Goal: Task Accomplishment & Management: Manage account settings

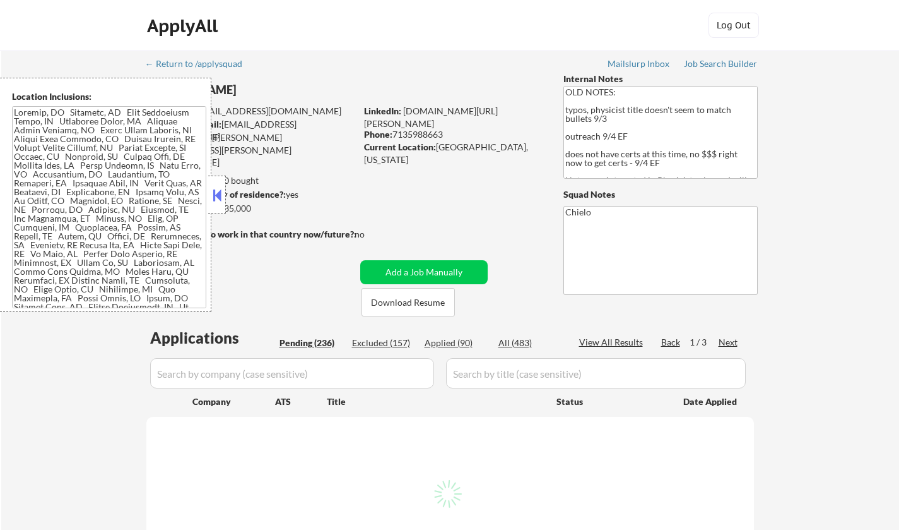
select select ""pending""
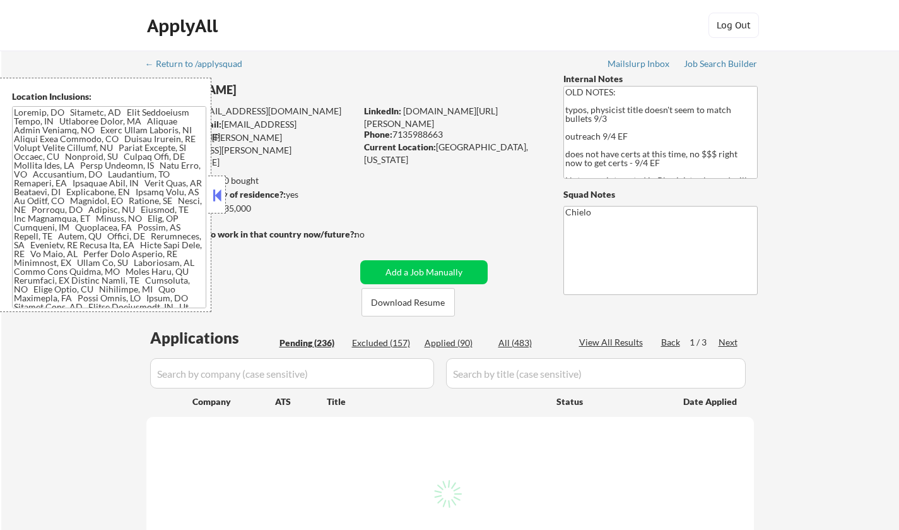
select select ""pending""
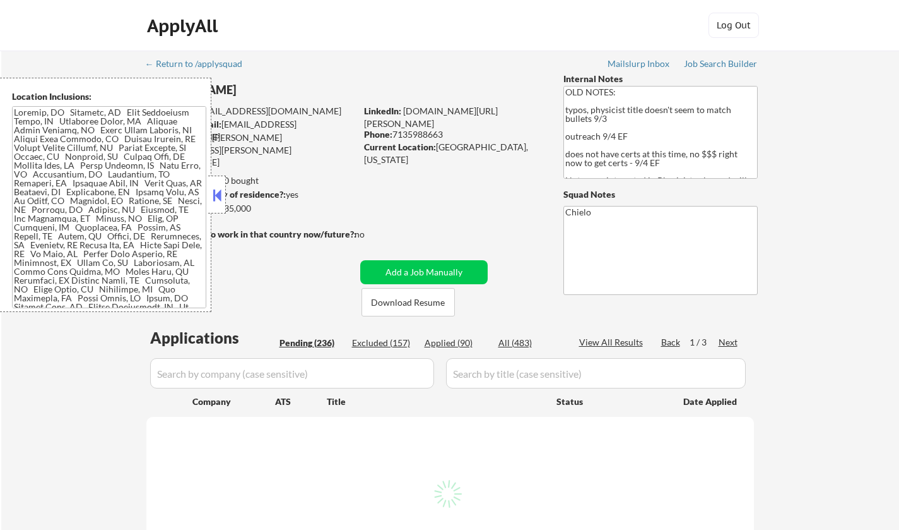
select select ""pending""
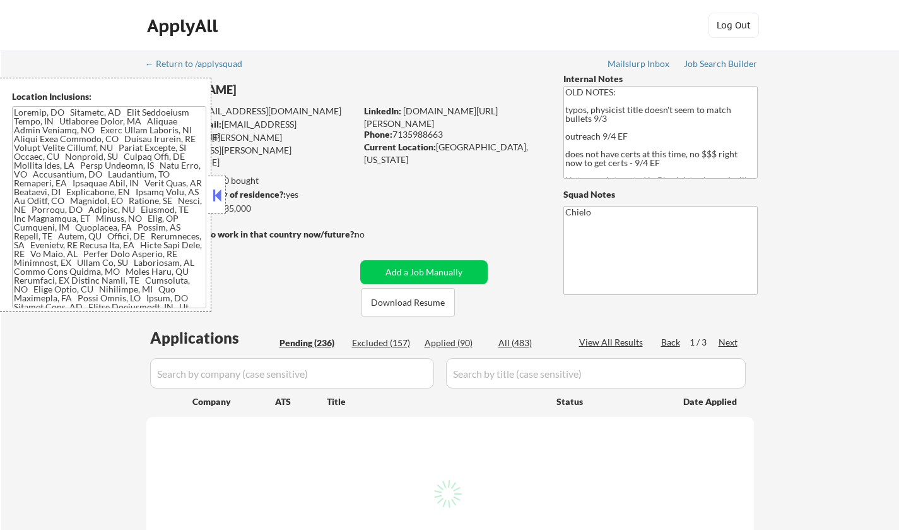
select select ""pending""
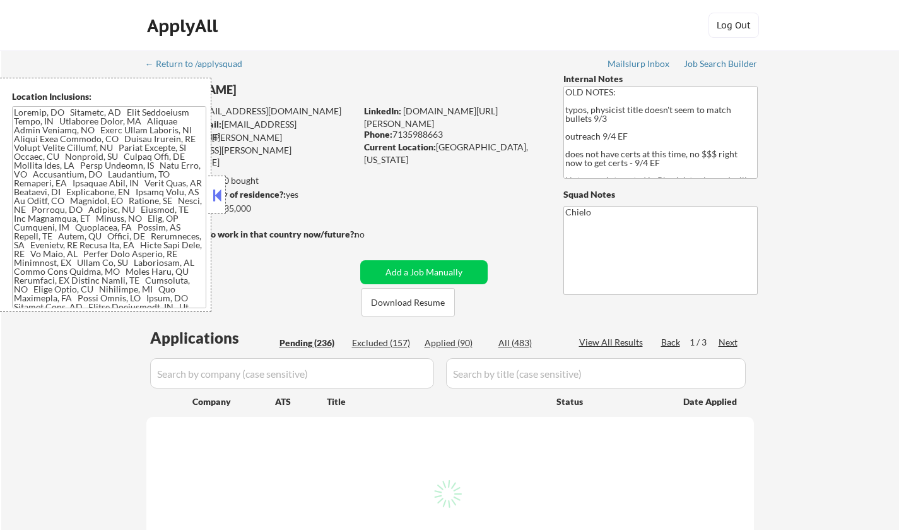
select select ""pending""
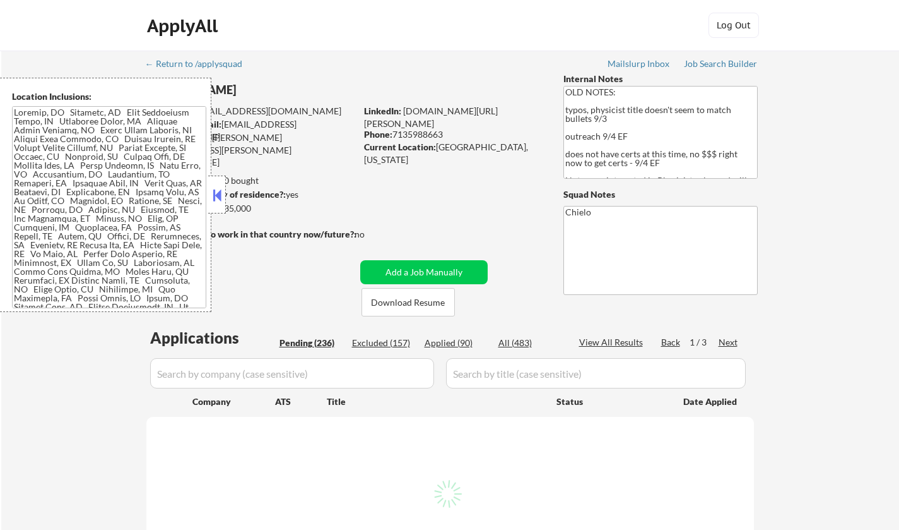
select select ""pending""
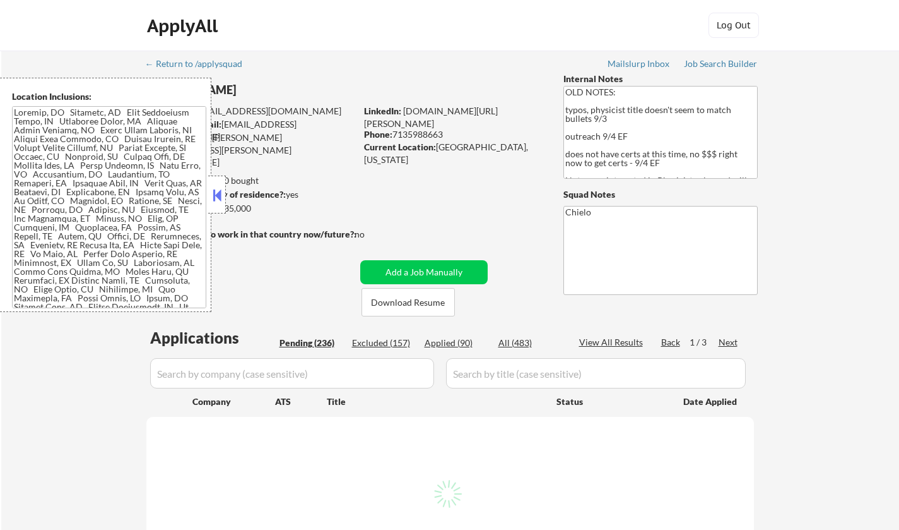
select select ""pending""
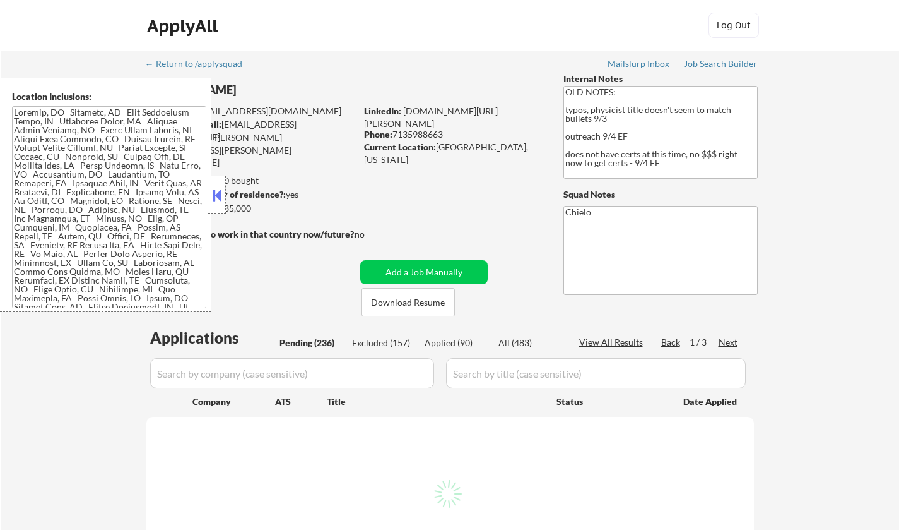
select select ""pending""
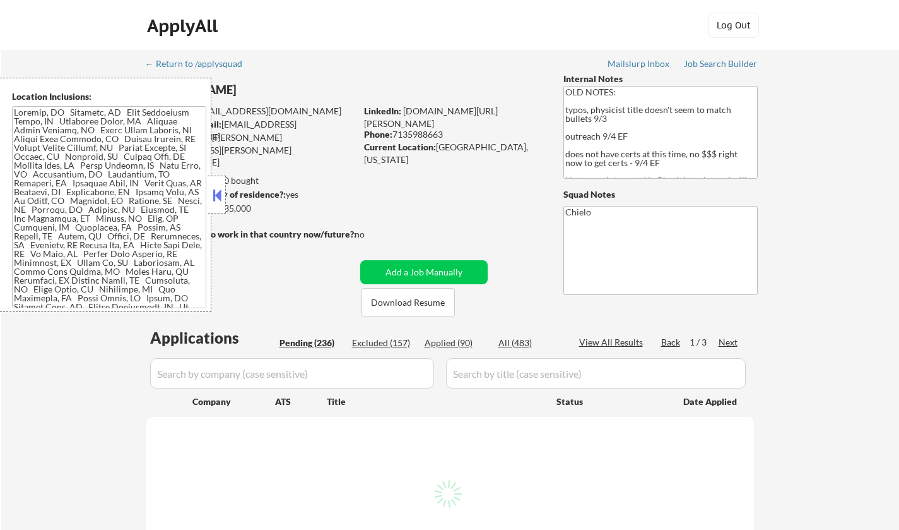
select select ""pending""
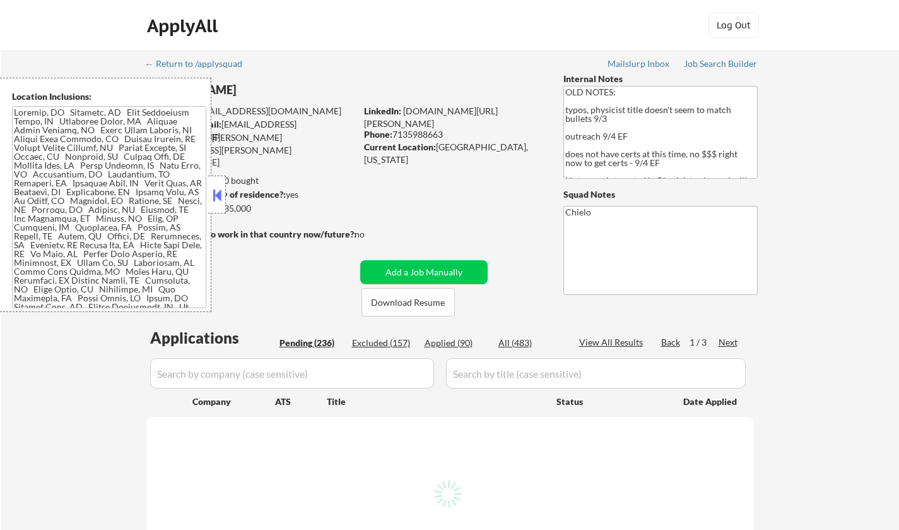
select select ""pending""
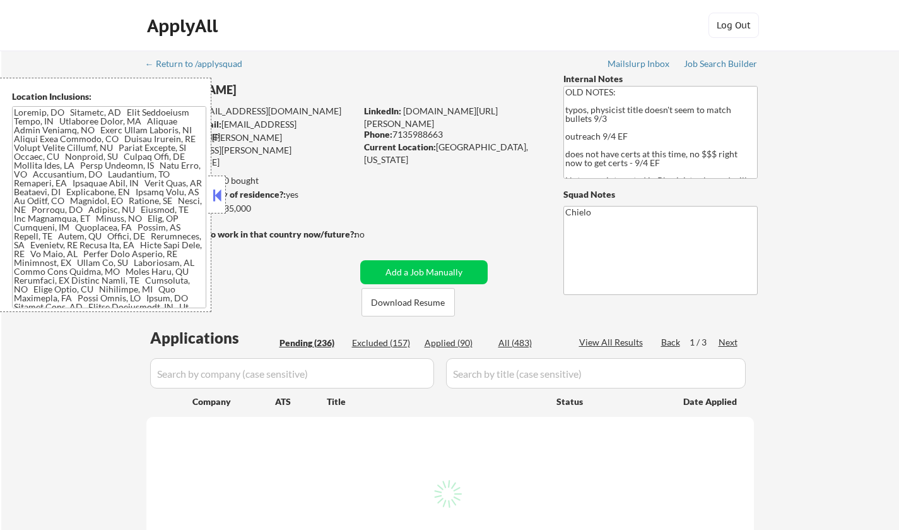
select select ""pending""
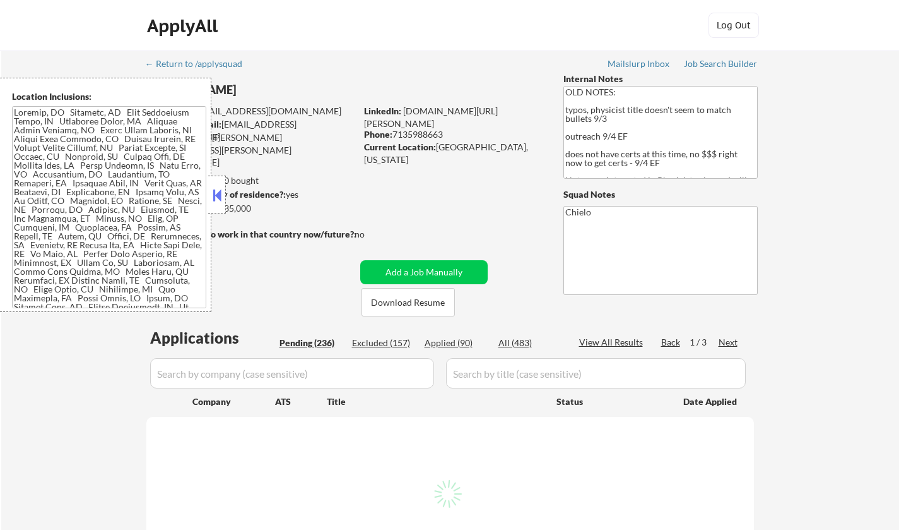
select select ""pending""
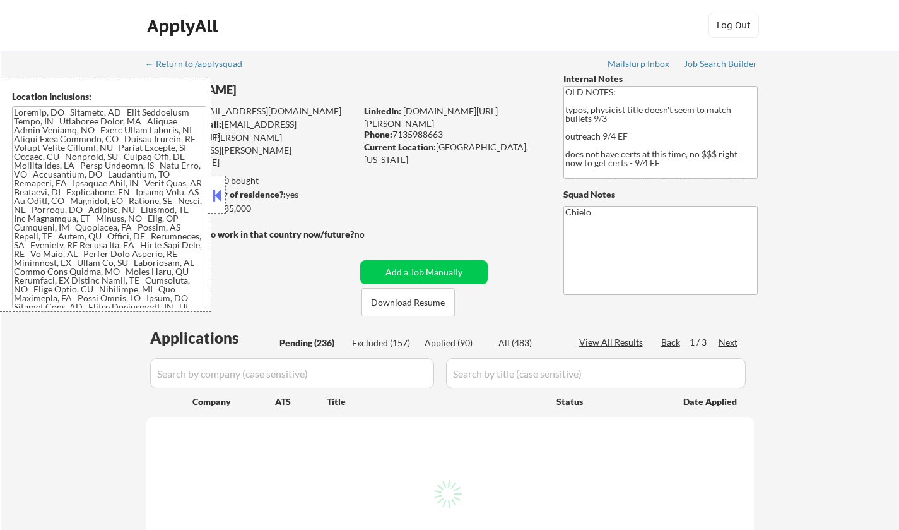
select select ""pending""
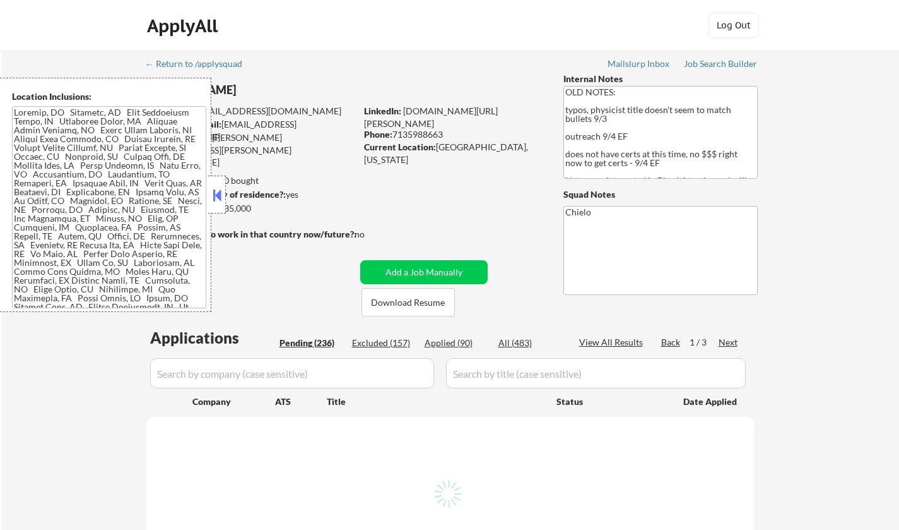
select select ""pending""
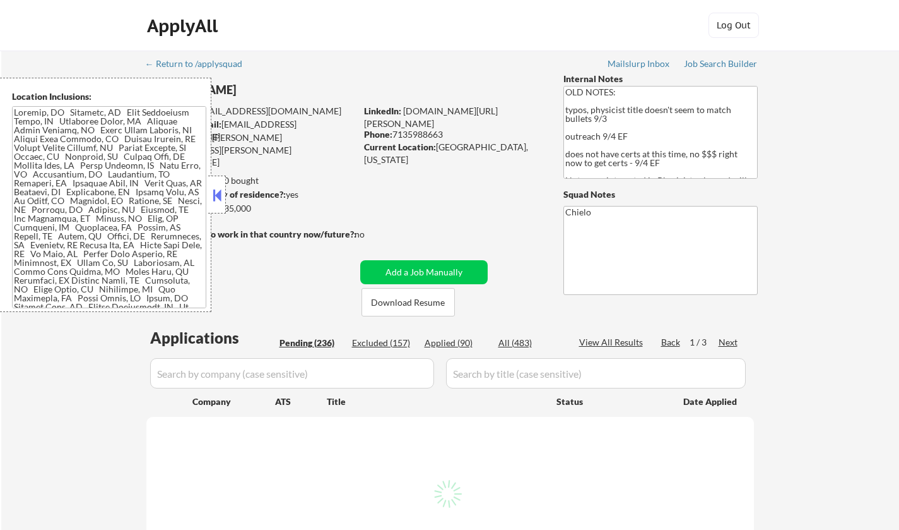
select select ""pending""
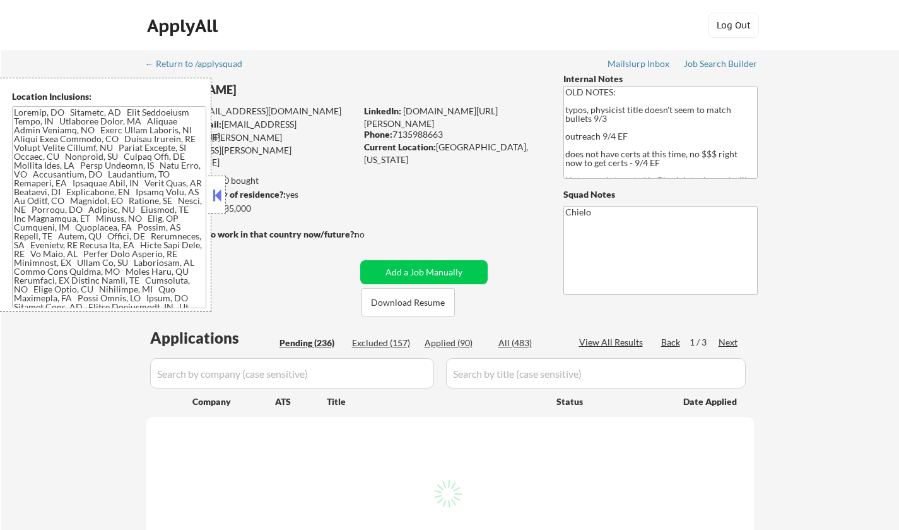
select select ""pending""
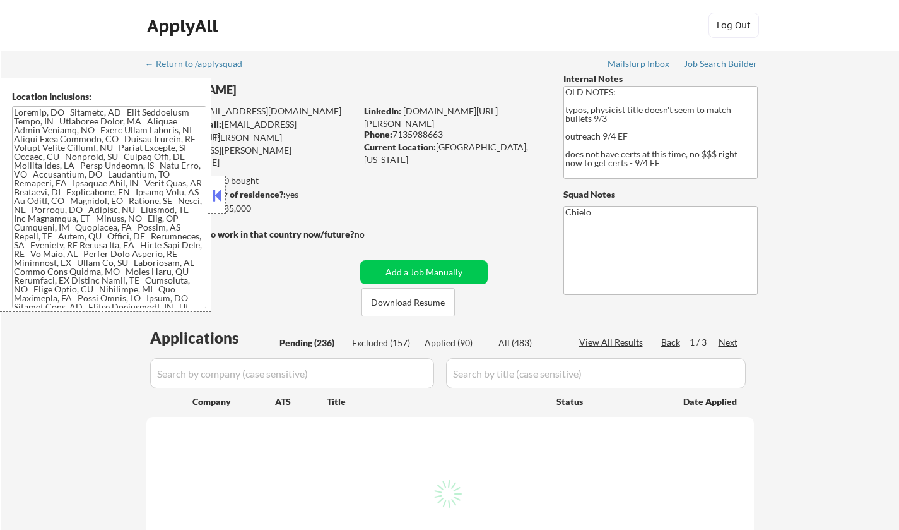
select select ""pending""
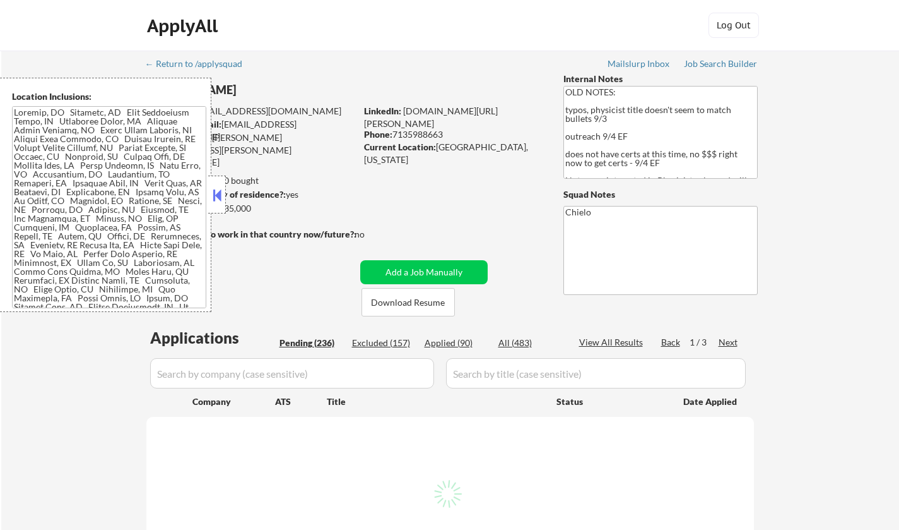
select select ""pending""
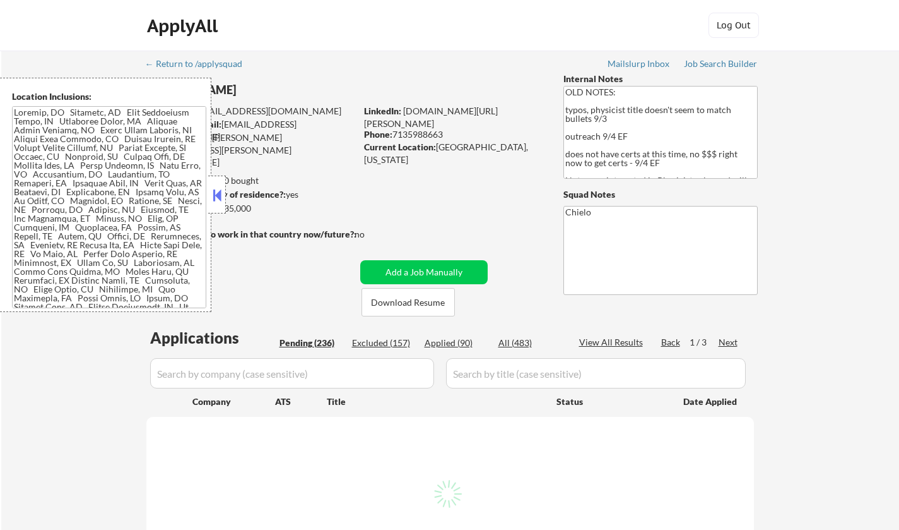
select select ""pending""
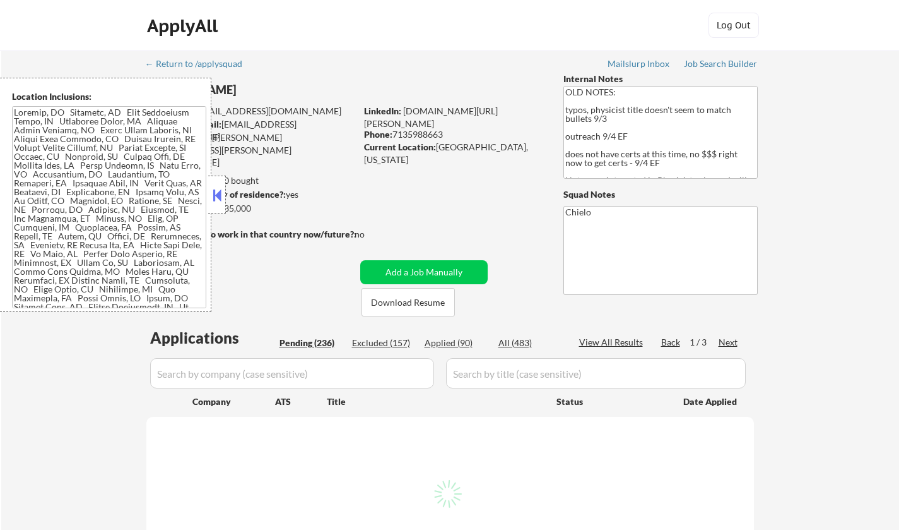
select select ""pending""
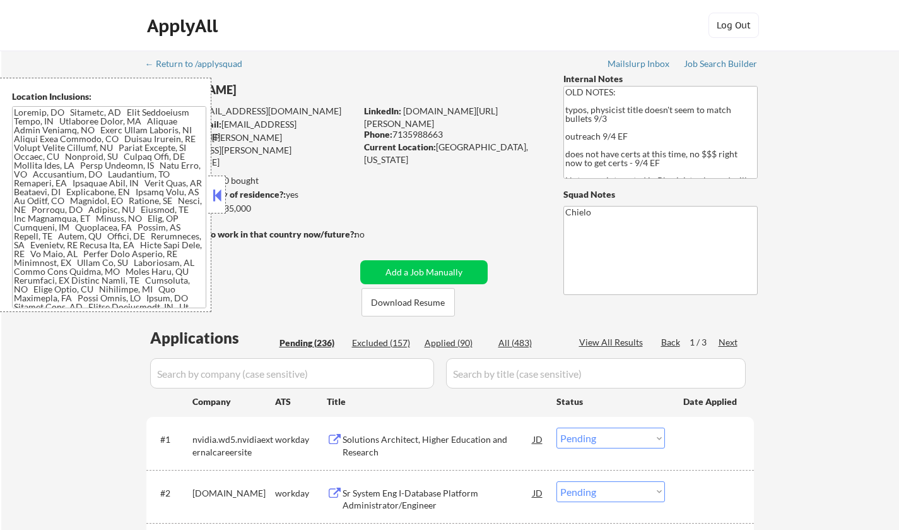
drag, startPoint x: 221, startPoint y: 196, endPoint x: 374, endPoint y: 288, distance: 178.4
click at [221, 196] on button at bounding box center [217, 195] width 14 height 19
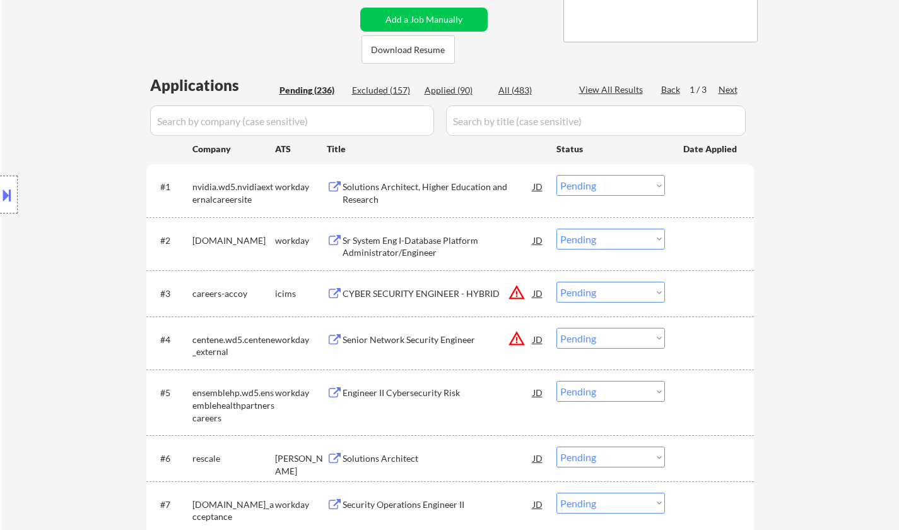
scroll to position [316, 0]
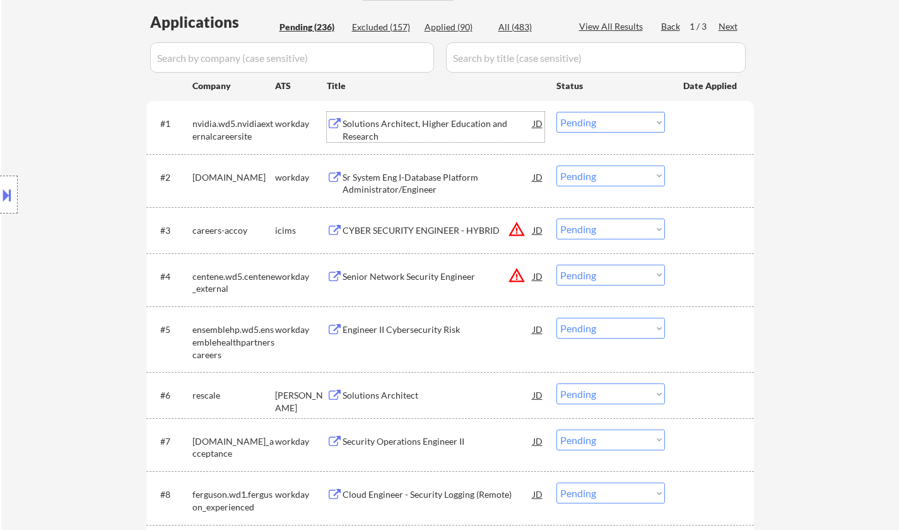
click at [394, 113] on div "Solutions Architect, Higher Education and Research" at bounding box center [438, 127] width 191 height 30
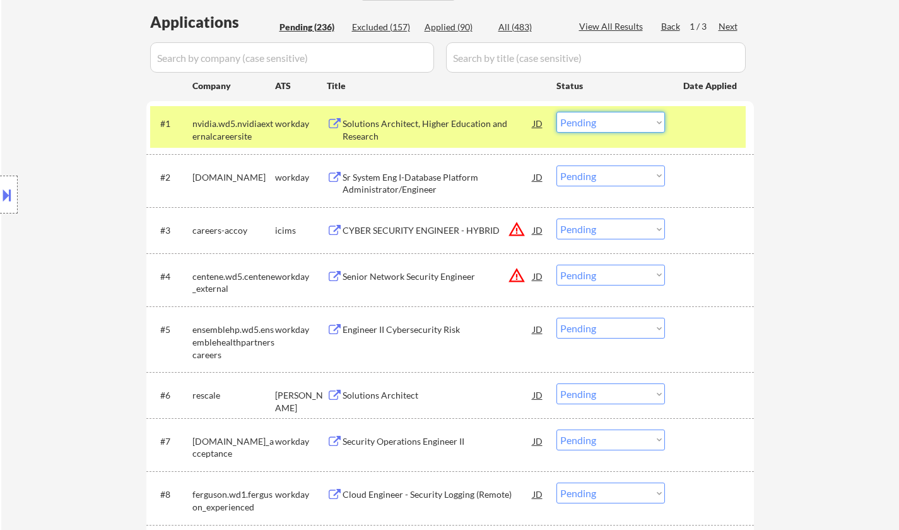
click at [624, 117] on select "Choose an option... Pending Applied Excluded (Questions) Excluded (Expired) Exc…" at bounding box center [611, 122] width 109 height 21
click at [557, 112] on select "Choose an option... Pending Applied Excluded (Questions) Excluded (Expired) Exc…" at bounding box center [611, 122] width 109 height 21
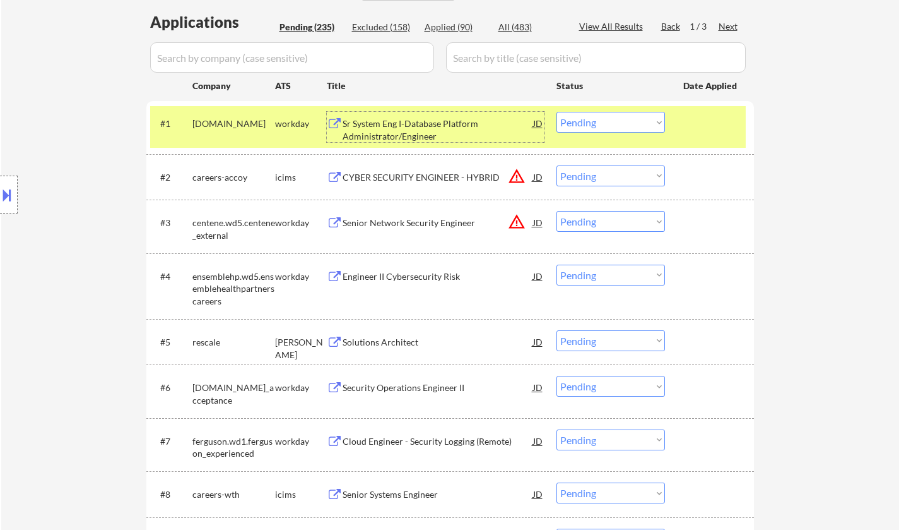
click at [409, 129] on div "Sr System Eng I-Database Platform Administrator/Engineer" at bounding box center [438, 129] width 191 height 25
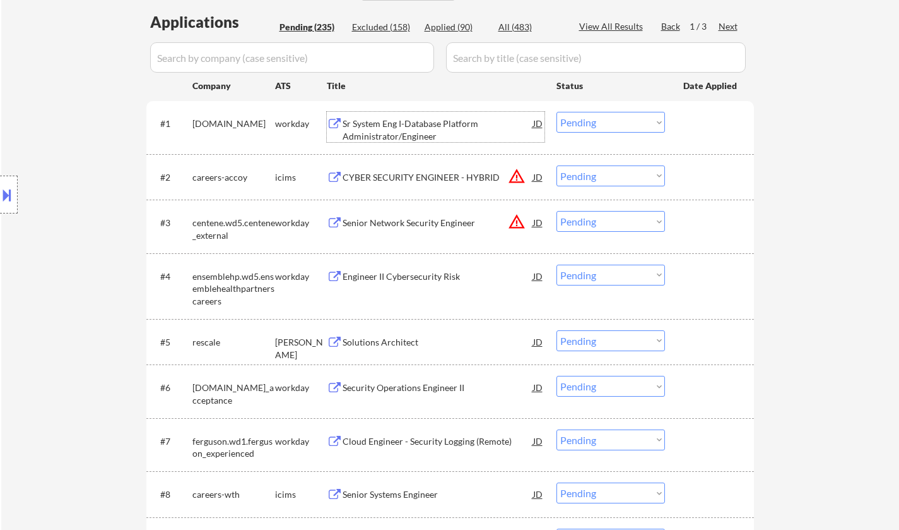
click at [588, 115] on select "Choose an option... Pending Applied Excluded (Questions) Excluded (Expired) Exc…" at bounding box center [611, 122] width 109 height 21
click at [557, 112] on select "Choose an option... Pending Applied Excluded (Questions) Excluded (Expired) Exc…" at bounding box center [611, 122] width 109 height 21
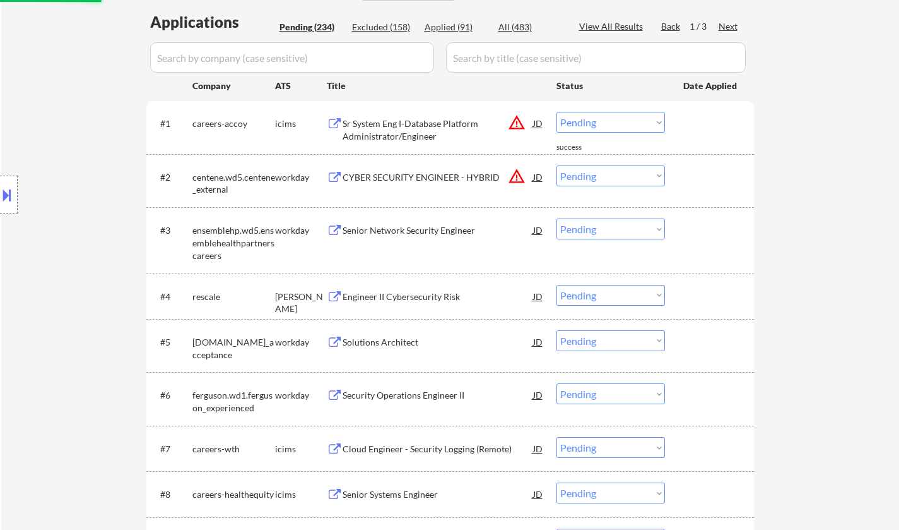
click at [588, 119] on select "Choose an option... Pending Applied Excluded (Questions) Excluded (Expired) Exc…" at bounding box center [611, 122] width 109 height 21
click at [557, 112] on select "Choose an option... Pending Applied Excluded (Questions) Excluded (Expired) Exc…" at bounding box center [611, 122] width 109 height 21
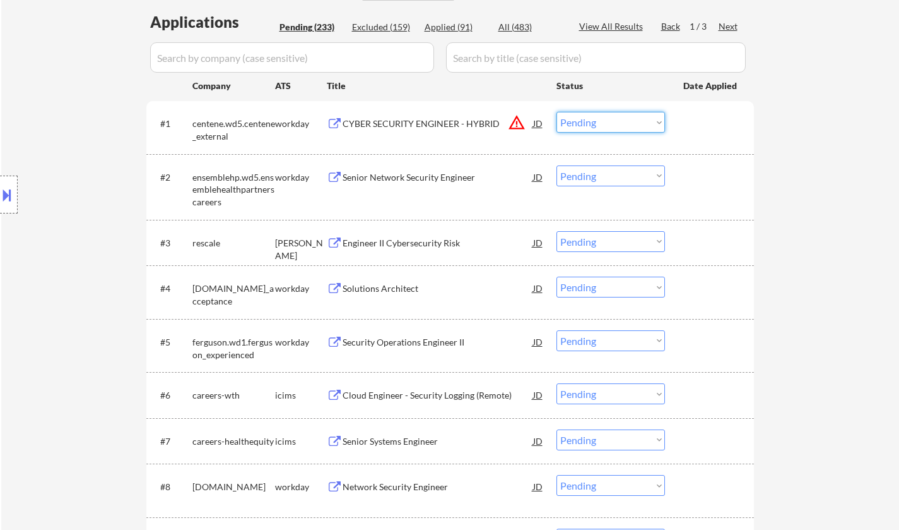
click at [598, 124] on select "Choose an option... Pending Applied Excluded (Questions) Excluded (Expired) Exc…" at bounding box center [611, 122] width 109 height 21
click at [557, 112] on select "Choose an option... Pending Applied Excluded (Questions) Excluded (Expired) Exc…" at bounding box center [611, 122] width 109 height 21
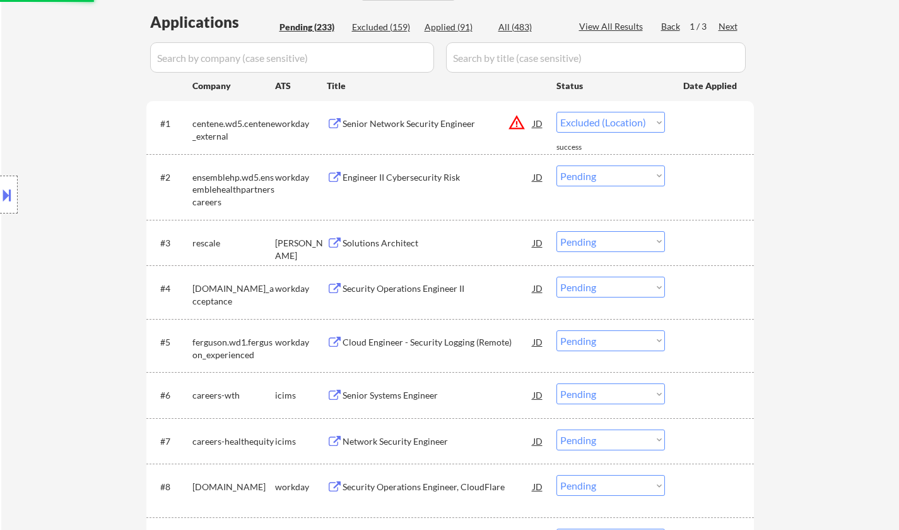
select select ""pending""
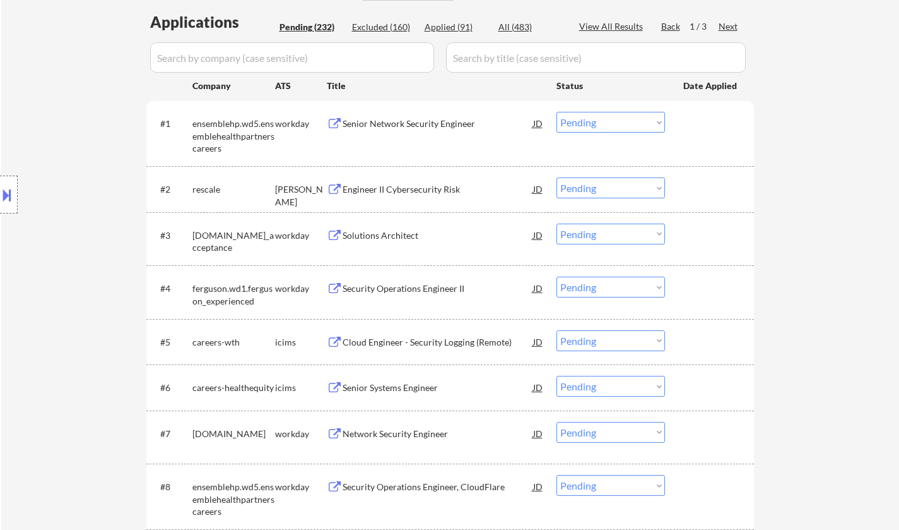
click at [425, 191] on div "Engineer II Cybersecurity Risk" at bounding box center [438, 189] width 191 height 13
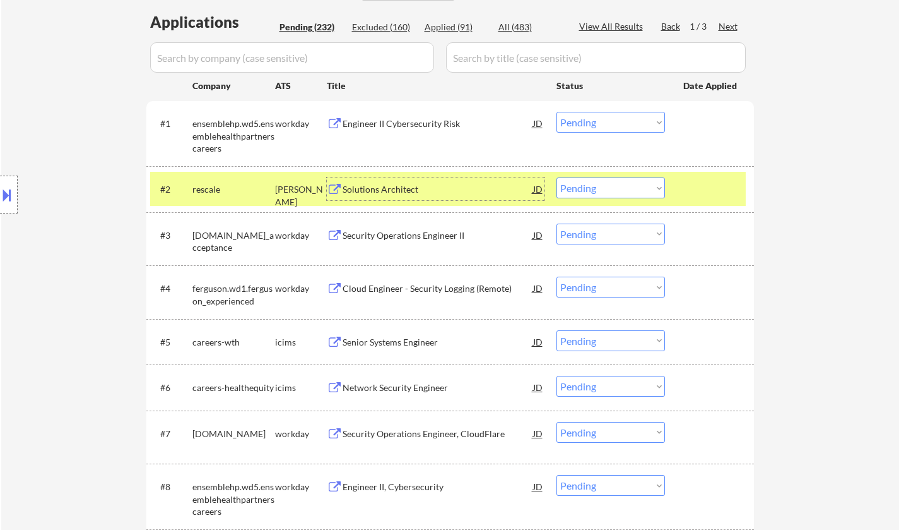
drag, startPoint x: 598, startPoint y: 189, endPoint x: 597, endPoint y: 198, distance: 8.9
click at [598, 189] on select "Choose an option... Pending Applied Excluded (Questions) Excluded (Expired) Exc…" at bounding box center [611, 187] width 109 height 21
click at [557, 177] on select "Choose an option... Pending Applied Excluded (Questions) Excluded (Expired) Exc…" at bounding box center [611, 187] width 109 height 21
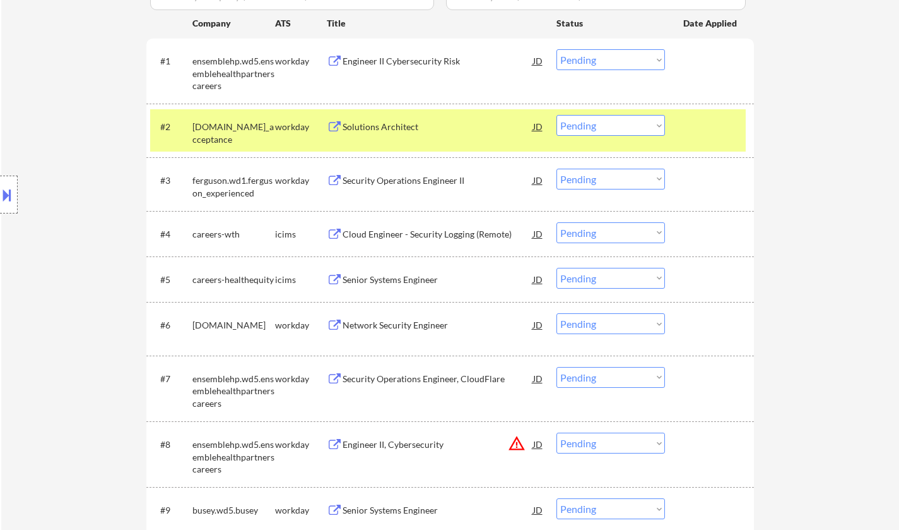
scroll to position [379, 0]
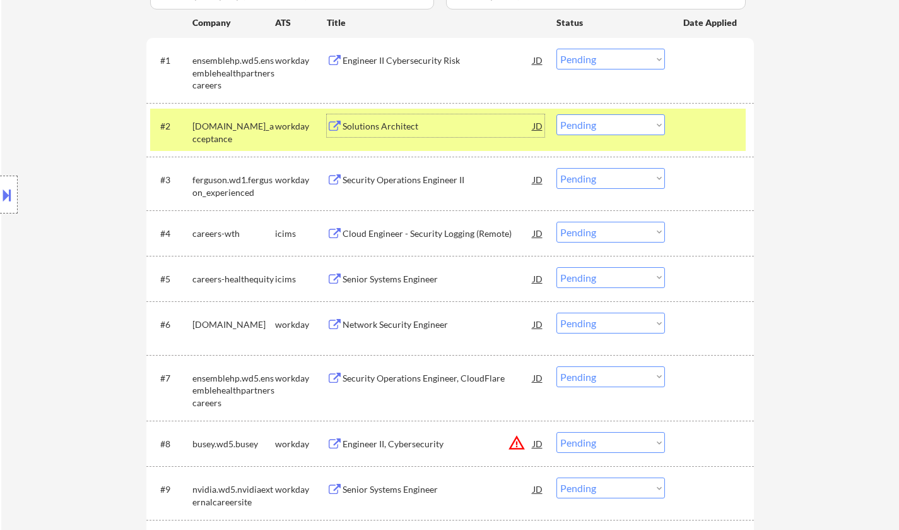
click at [391, 126] on div "Solutions Architect" at bounding box center [438, 126] width 191 height 13
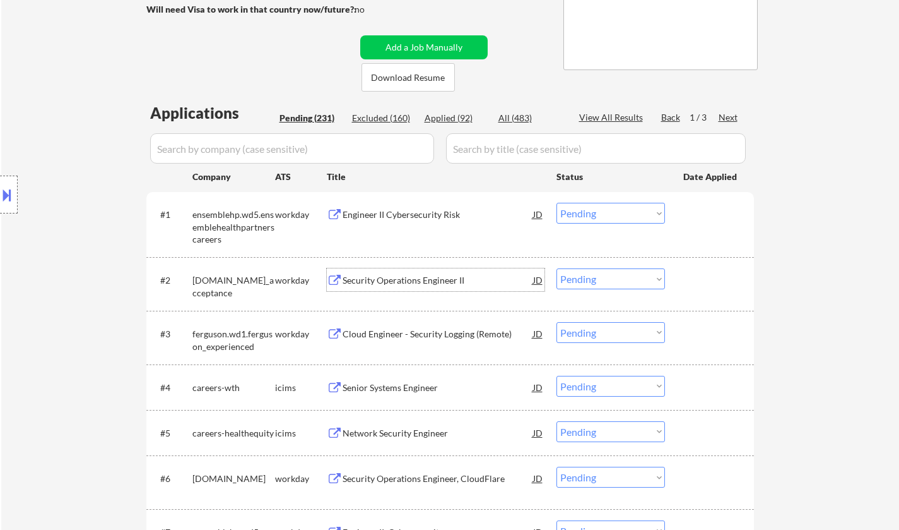
scroll to position [316, 0]
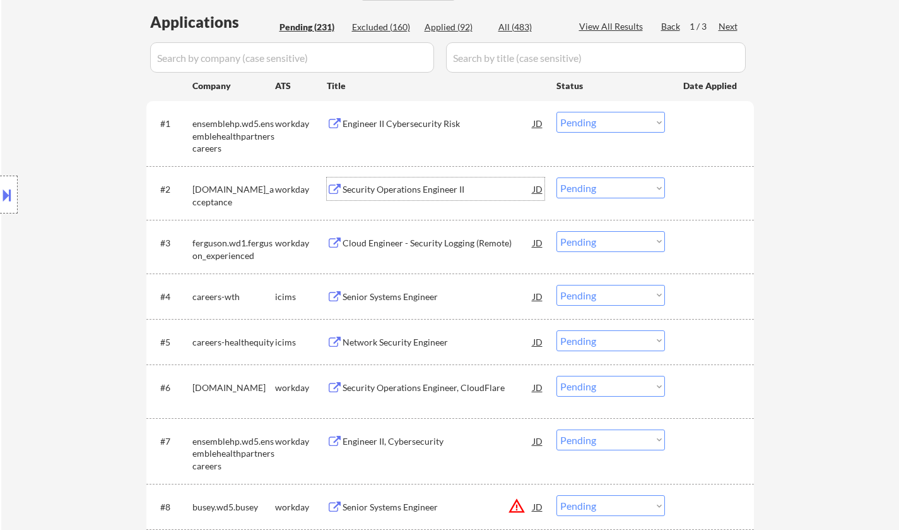
click at [596, 194] on select "Choose an option... Pending Applied Excluded (Questions) Excluded (Expired) Exc…" at bounding box center [611, 187] width 109 height 21
click at [557, 177] on select "Choose an option... Pending Applied Excluded (Questions) Excluded (Expired) Exc…" at bounding box center [611, 187] width 109 height 21
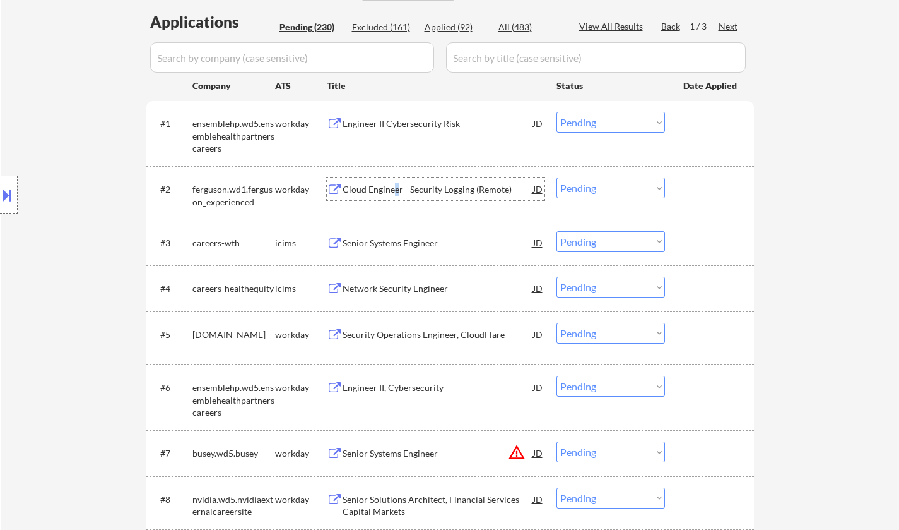
click at [395, 181] on div "Cloud Engineer - Security Logging (Remote)" at bounding box center [438, 188] width 191 height 23
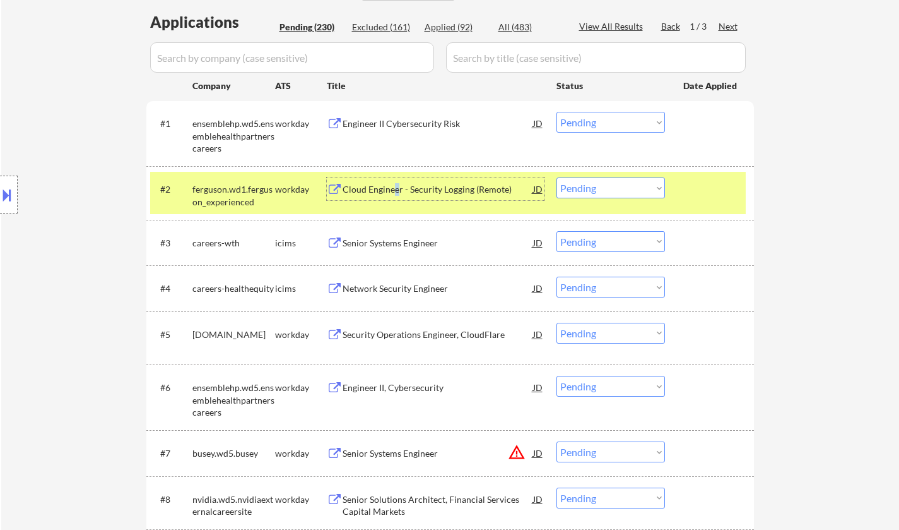
drag, startPoint x: 638, startPoint y: 188, endPoint x: 637, endPoint y: 198, distance: 9.5
click at [638, 188] on select "Choose an option... Pending Applied Excluded (Questions) Excluded (Expired) Exc…" at bounding box center [611, 187] width 109 height 21
click at [557, 177] on select "Choose an option... Pending Applied Excluded (Questions) Excluded (Expired) Exc…" at bounding box center [611, 187] width 109 height 21
select select ""pending""
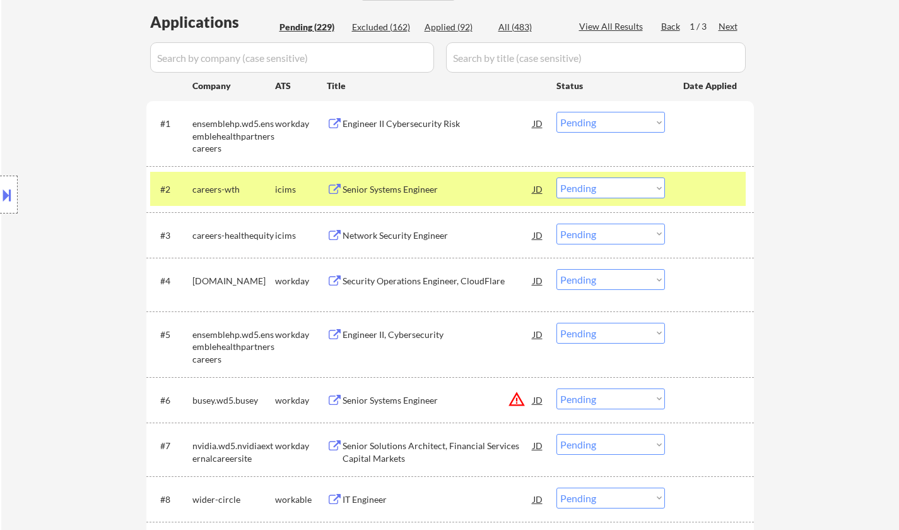
click at [374, 189] on div "Senior Systems Engineer" at bounding box center [438, 189] width 191 height 13
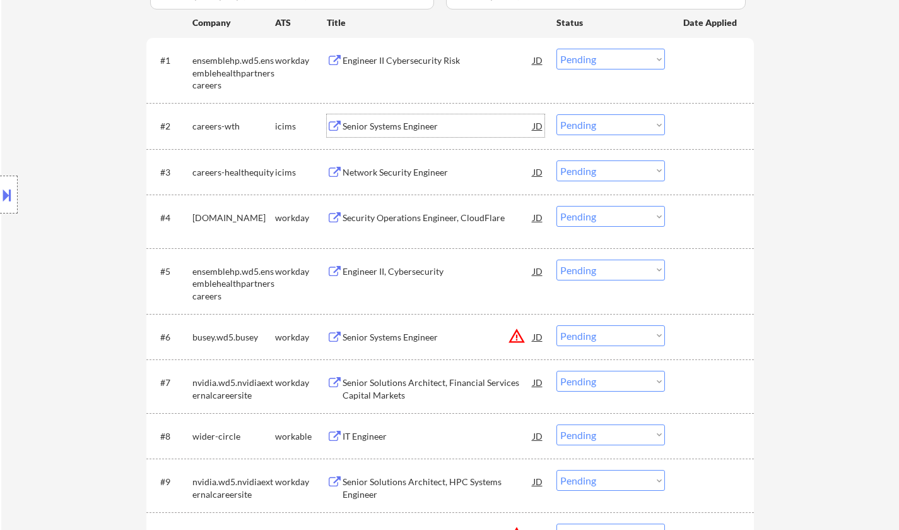
scroll to position [442, 0]
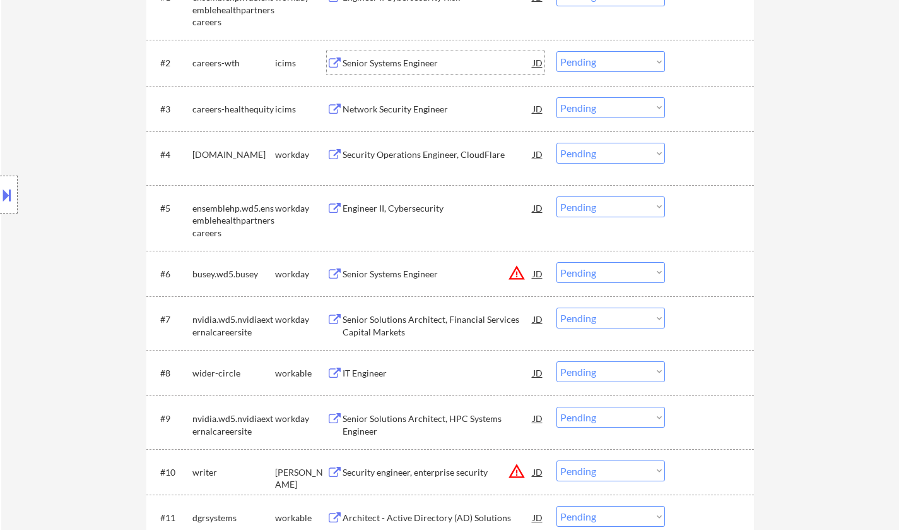
click at [625, 266] on select "Choose an option... Pending Applied Excluded (Questions) Excluded (Expired) Exc…" at bounding box center [611, 272] width 109 height 21
click at [557, 262] on select "Choose an option... Pending Applied Excluded (Questions) Excluded (Expired) Exc…" at bounding box center [611, 272] width 109 height 21
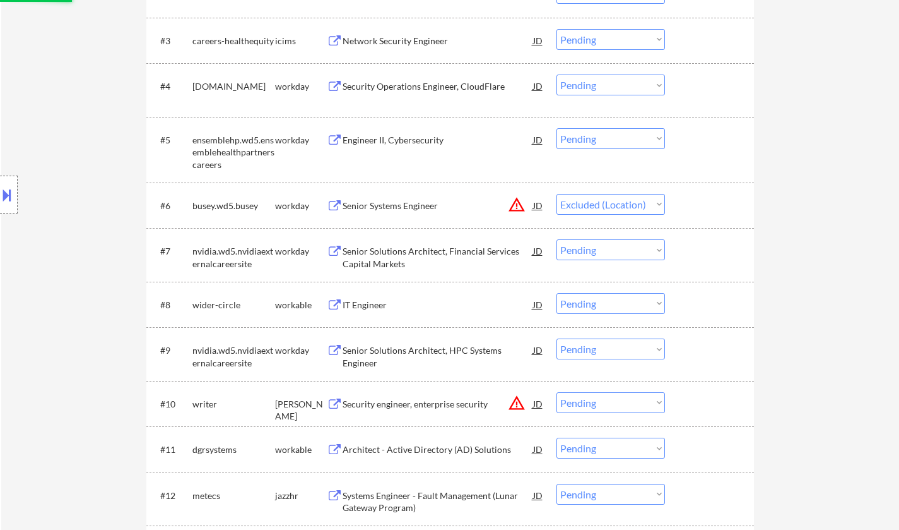
scroll to position [568, 0]
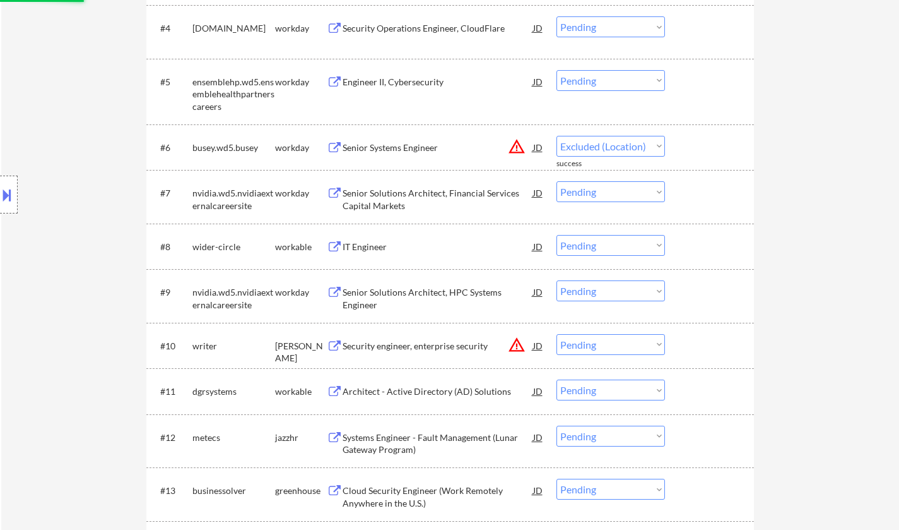
select select ""pending""
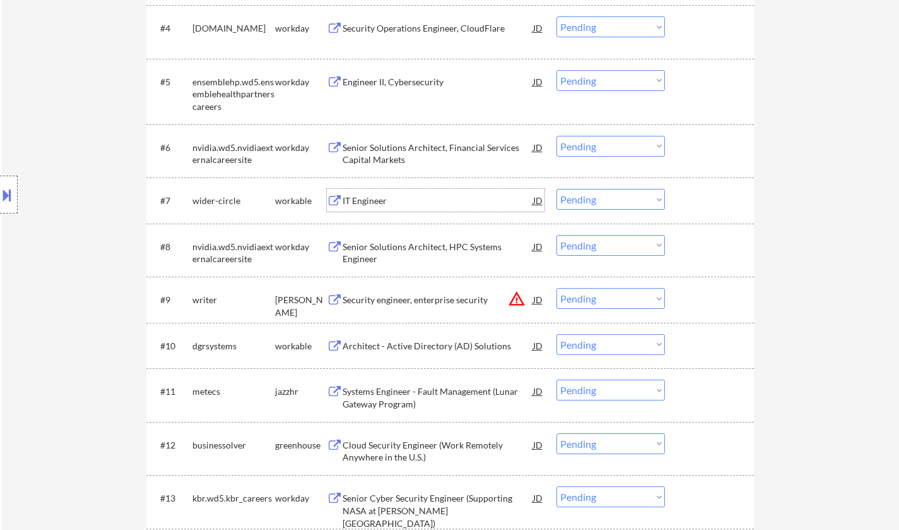
click at [408, 199] on div "IT Engineer" at bounding box center [438, 200] width 191 height 13
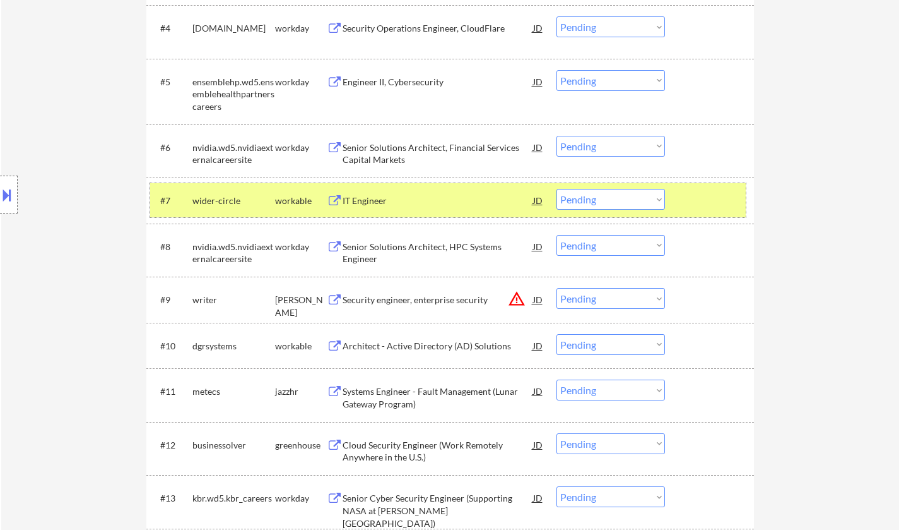
click at [665, 197] on div "#7 wider-circle workable IT Engineer JD warning_amber Choose an option... Pendi…" at bounding box center [448, 200] width 596 height 34
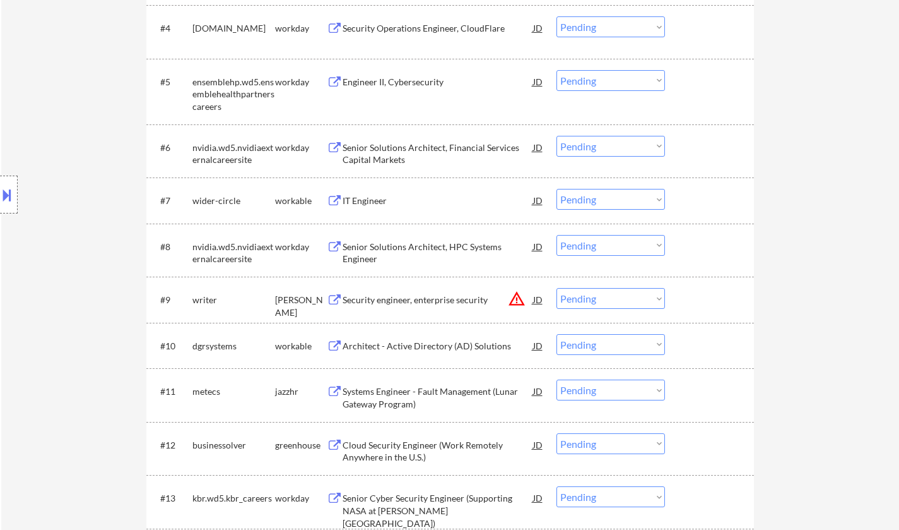
click at [605, 203] on select "Choose an option... Pending Applied Excluded (Questions) Excluded (Expired) Exc…" at bounding box center [611, 199] width 109 height 21
click at [557, 189] on select "Choose an option... Pending Applied Excluded (Questions) Excluded (Expired) Exc…" at bounding box center [611, 199] width 109 height 21
select select ""pending""
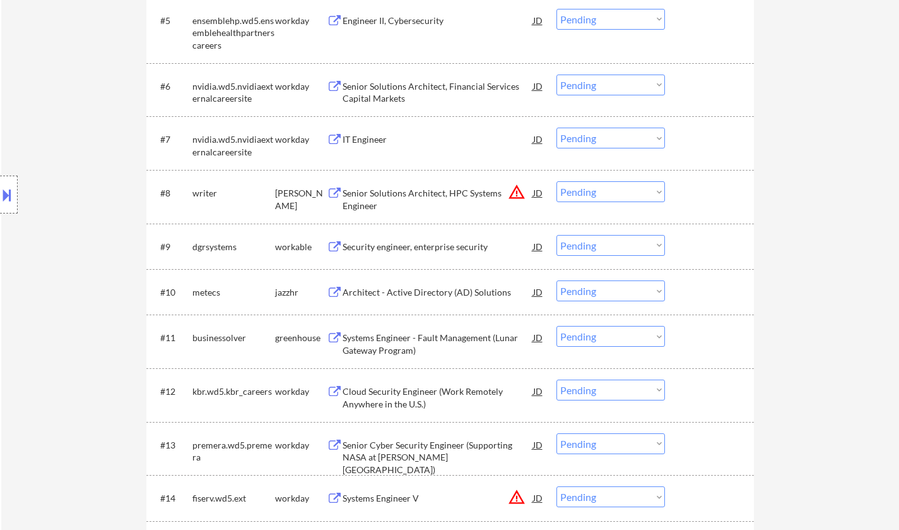
scroll to position [631, 0]
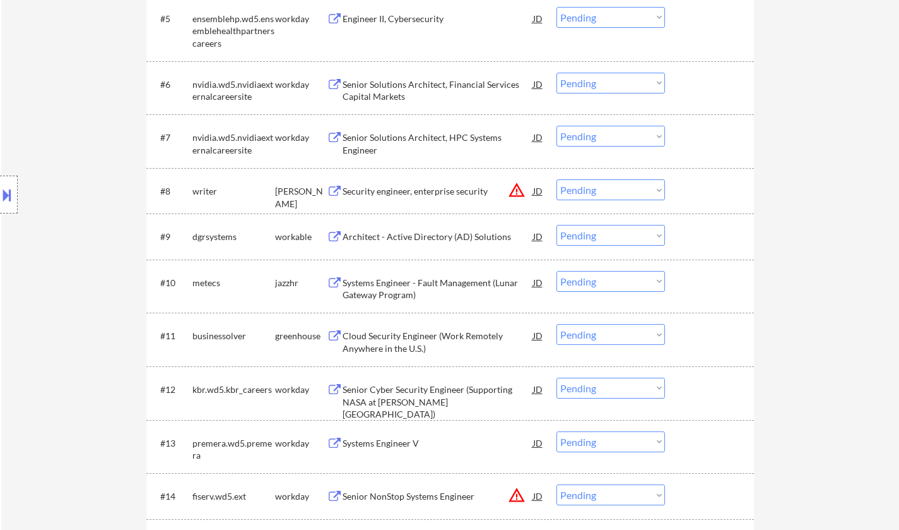
click at [448, 240] on div "Architect - Active Directory (AD) Solutions" at bounding box center [438, 236] width 191 height 13
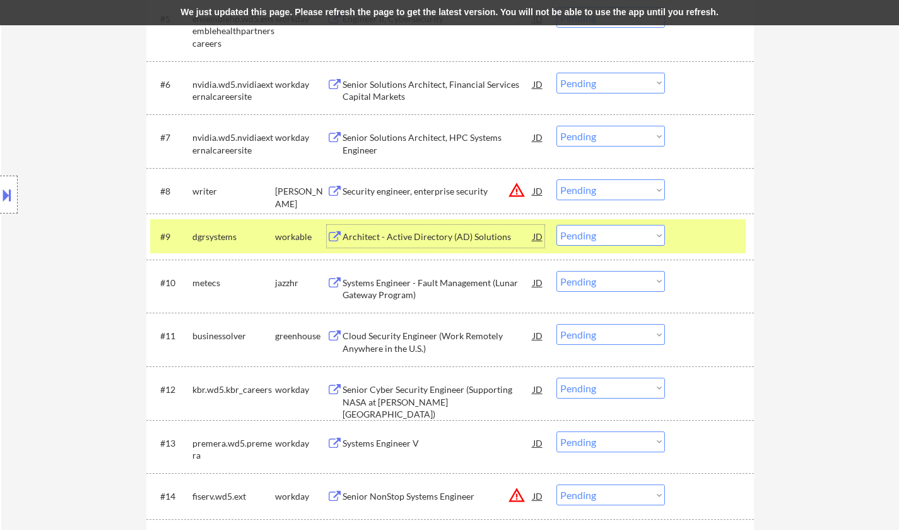
click at [603, 235] on select "Choose an option... Pending Applied Excluded (Questions) Excluded (Expired) Exc…" at bounding box center [611, 235] width 109 height 21
select select ""applied""
click at [557, 225] on select "Choose an option... Pending Applied Excluded (Questions) Excluded (Expired) Exc…" at bounding box center [611, 235] width 109 height 21
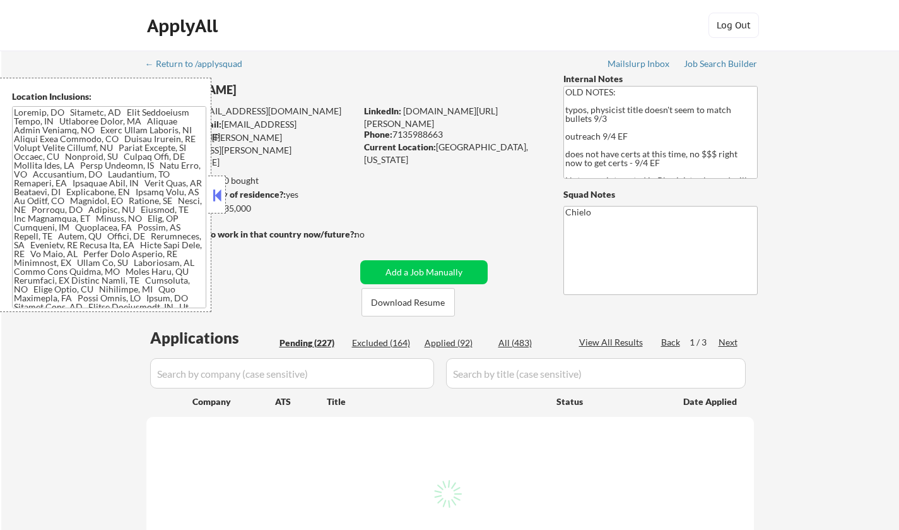
scroll to position [682, 0]
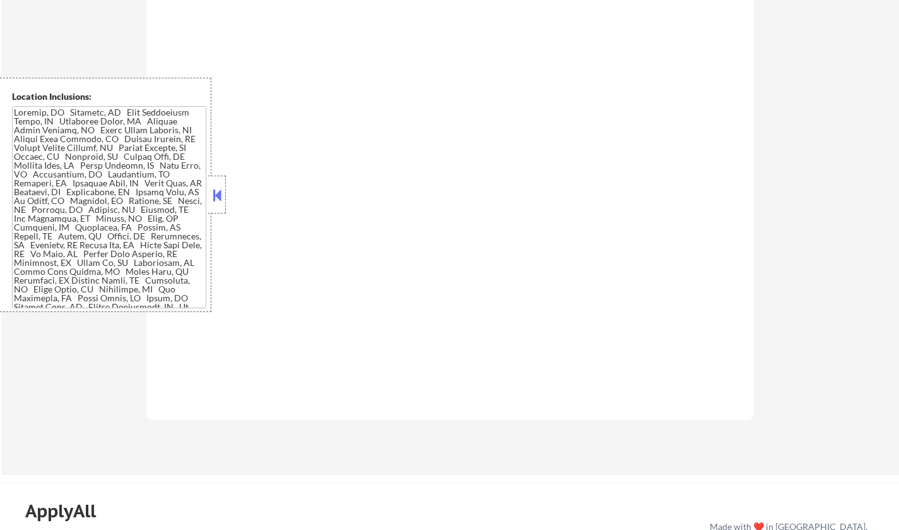
select select ""pending""
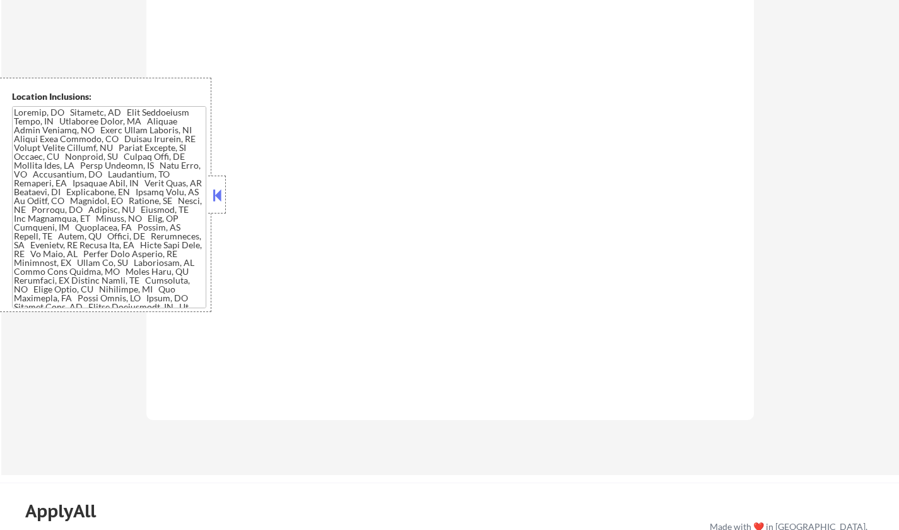
select select ""pending""
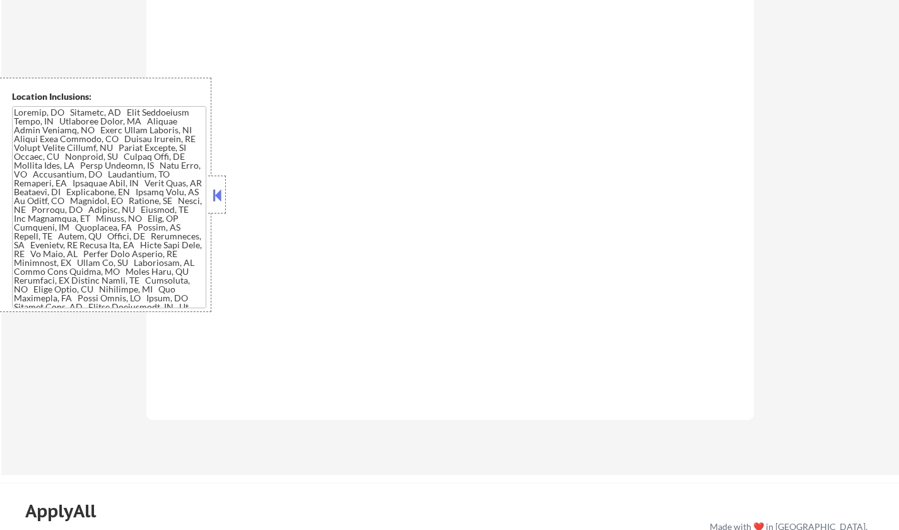
select select ""pending""
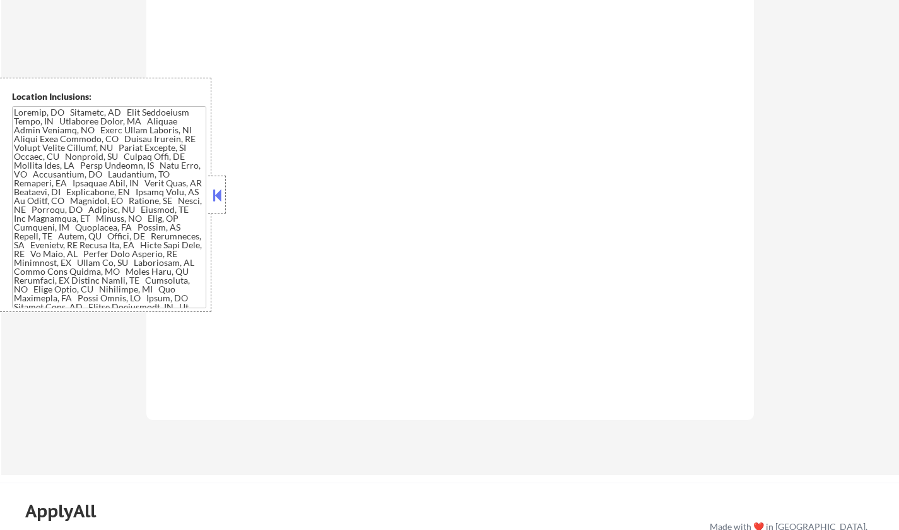
select select ""pending""
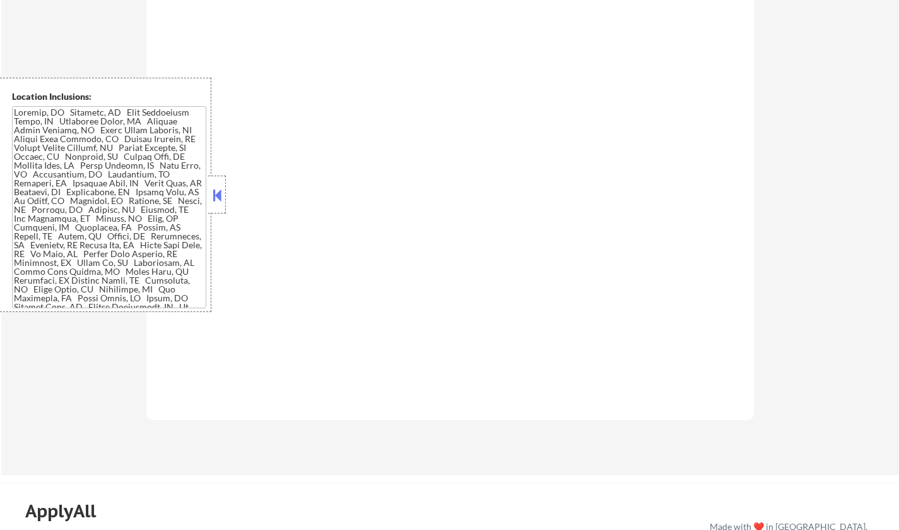
select select ""pending""
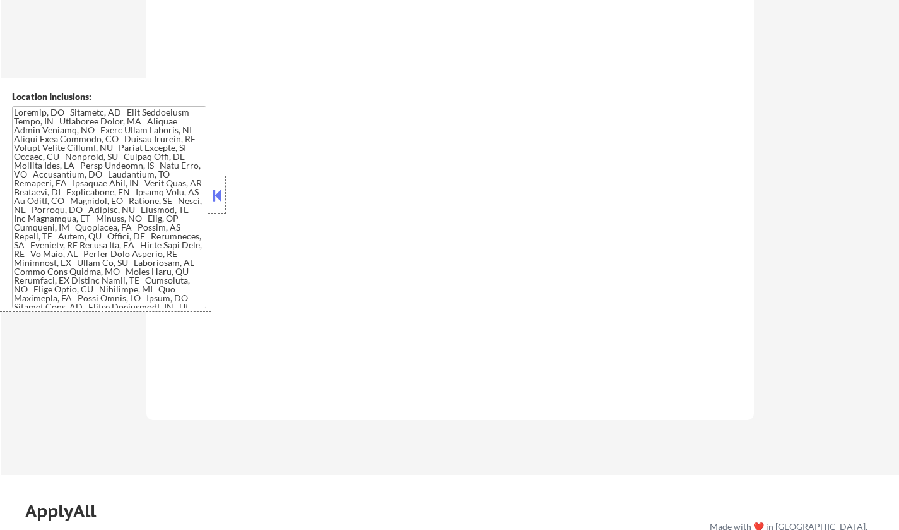
select select ""pending""
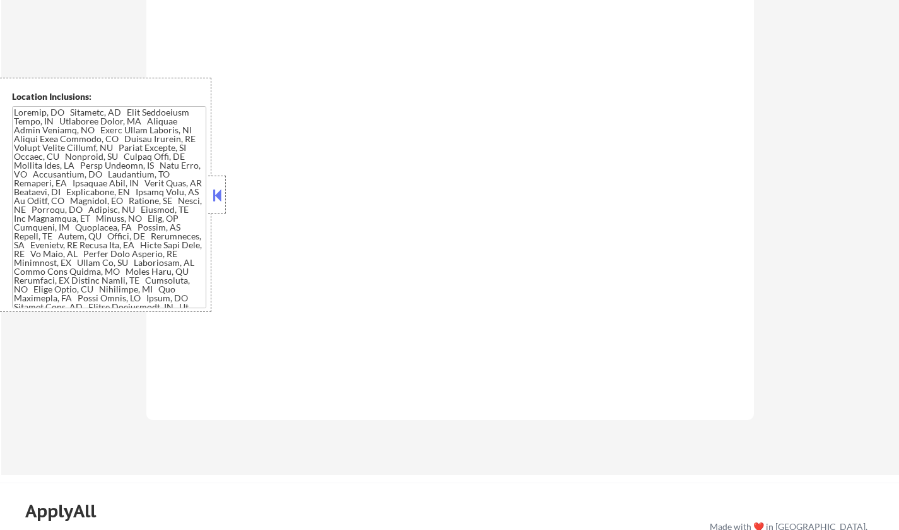
select select ""pending""
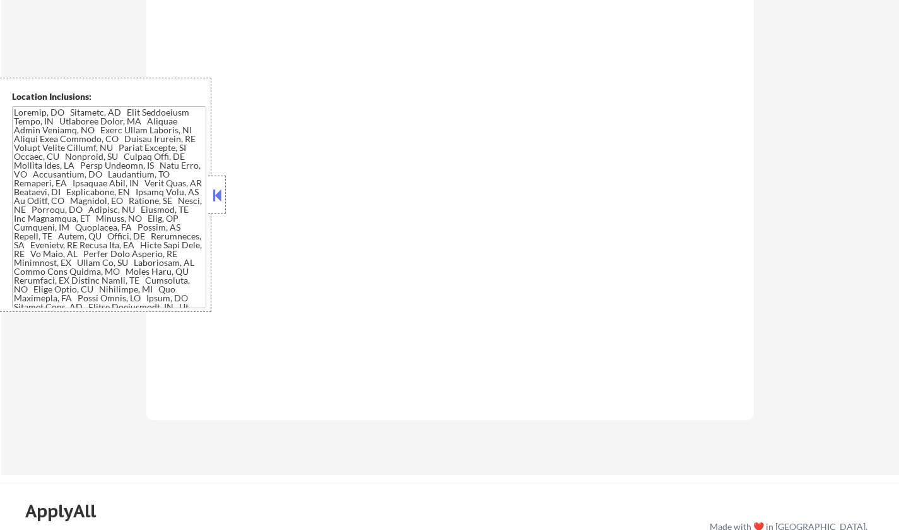
select select ""pending""
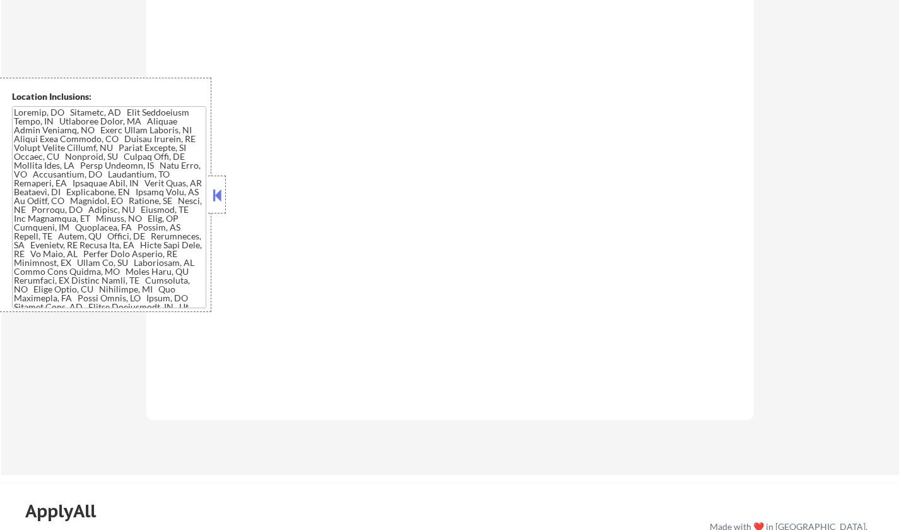
select select ""pending""
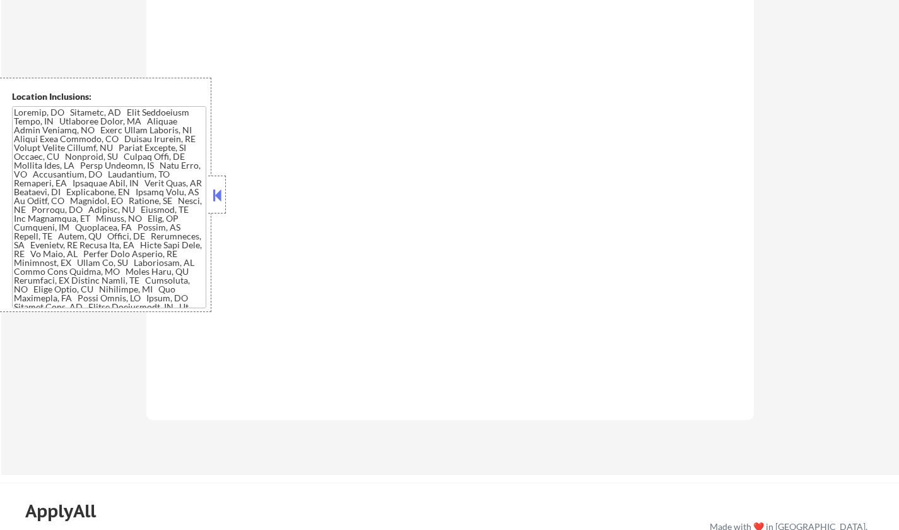
select select ""pending""
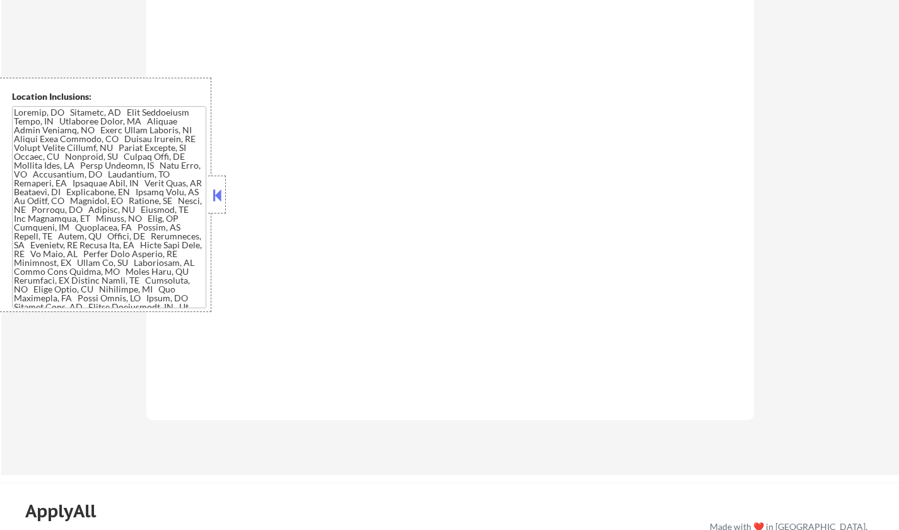
select select ""pending""
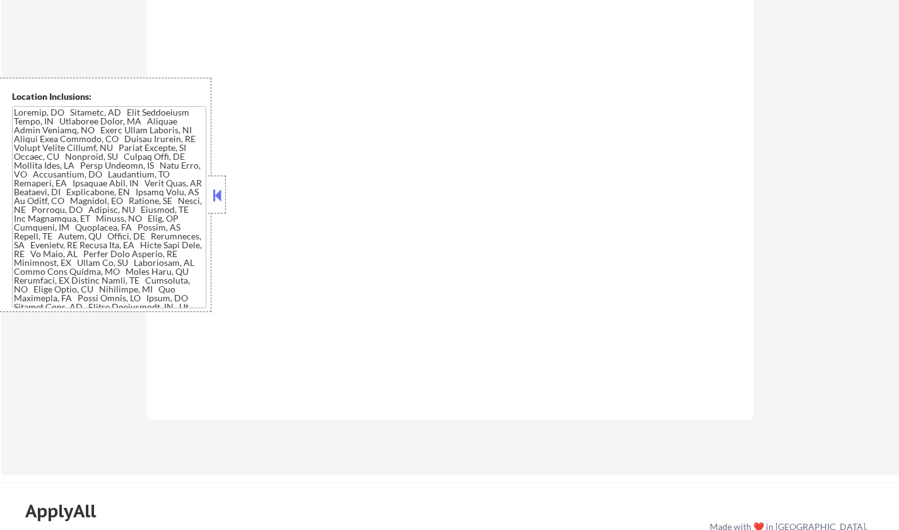
select select ""pending""
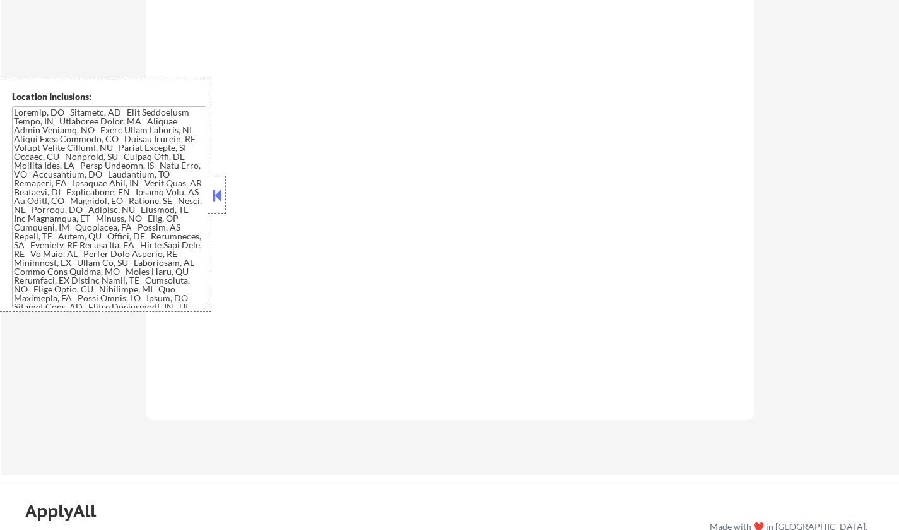
select select ""pending""
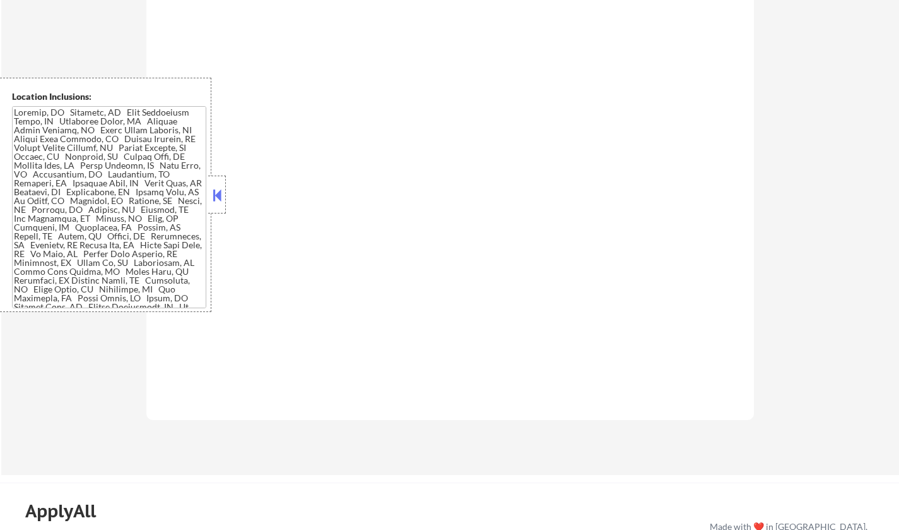
select select ""pending""
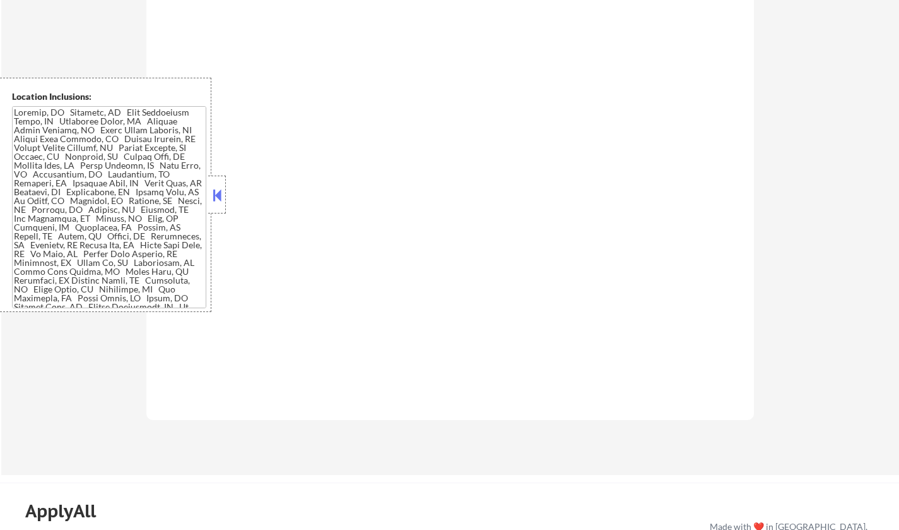
select select ""pending""
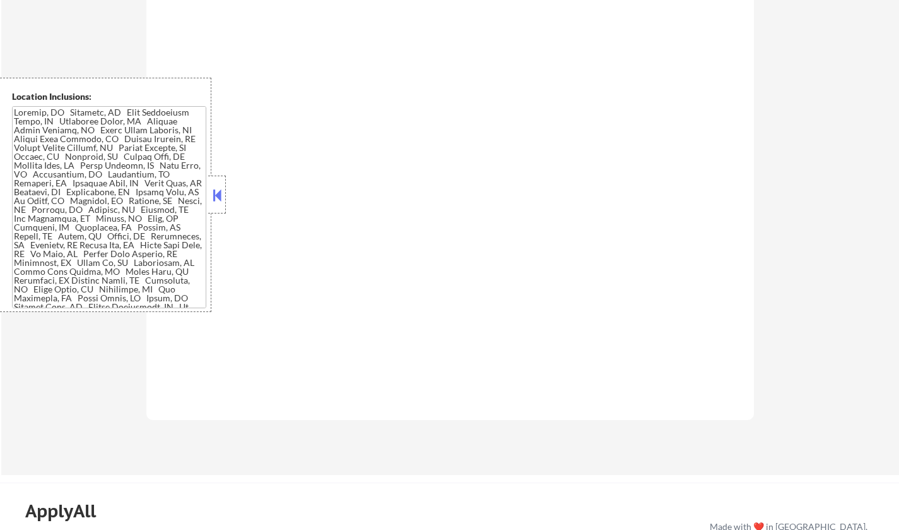
select select ""pending""
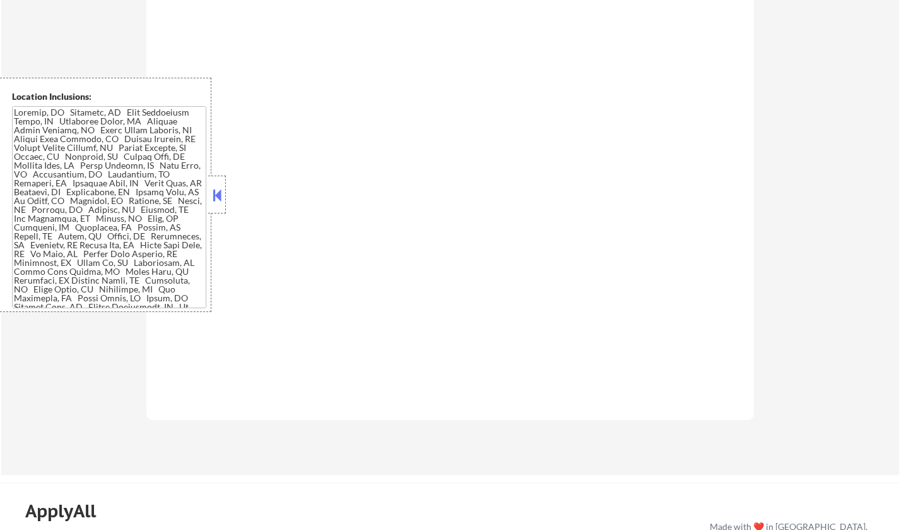
select select ""pending""
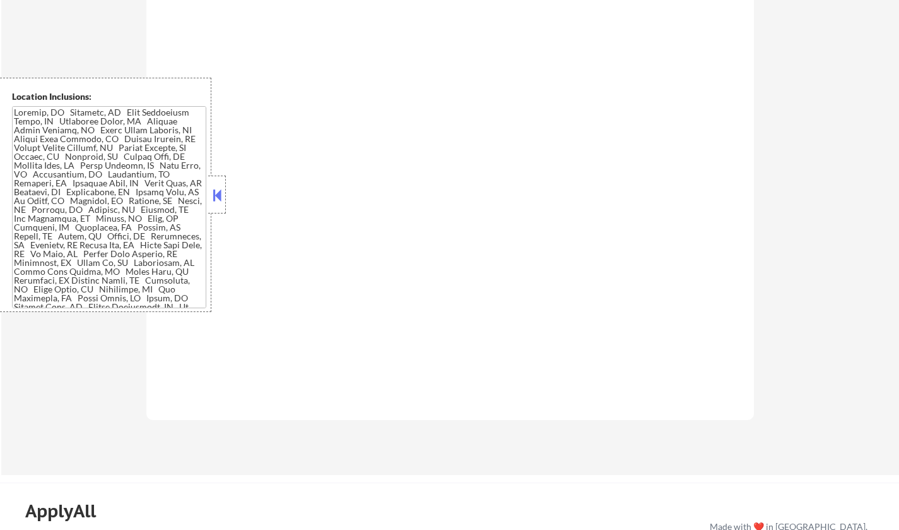
select select ""pending""
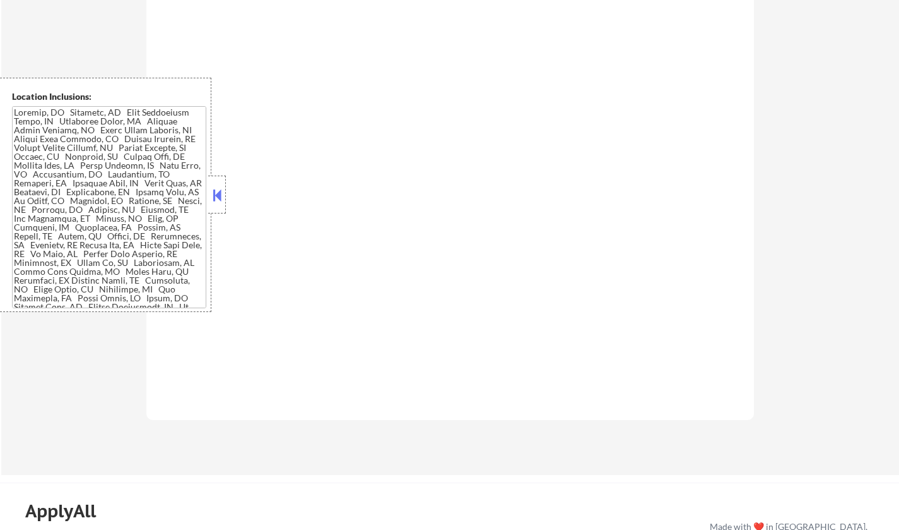
select select ""pending""
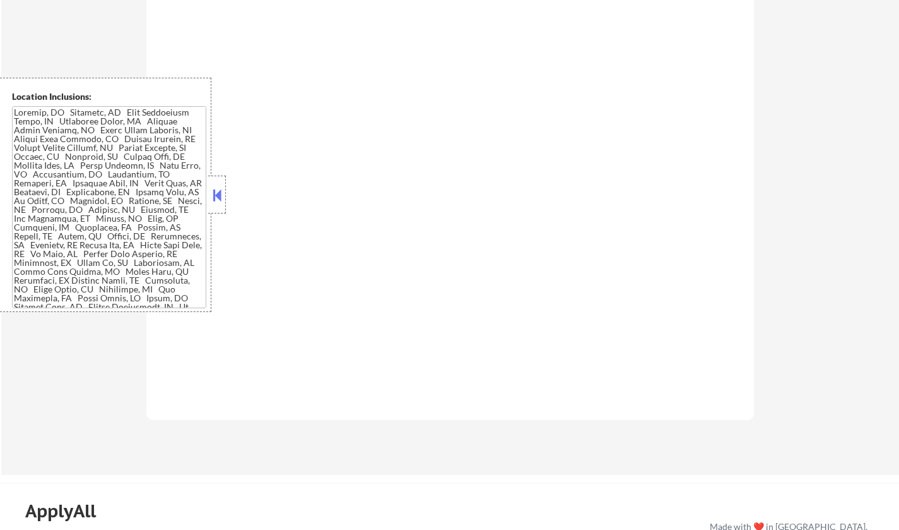
select select ""pending""
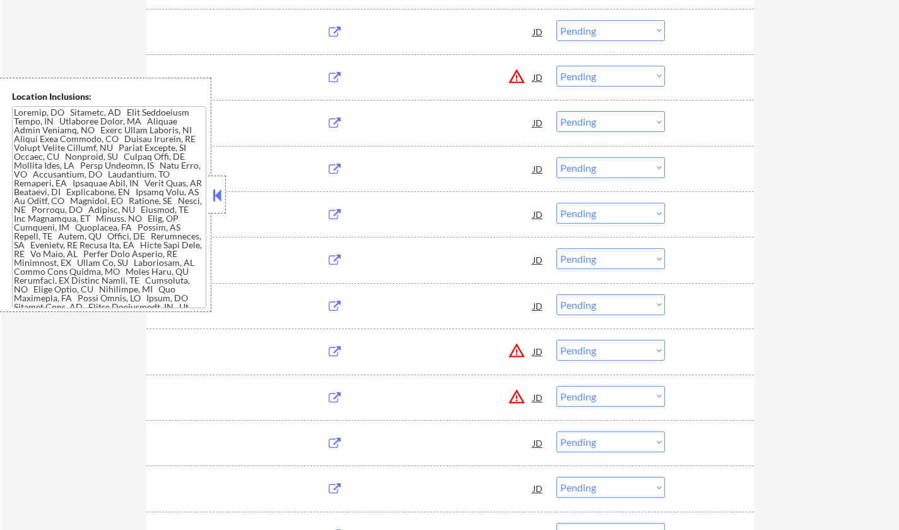
scroll to position [631, 0]
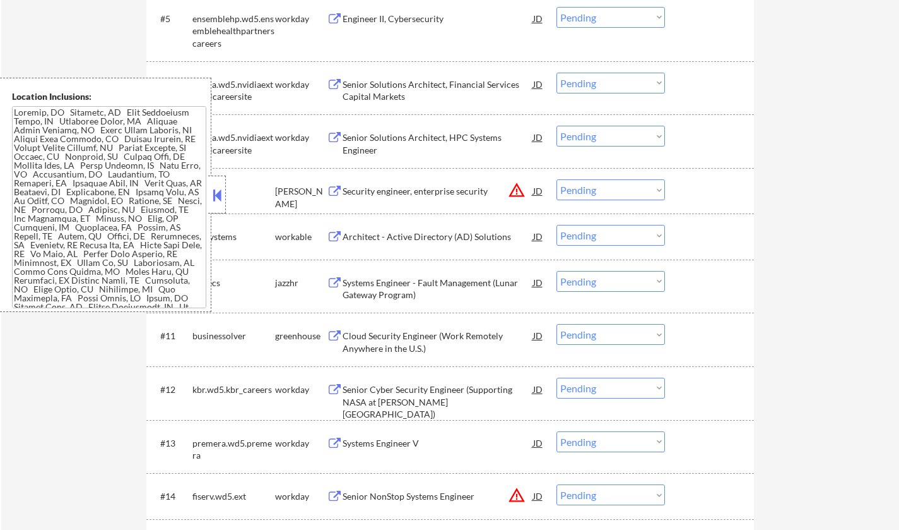
click at [212, 193] on button at bounding box center [217, 195] width 14 height 19
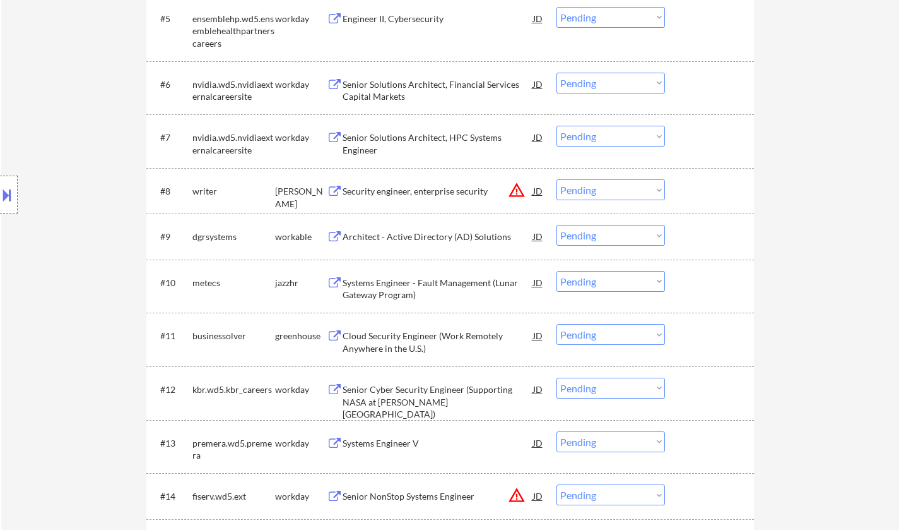
scroll to position [694, 0]
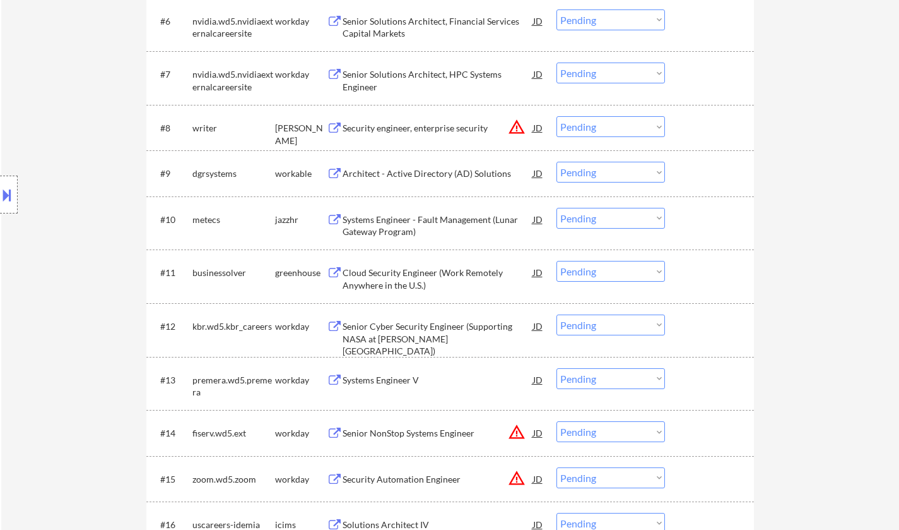
drag, startPoint x: 582, startPoint y: 170, endPoint x: 590, endPoint y: 182, distance: 14.5
click at [583, 170] on select "Choose an option... Pending Applied Excluded (Questions) Excluded (Expired) Exc…" at bounding box center [611, 172] width 109 height 21
click at [557, 162] on select "Choose an option... Pending Applied Excluded (Questions) Excluded (Expired) Exc…" at bounding box center [611, 172] width 109 height 21
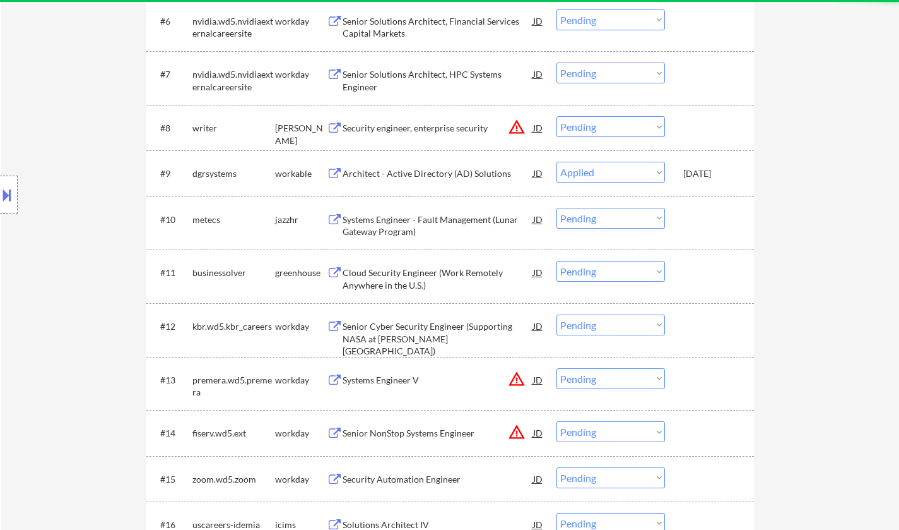
select select ""pending""
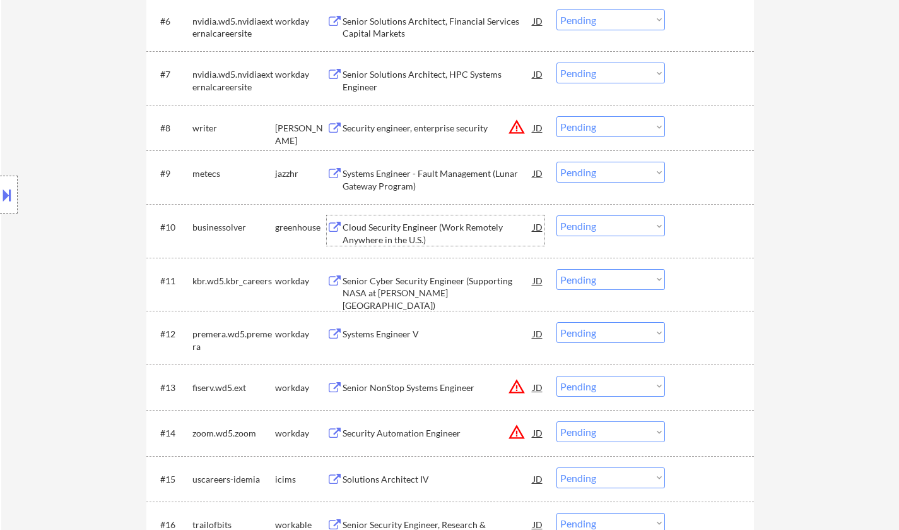
click at [398, 218] on div "Cloud Security Engineer (Work Remotely Anywhere in the U.S.)" at bounding box center [438, 230] width 191 height 30
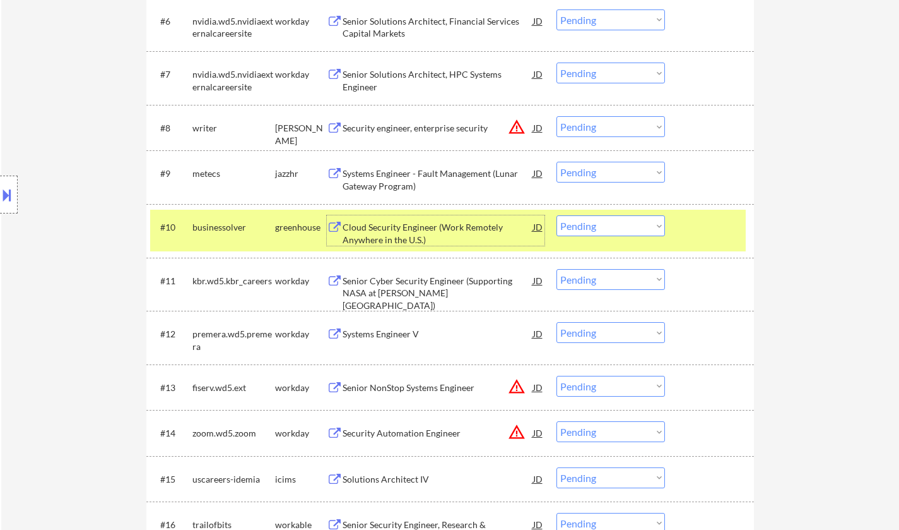
click at [627, 223] on select "Choose an option... Pending Applied Excluded (Questions) Excluded (Expired) Exc…" at bounding box center [611, 225] width 109 height 21
click at [557, 215] on select "Choose an option... Pending Applied Excluded (Questions) Excluded (Expired) Exc…" at bounding box center [611, 225] width 109 height 21
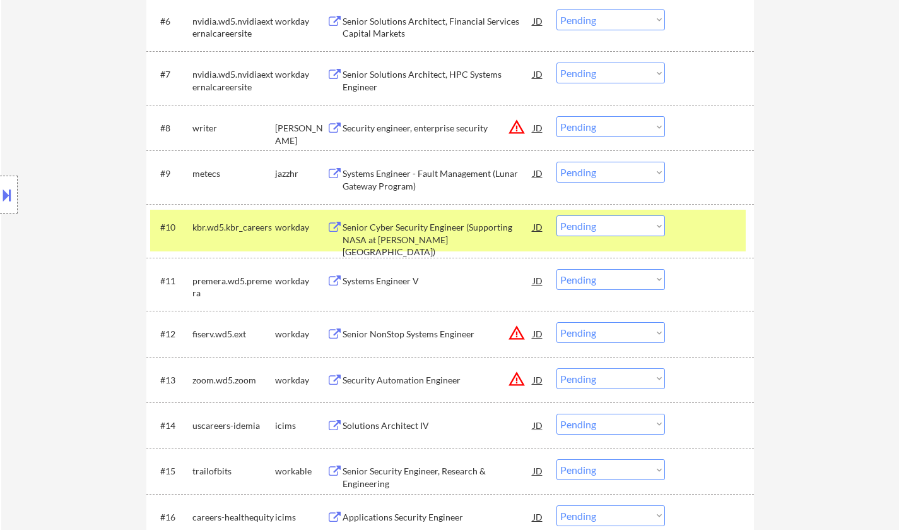
click at [401, 232] on div "Senior Cyber Security Engineer (Supporting NASA at [PERSON_NAME][GEOGRAPHIC_DAT…" at bounding box center [438, 239] width 191 height 37
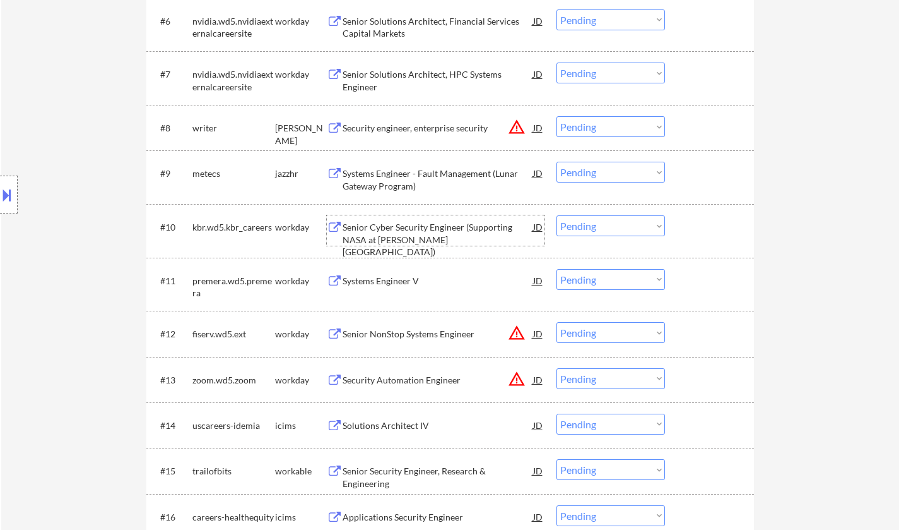
drag, startPoint x: 613, startPoint y: 227, endPoint x: 620, endPoint y: 234, distance: 9.8
click at [613, 227] on select "Choose an option... Pending Applied Excluded (Questions) Excluded (Expired) Exc…" at bounding box center [611, 225] width 109 height 21
click at [557, 215] on select "Choose an option... Pending Applied Excluded (Questions) Excluded (Expired) Exc…" at bounding box center [611, 225] width 109 height 21
select select ""pending""
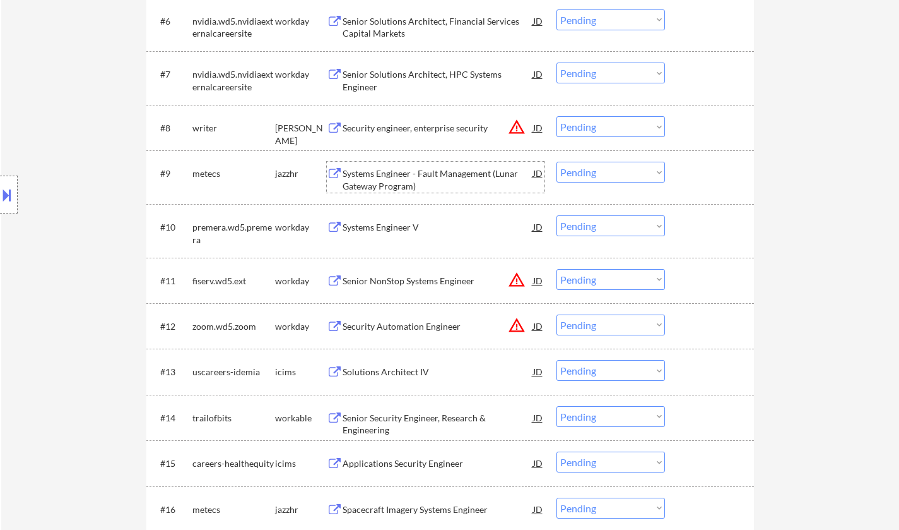
click at [439, 167] on div "Systems Engineer - Fault Management (Lunar Gateway Program)" at bounding box center [438, 177] width 191 height 30
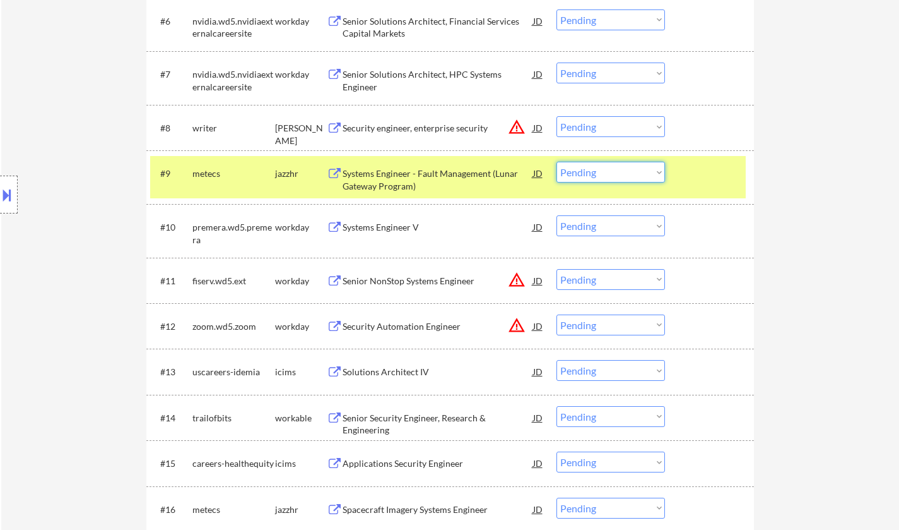
drag, startPoint x: 661, startPoint y: 170, endPoint x: 657, endPoint y: 176, distance: 7.4
click at [660, 170] on select "Choose an option... Pending Applied Excluded (Questions) Excluded (Expired) Exc…" at bounding box center [611, 172] width 109 height 21
click at [557, 162] on select "Choose an option... Pending Applied Excluded (Questions) Excluded (Expired) Exc…" at bounding box center [611, 172] width 109 height 21
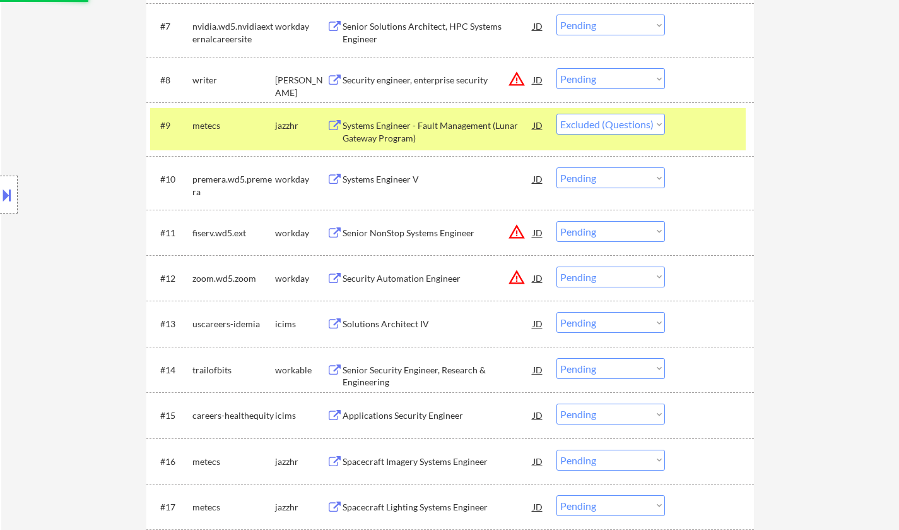
scroll to position [757, 0]
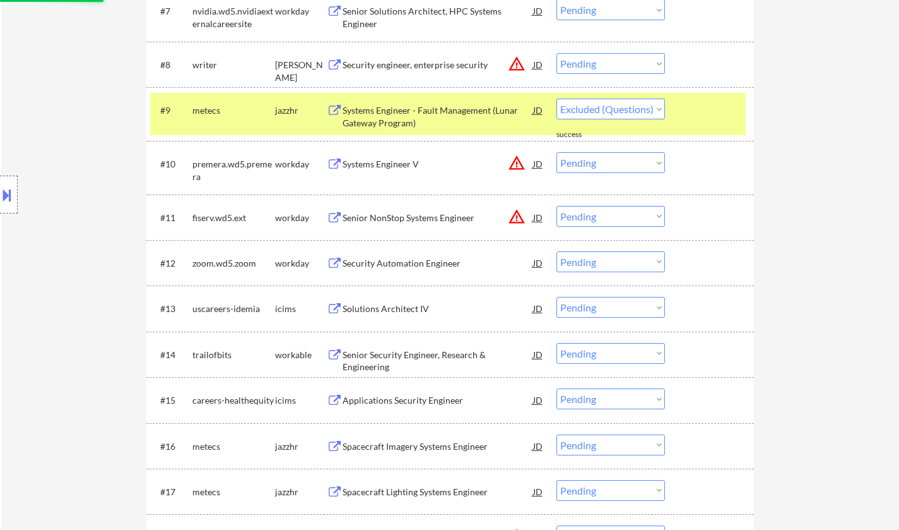
select select ""pending""
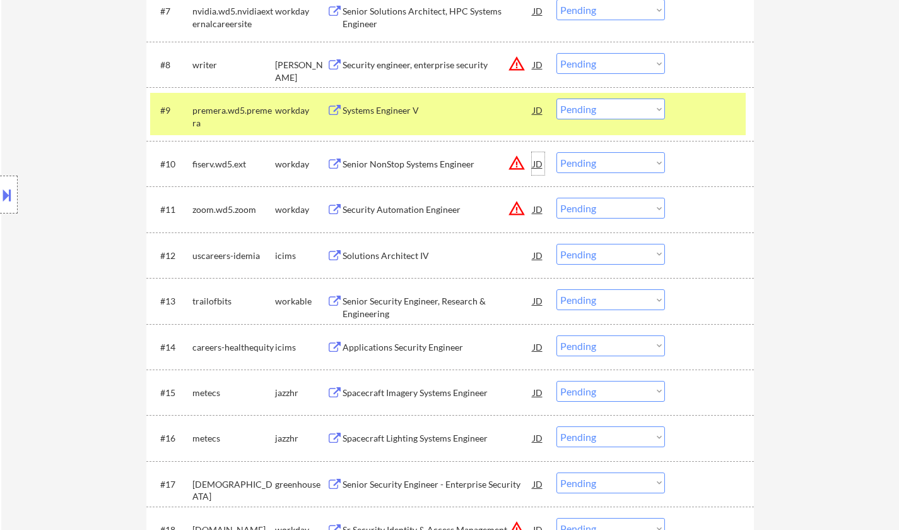
click at [538, 162] on div "JD" at bounding box center [538, 163] width 13 height 23
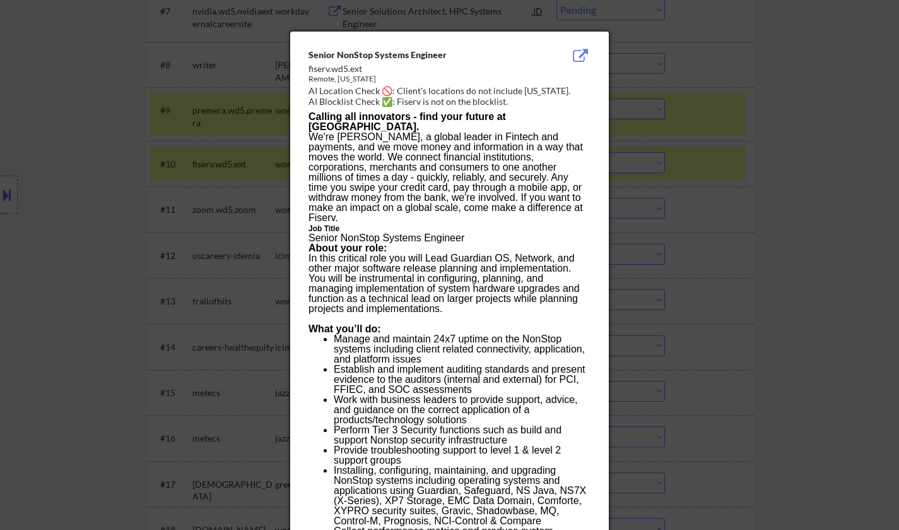
click at [790, 284] on div at bounding box center [449, 265] width 899 height 530
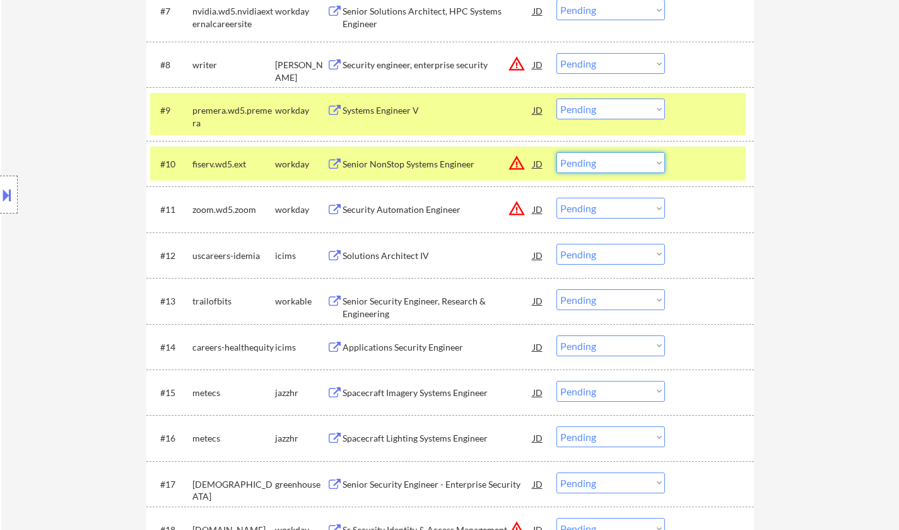
click at [608, 163] on select "Choose an option... Pending Applied Excluded (Questions) Excluded (Expired) Exc…" at bounding box center [611, 162] width 109 height 21
select select ""excluded__location_""
click at [557, 152] on select "Choose an option... Pending Applied Excluded (Questions) Excluded (Expired) Exc…" at bounding box center [611, 162] width 109 height 21
drag, startPoint x: 609, startPoint y: 63, endPoint x: 614, endPoint y: 72, distance: 9.9
click at [609, 63] on select "Choose an option... Pending Applied Excluded (Questions) Excluded (Expired) Exc…" at bounding box center [611, 63] width 109 height 21
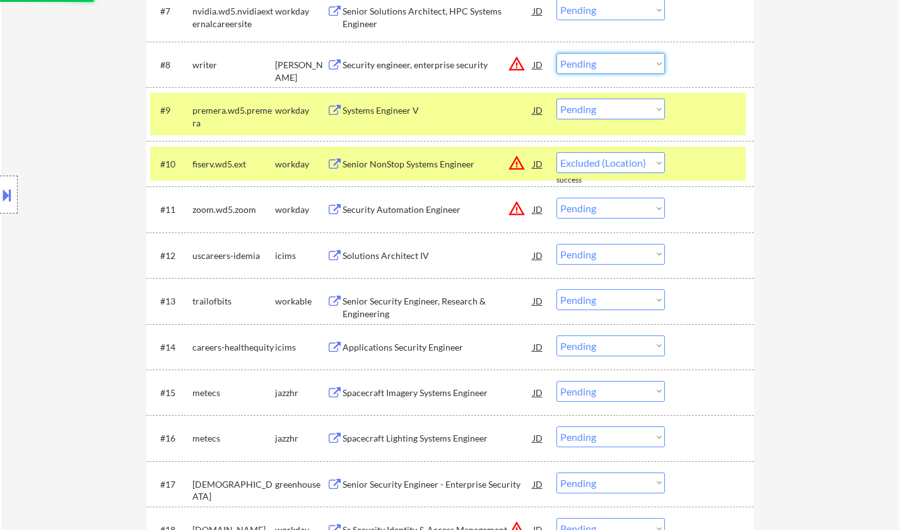
select select ""excluded__location_""
click at [557, 53] on select "Choose an option... Pending Applied Excluded (Questions) Excluded (Expired) Exc…" at bounding box center [611, 63] width 109 height 21
select select ""pending""
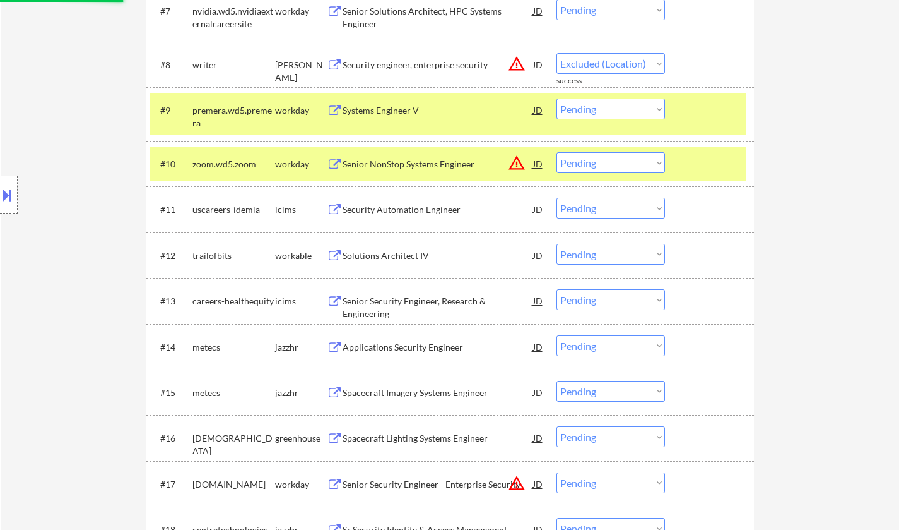
select select ""pending""
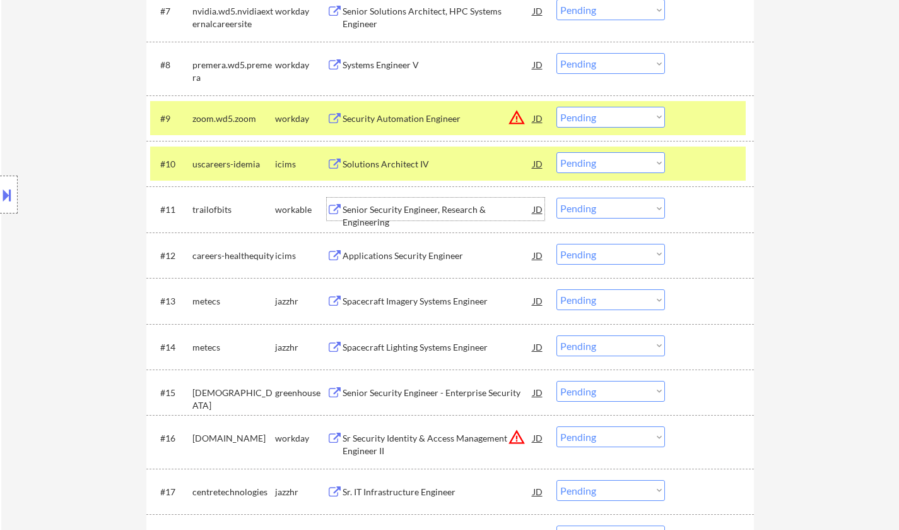
click at [382, 206] on div "Senior Security Engineer, Research & Engineering" at bounding box center [438, 215] width 191 height 25
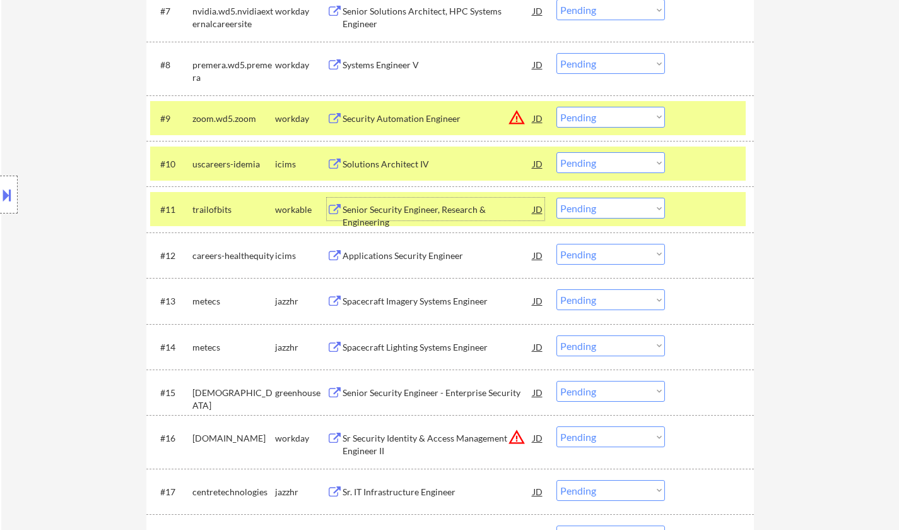
click at [610, 209] on select "Choose an option... Pending Applied Excluded (Questions) Excluded (Expired) Exc…" at bounding box center [611, 208] width 109 height 21
click at [557, 198] on select "Choose an option... Pending Applied Excluded (Questions) Excluded (Expired) Exc…" at bounding box center [611, 208] width 109 height 21
select select ""pending""
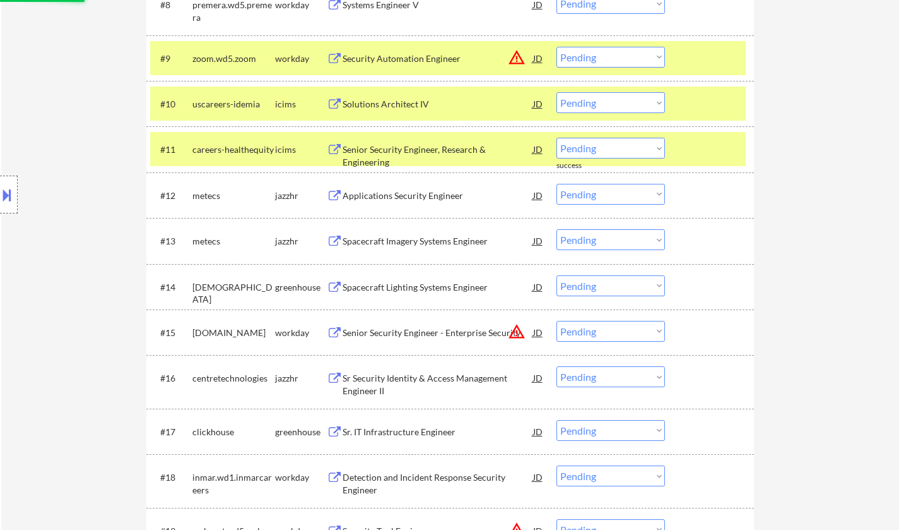
scroll to position [821, 0]
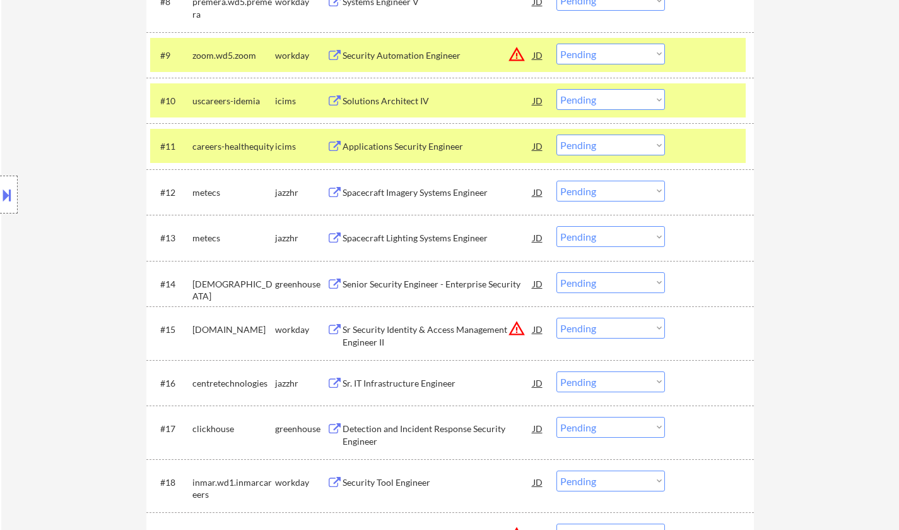
click at [626, 195] on select "Choose an option... Pending Applied Excluded (Questions) Excluded (Expired) Exc…" at bounding box center [611, 191] width 109 height 21
click at [557, 181] on select "Choose an option... Pending Applied Excluded (Questions) Excluded (Expired) Exc…" at bounding box center [611, 191] width 109 height 21
click at [457, 225] on div "#13 metecs jazzhr Spacecraft Lighting Systems Engineer JD warning_amber Choose …" at bounding box center [448, 237] width 596 height 34
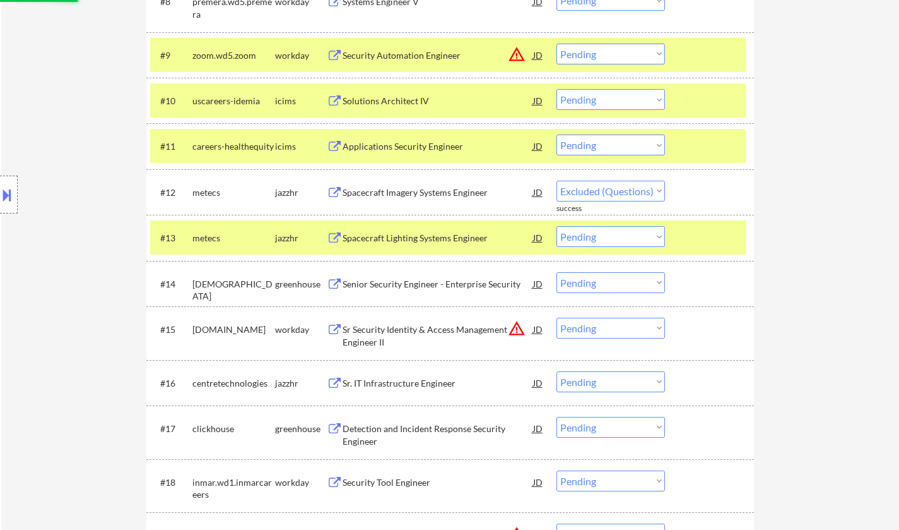
click at [446, 235] on div "Spacecraft Lighting Systems Engineer" at bounding box center [438, 238] width 191 height 13
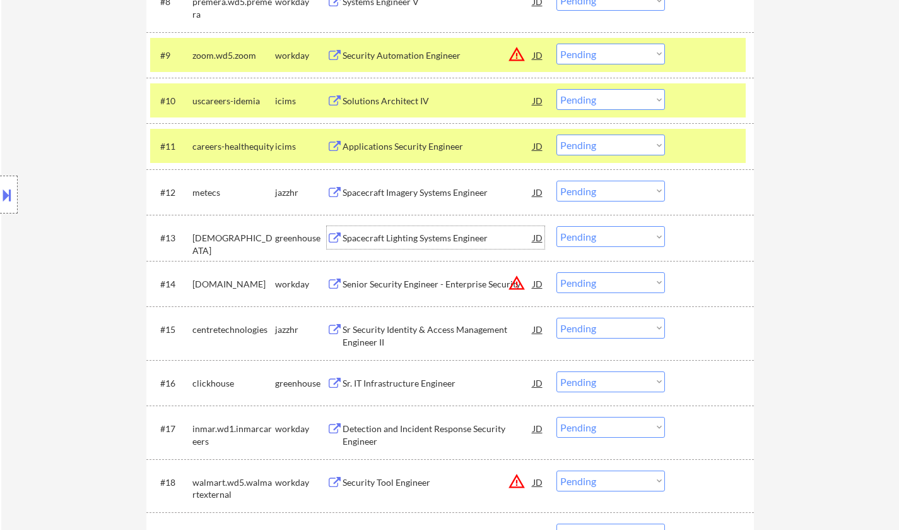
drag, startPoint x: 624, startPoint y: 189, endPoint x: 634, endPoint y: 199, distance: 14.3
click at [624, 189] on select "Choose an option... Pending Applied Excluded (Questions) Excluded (Expired) Exc…" at bounding box center [611, 191] width 109 height 21
click at [557, 181] on select "Choose an option... Pending Applied Excluded (Questions) Excluded (Expired) Exc…" at bounding box center [611, 191] width 109 height 21
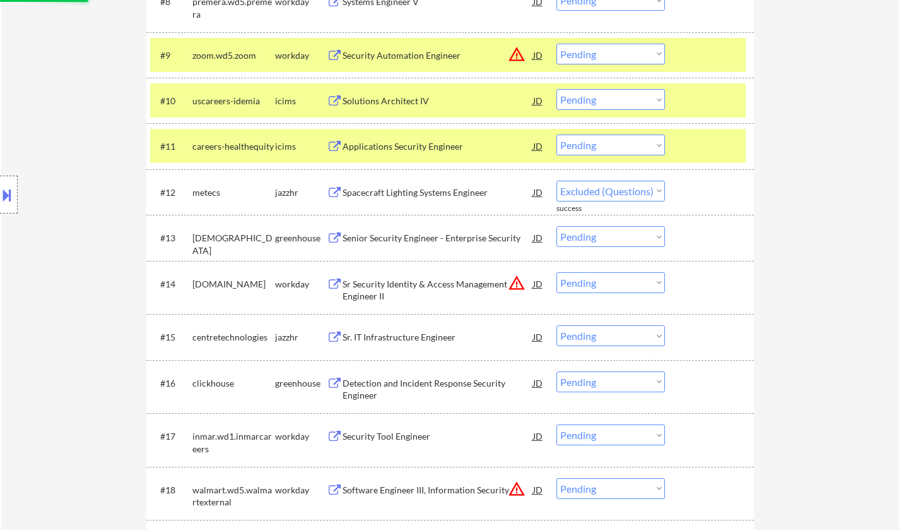
select select ""pending""
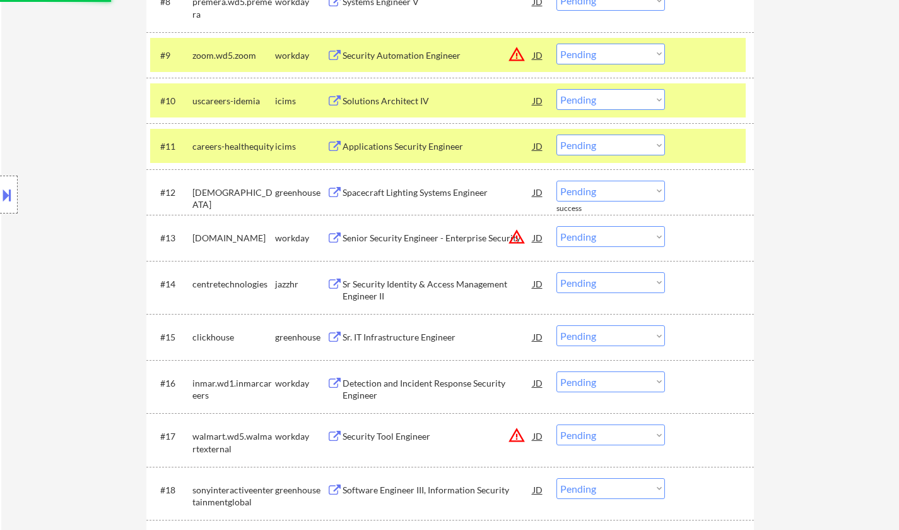
click at [611, 236] on select "Choose an option... Pending Applied Excluded (Questions) Excluded (Expired) Exc…" at bounding box center [611, 236] width 109 height 21
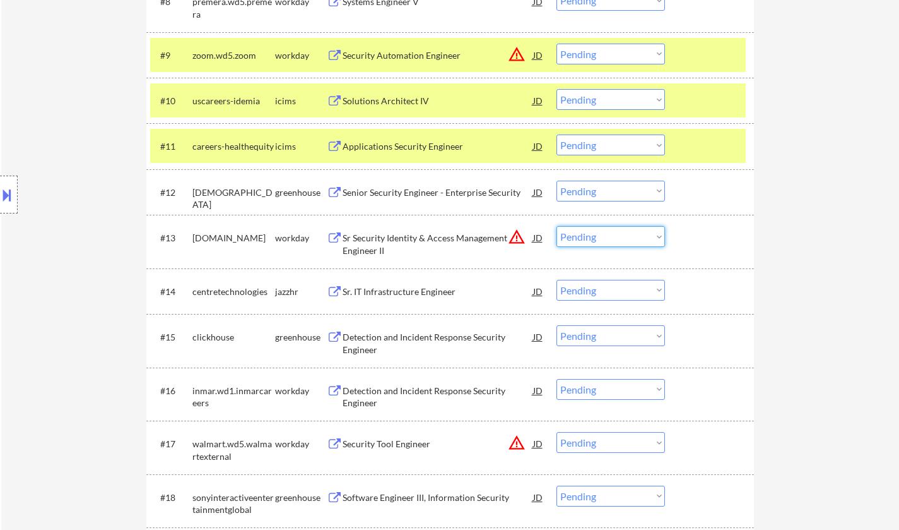
select select ""excluded__location_""
click at [557, 226] on select "Choose an option... Pending Applied Excluded (Questions) Excluded (Expired) Exc…" at bounding box center [611, 236] width 109 height 21
click at [538, 56] on div "JD" at bounding box center [538, 55] width 13 height 23
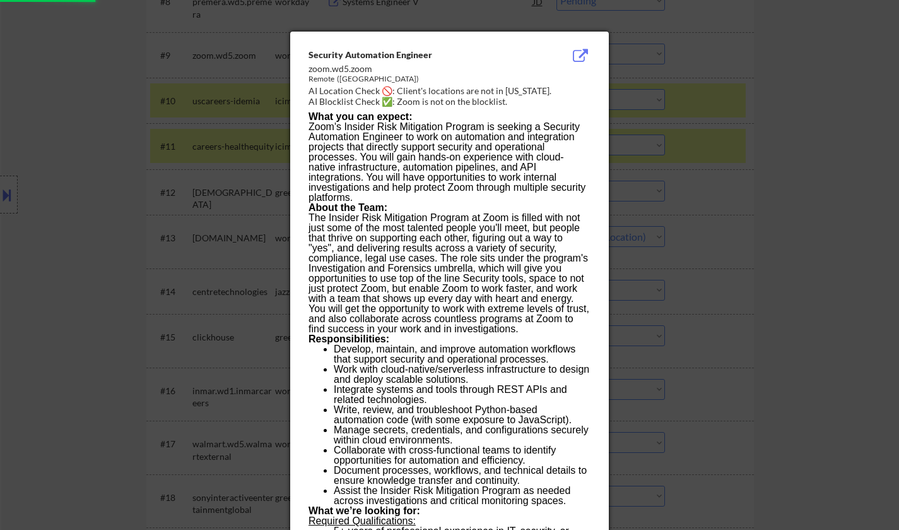
click at [756, 193] on div at bounding box center [449, 265] width 899 height 530
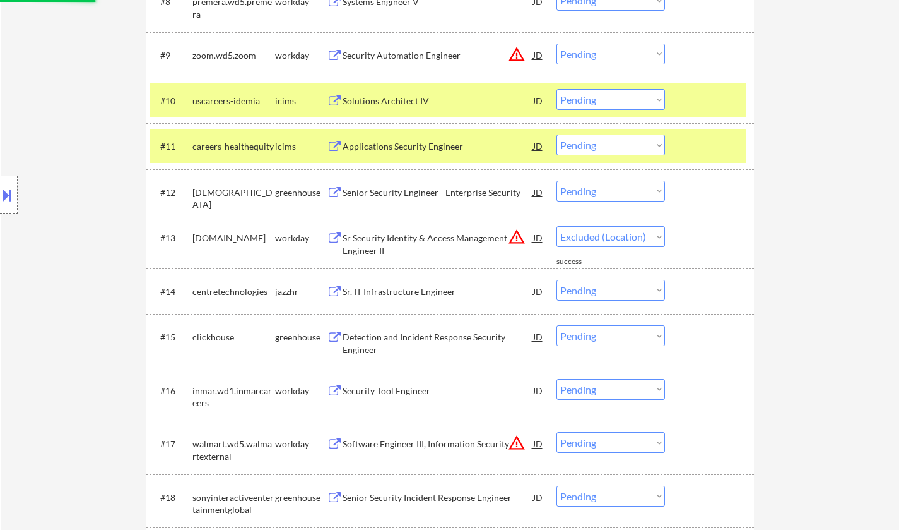
click at [641, 55] on select "Choose an option... Pending Applied Excluded (Questions) Excluded (Expired) Exc…" at bounding box center [611, 54] width 109 height 21
select select ""excluded__location_""
click at [557, 44] on select "Choose an option... Pending Applied Excluded (Questions) Excluded (Expired) Exc…" at bounding box center [611, 54] width 109 height 21
select select ""pending""
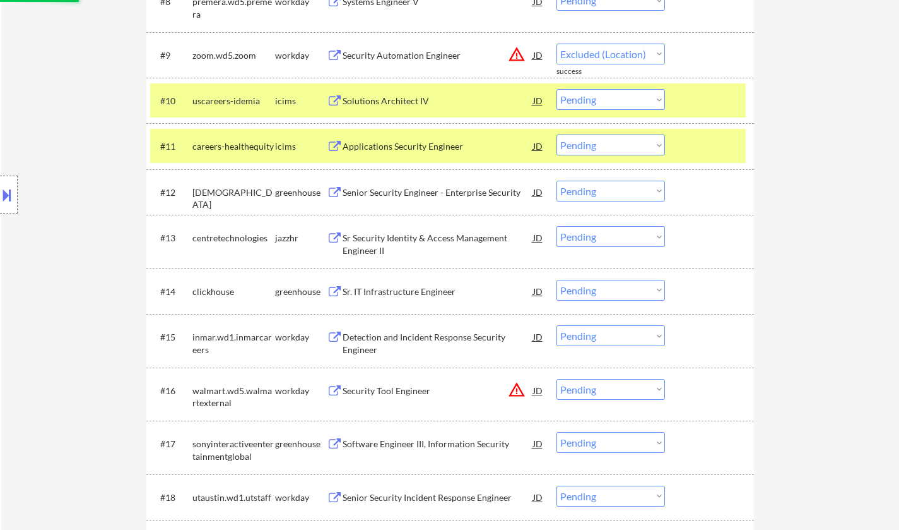
select select ""pending""
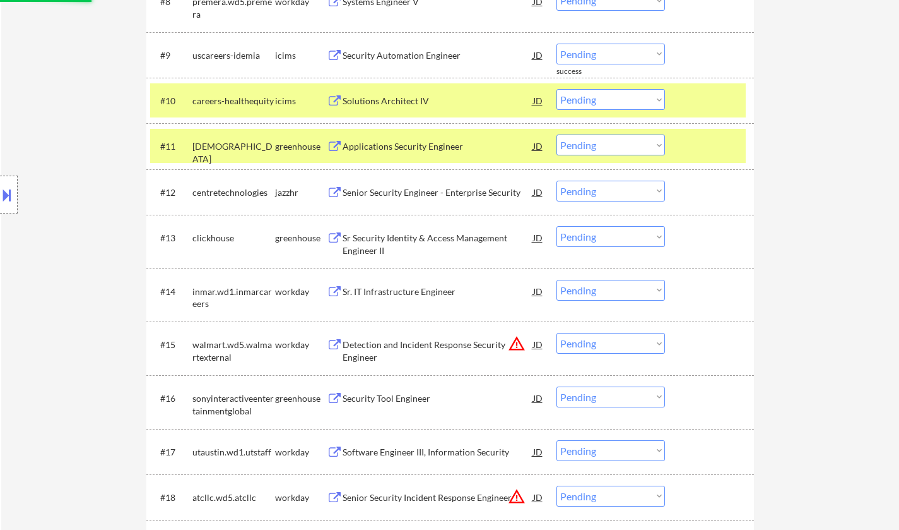
click at [492, 193] on div "Senior Security Engineer - Enterprise Security" at bounding box center [438, 192] width 191 height 13
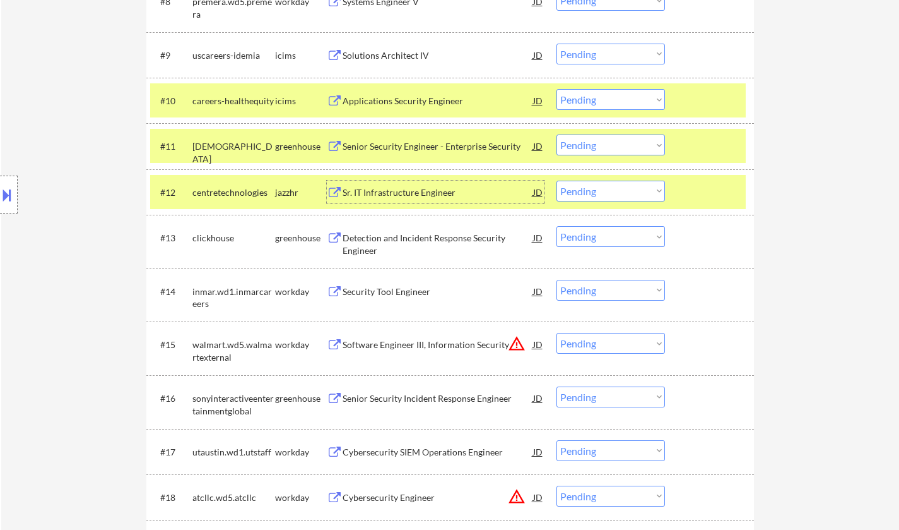
drag, startPoint x: 628, startPoint y: 192, endPoint x: 628, endPoint y: 200, distance: 8.2
click at [628, 192] on select "Choose an option... Pending Applied Excluded (Questions) Excluded (Expired) Exc…" at bounding box center [611, 191] width 109 height 21
click at [557, 181] on select "Choose an option... Pending Applied Excluded (Questions) Excluded (Expired) Exc…" at bounding box center [611, 191] width 109 height 21
select select ""pending""
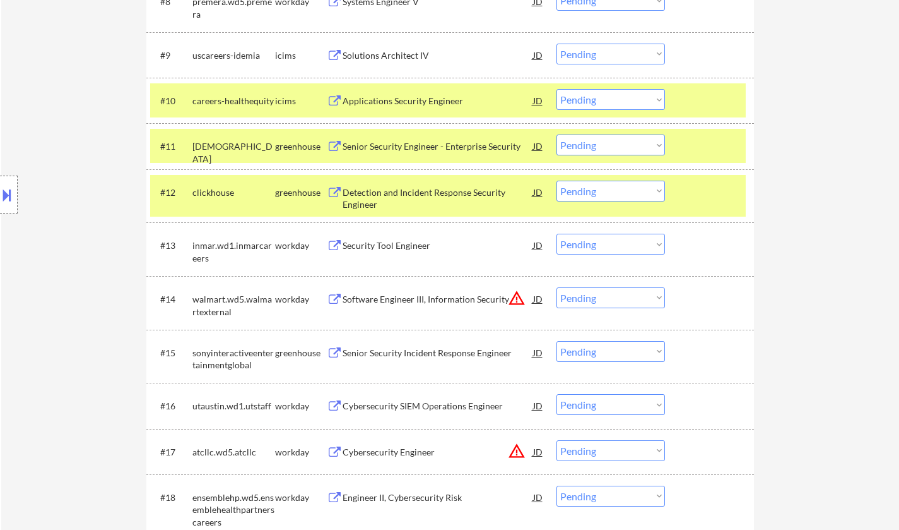
click at [411, 193] on div "Detection and Incident Response Security Engineer" at bounding box center [438, 198] width 191 height 25
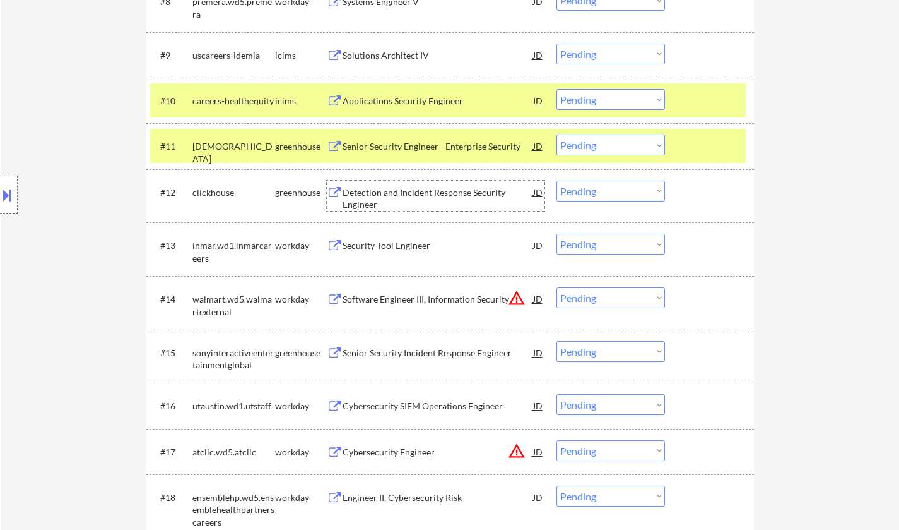
drag, startPoint x: 613, startPoint y: 137, endPoint x: 622, endPoint y: 151, distance: 17.0
click at [613, 138] on select "Choose an option... Pending Applied Excluded (Questions) Excluded (Expired) Exc…" at bounding box center [611, 144] width 109 height 21
click at [557, 134] on select "Choose an option... Pending Applied Excluded (Questions) Excluded (Expired) Exc…" at bounding box center [611, 144] width 109 height 21
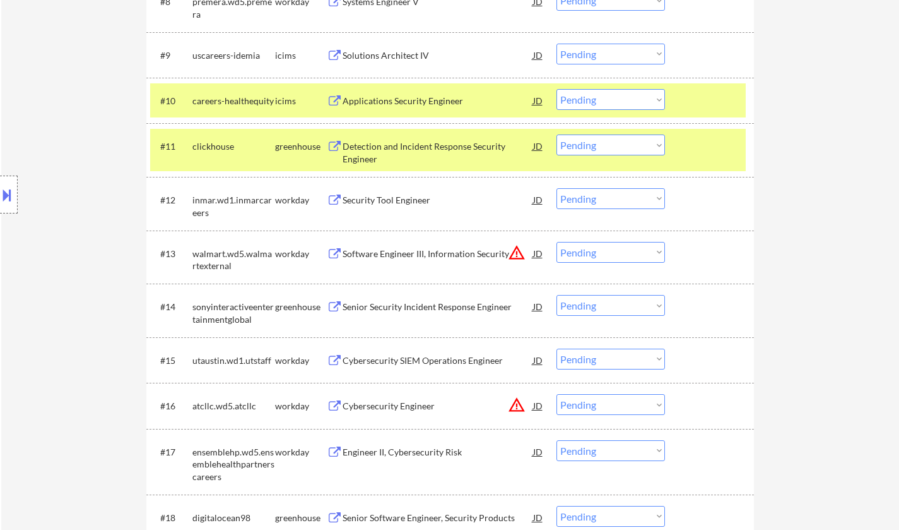
drag, startPoint x: 617, startPoint y: 137, endPoint x: 617, endPoint y: 146, distance: 9.5
click at [617, 137] on select "Choose an option... Pending Applied Excluded (Questions) Excluded (Expired) Exc…" at bounding box center [611, 144] width 109 height 21
click at [557, 134] on select "Choose an option... Pending Applied Excluded (Questions) Excluded (Expired) Exc…" at bounding box center [611, 144] width 109 height 21
select select ""pending""
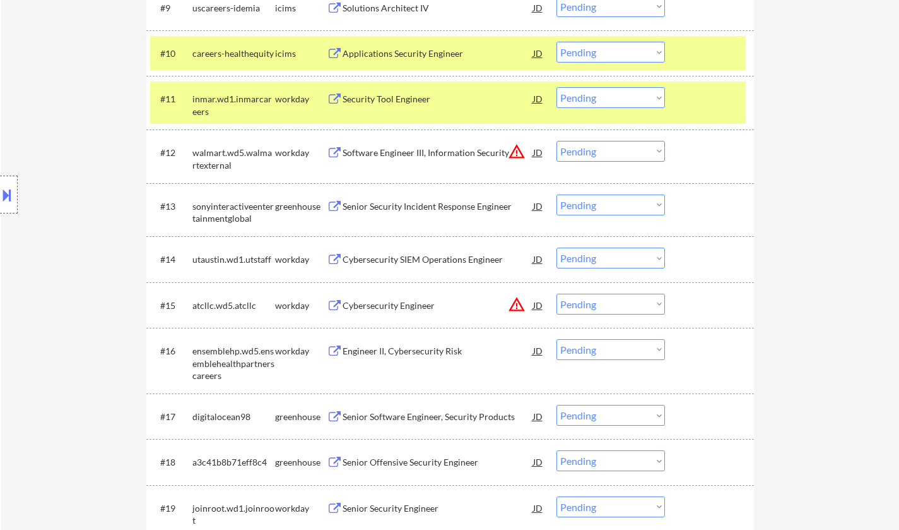
scroll to position [884, 0]
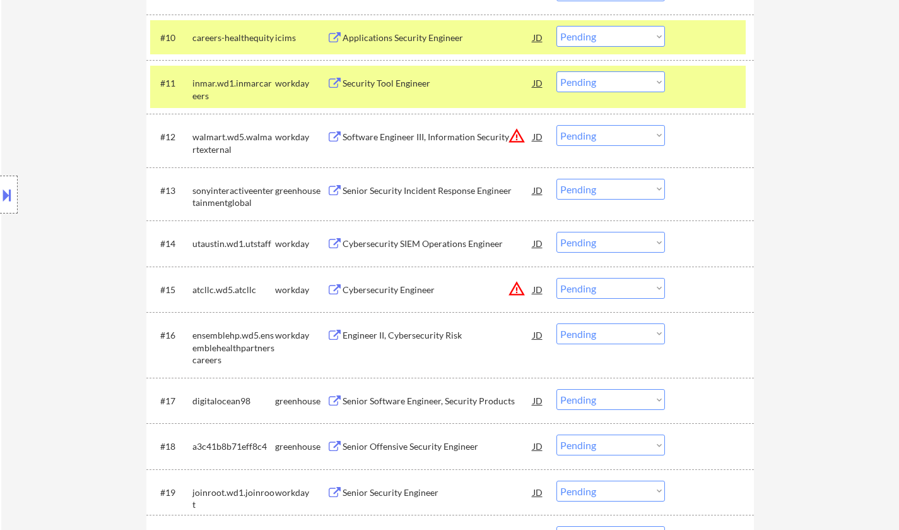
click at [419, 246] on div "Cybersecurity SIEM Operations Engineer" at bounding box center [438, 243] width 191 height 13
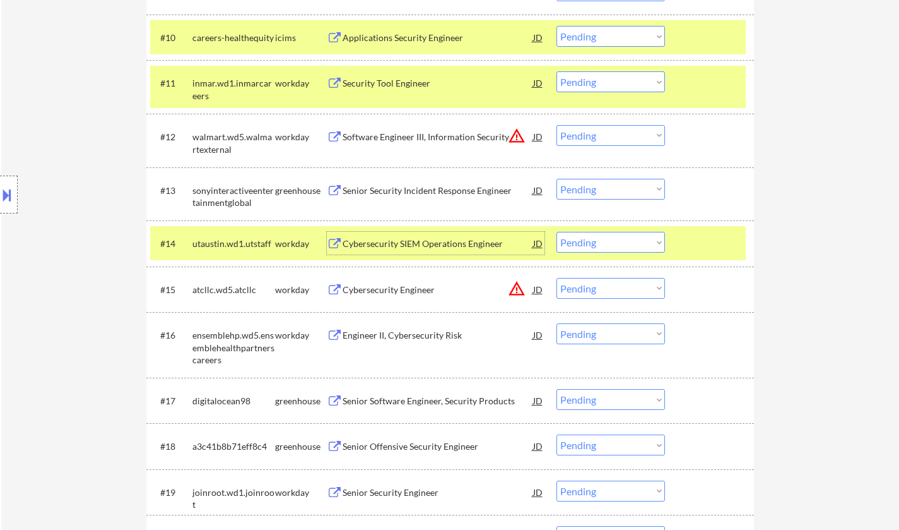
click at [634, 249] on select "Choose an option... Pending Applied Excluded (Questions) Excluded (Expired) Exc…" at bounding box center [611, 242] width 109 height 21
click at [557, 232] on select "Choose an option... Pending Applied Excluded (Questions) Excluded (Expired) Exc…" at bounding box center [611, 242] width 109 height 21
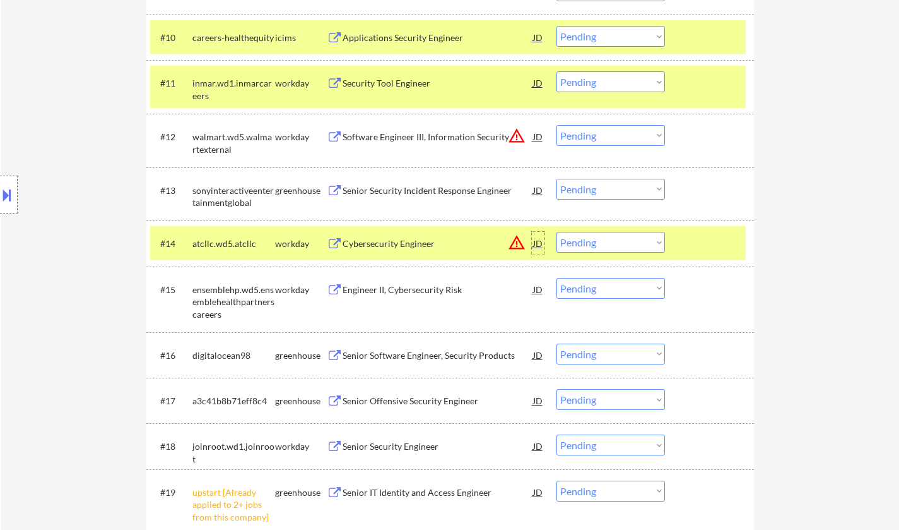
click at [535, 246] on div "JD" at bounding box center [538, 243] width 13 height 23
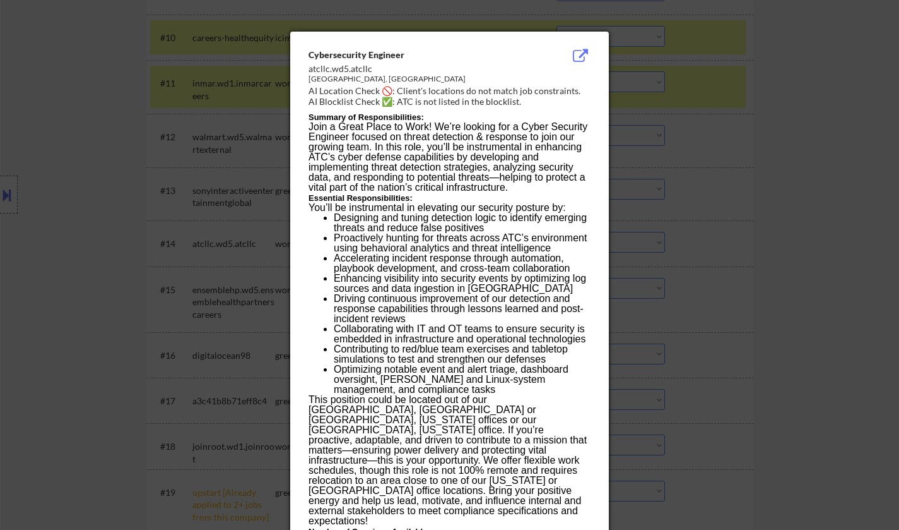
click at [830, 295] on div at bounding box center [449, 265] width 899 height 530
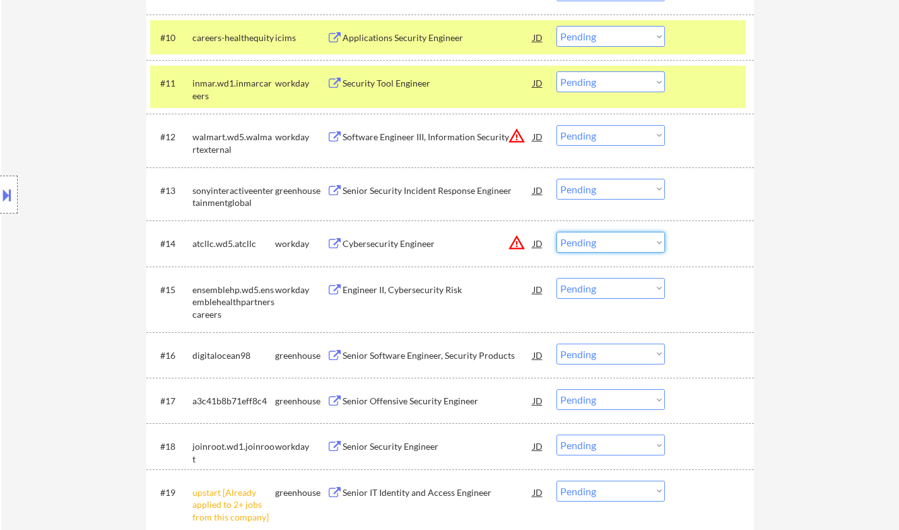
click at [632, 235] on select "Choose an option... Pending Applied Excluded (Questions) Excluded (Expired) Exc…" at bounding box center [611, 242] width 109 height 21
click at [557, 232] on select "Choose an option... Pending Applied Excluded (Questions) Excluded (Expired) Exc…" at bounding box center [611, 242] width 109 height 21
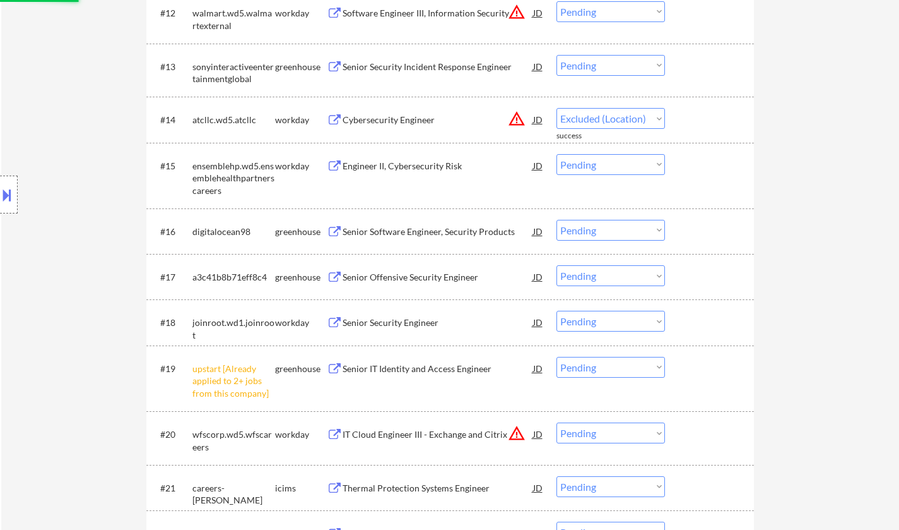
select select ""pending""
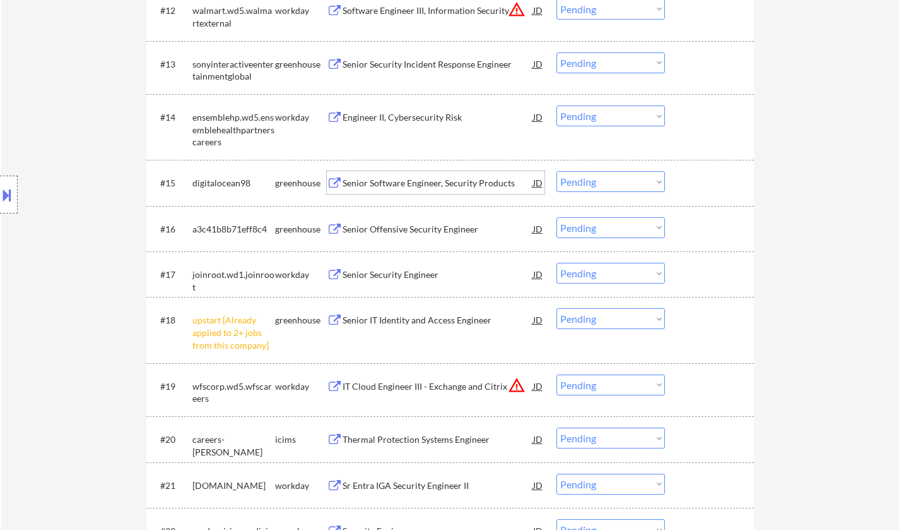
click at [430, 179] on div "Senior Software Engineer, Security Products" at bounding box center [438, 183] width 191 height 13
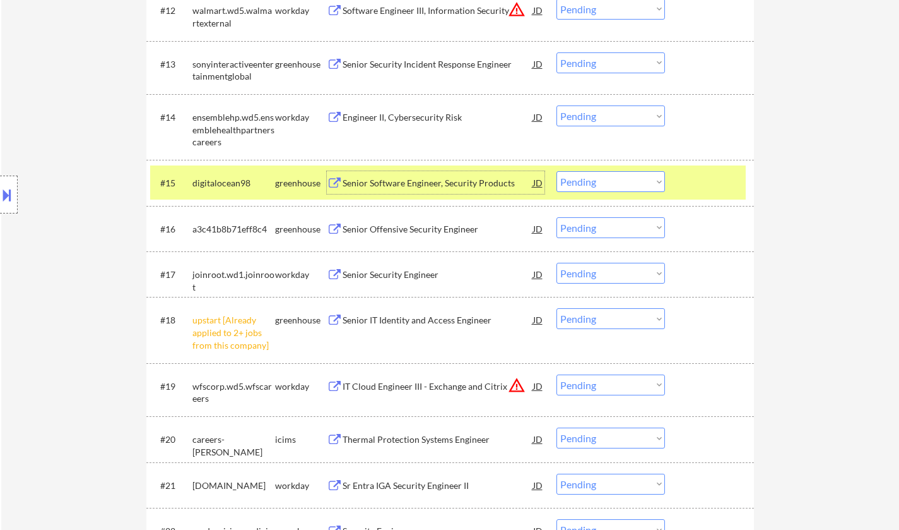
click at [609, 182] on select "Choose an option... Pending Applied Excluded (Questions) Excluded (Expired) Exc…" at bounding box center [611, 181] width 109 height 21
click at [557, 171] on select "Choose an option... Pending Applied Excluded (Questions) Excluded (Expired) Exc…" at bounding box center [611, 181] width 109 height 21
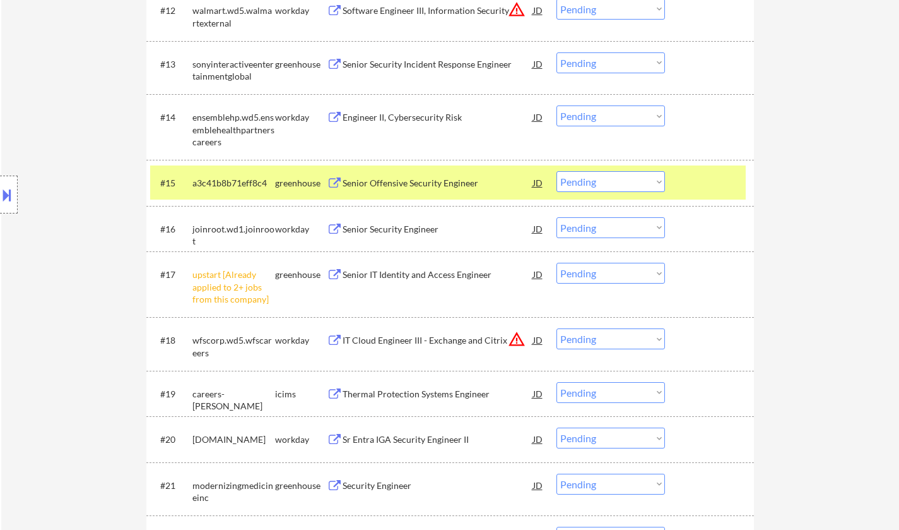
click at [417, 188] on div "Senior Offensive Security Engineer" at bounding box center [438, 183] width 191 height 13
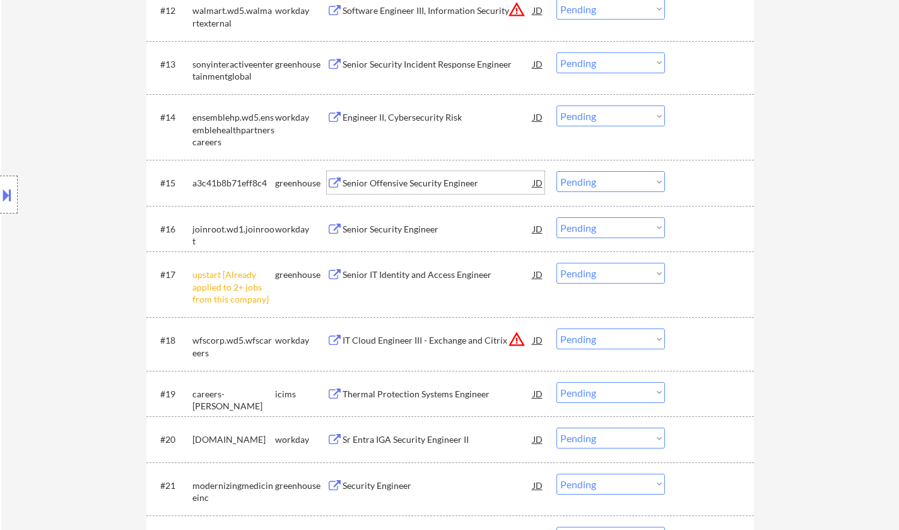
drag, startPoint x: 577, startPoint y: 182, endPoint x: 579, endPoint y: 189, distance: 7.4
click at [578, 182] on select "Choose an option... Pending Applied Excluded (Questions) Excluded (Expired) Exc…" at bounding box center [611, 181] width 109 height 21
click at [557, 171] on select "Choose an option... Pending Applied Excluded (Questions) Excluded (Expired) Exc…" at bounding box center [611, 181] width 109 height 21
select select ""pending""
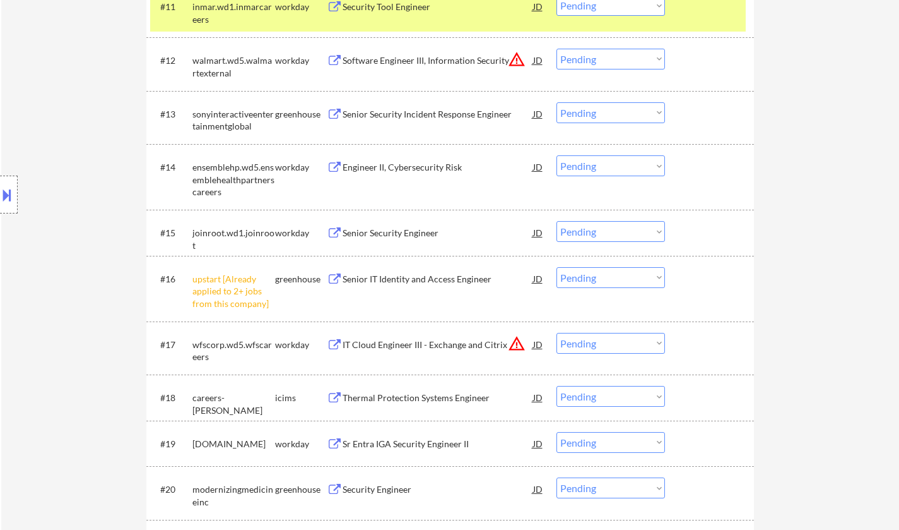
scroll to position [1085, 0]
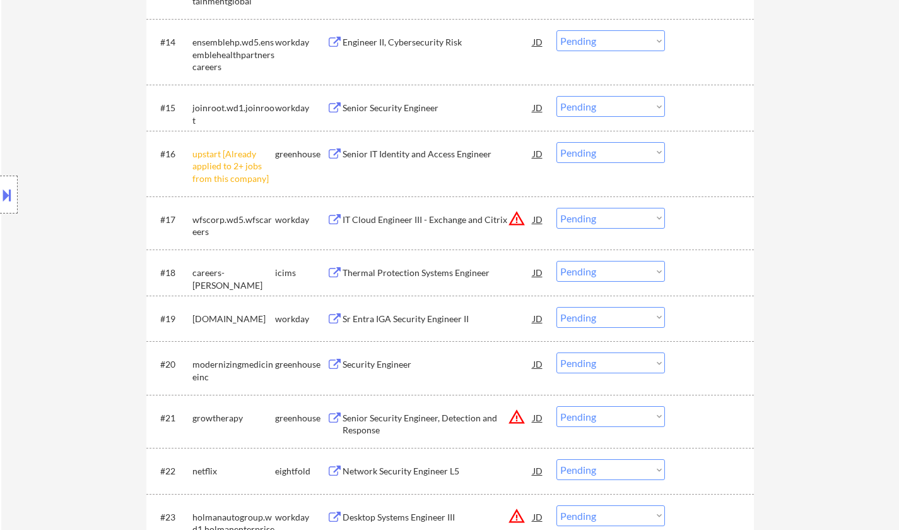
click at [591, 152] on select "Choose an option... Pending Applied Excluded (Questions) Excluded (Expired) Exc…" at bounding box center [611, 152] width 109 height 21
click at [557, 142] on select "Choose an option... Pending Applied Excluded (Questions) Excluded (Expired) Exc…" at bounding box center [611, 152] width 109 height 21
select select ""pending""
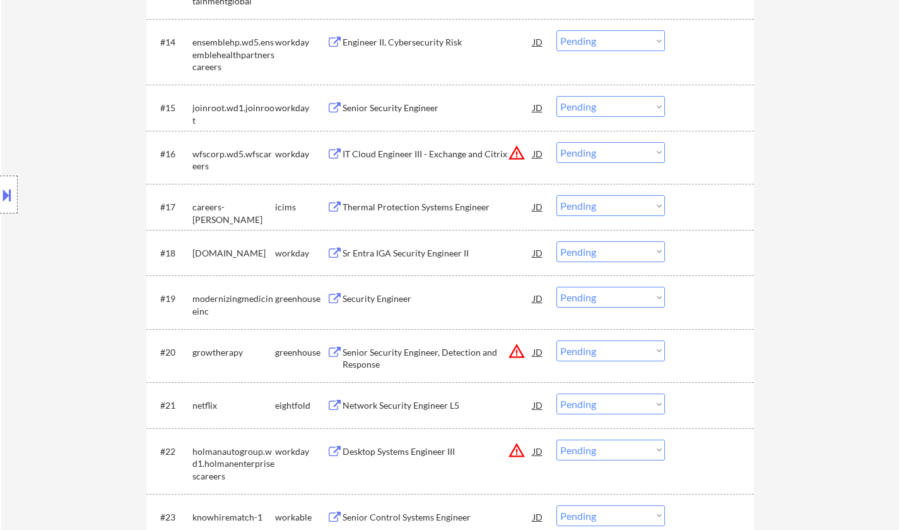
click at [405, 103] on div "Senior Security Engineer" at bounding box center [438, 108] width 191 height 13
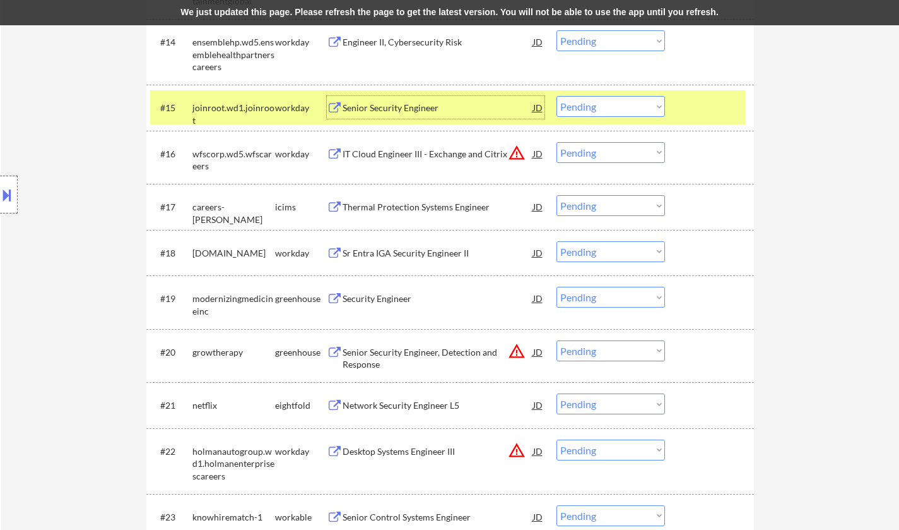
drag, startPoint x: 648, startPoint y: 103, endPoint x: 637, endPoint y: 114, distance: 15.2
click at [648, 103] on select "Choose an option... Pending Applied Excluded (Questions) Excluded (Expired) Exc…" at bounding box center [611, 106] width 109 height 21
select select ""applied""
click at [557, 96] on select "Choose an option... Pending Applied Excluded (Questions) Excluded (Expired) Exc…" at bounding box center [611, 106] width 109 height 21
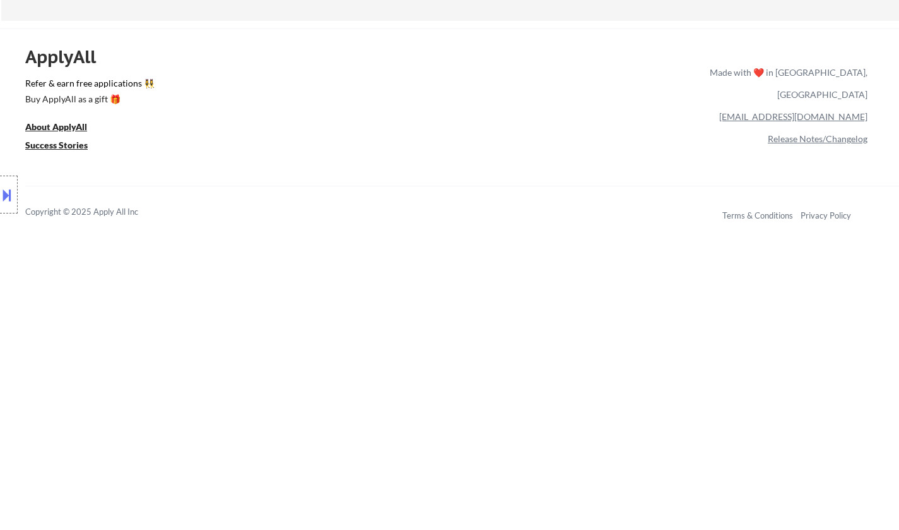
scroll to position [1085, 0]
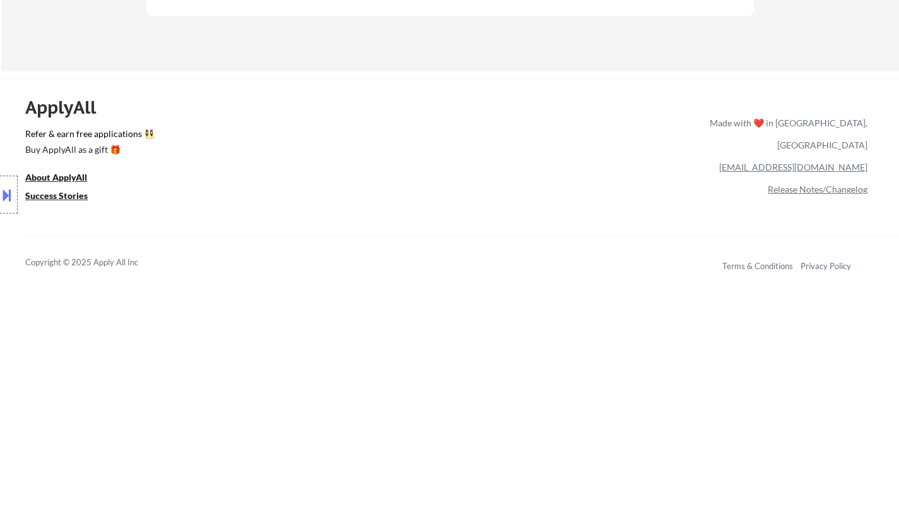
select select ""pending""
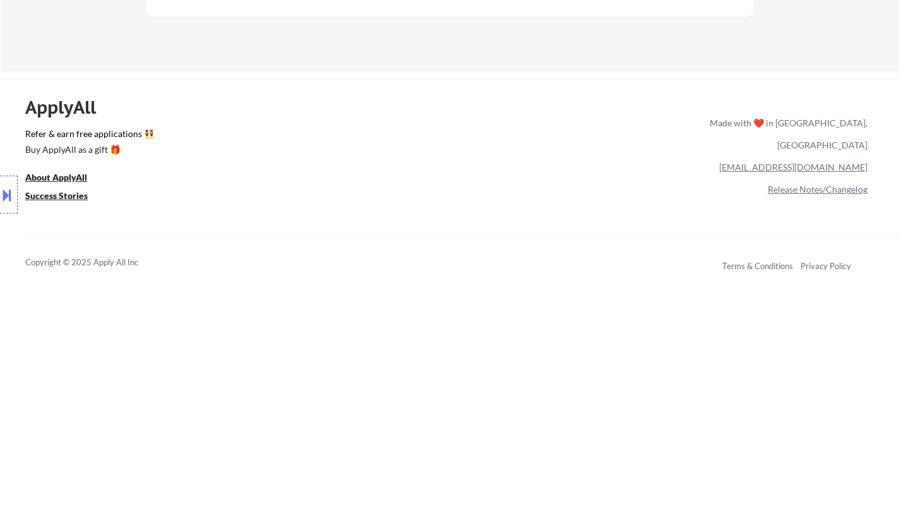
select select ""pending""
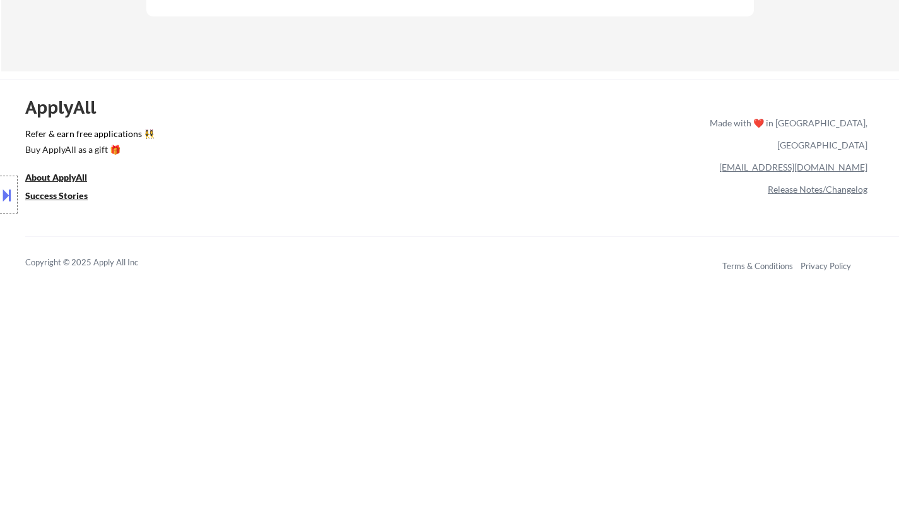
select select ""pending""
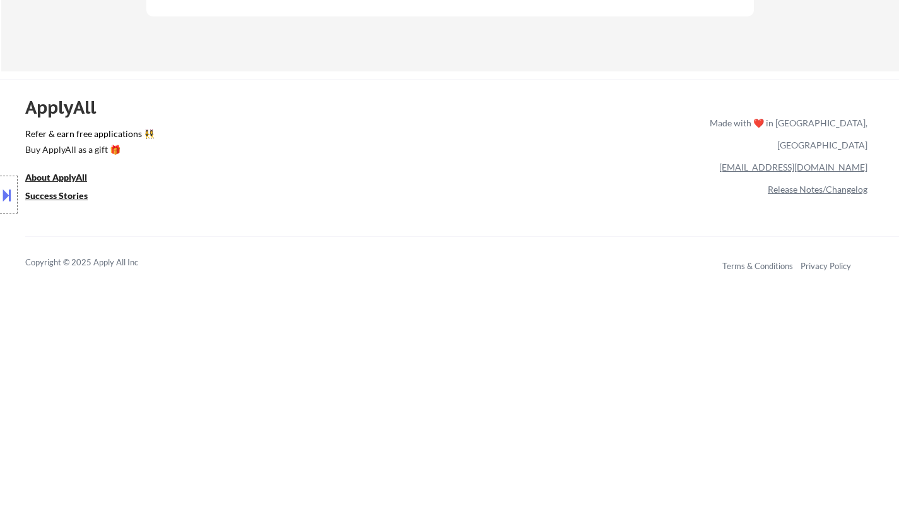
select select ""pending""
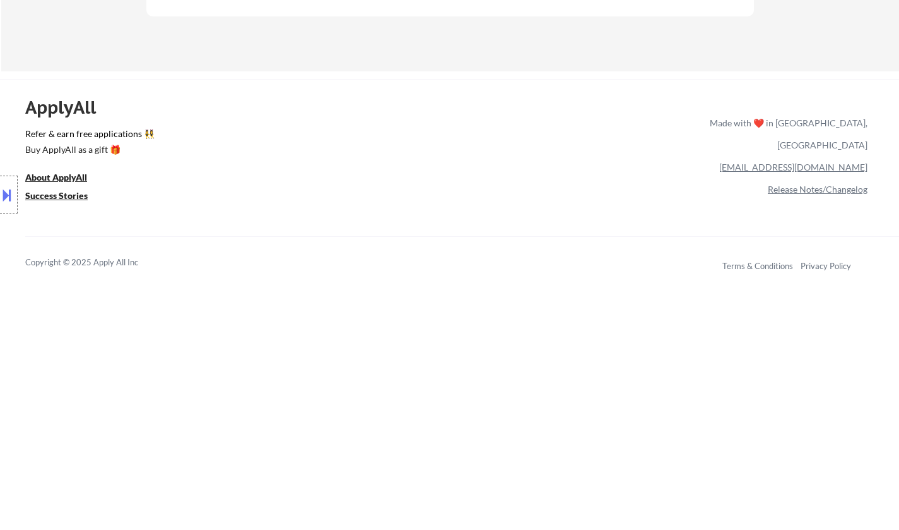
select select ""pending""
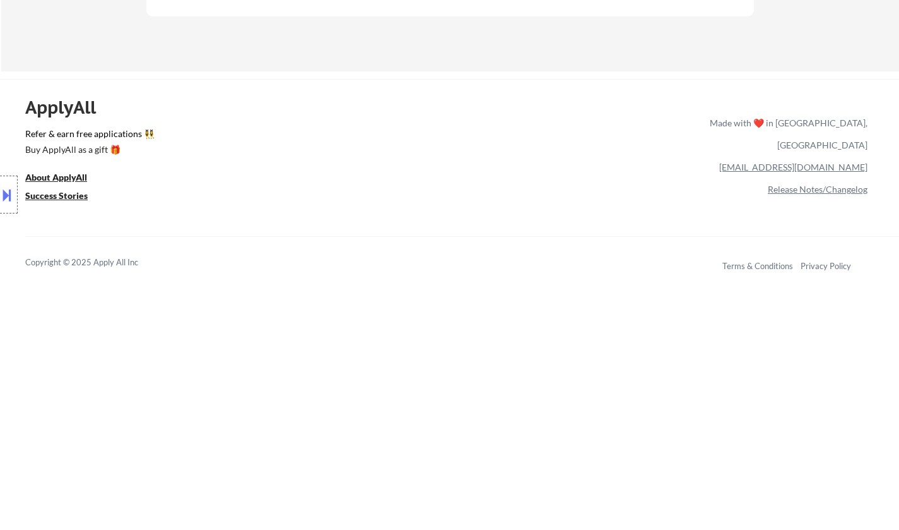
select select ""pending""
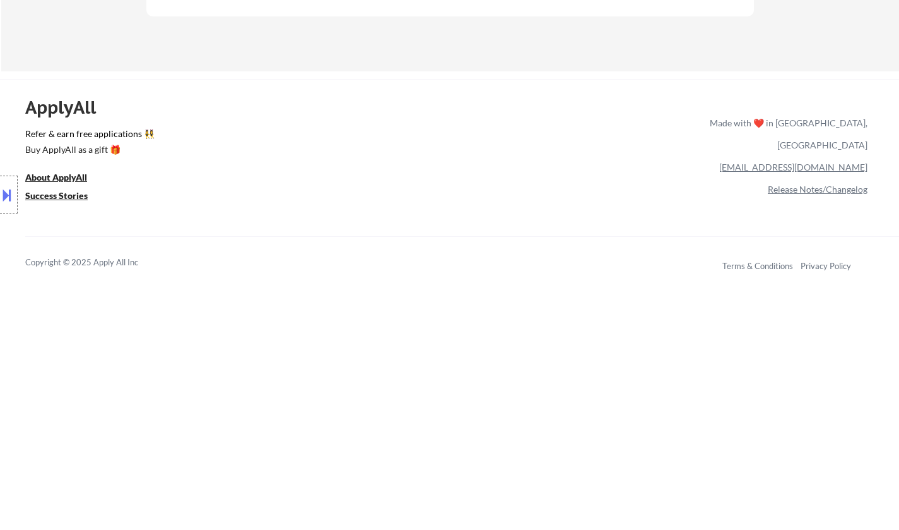
select select ""pending""
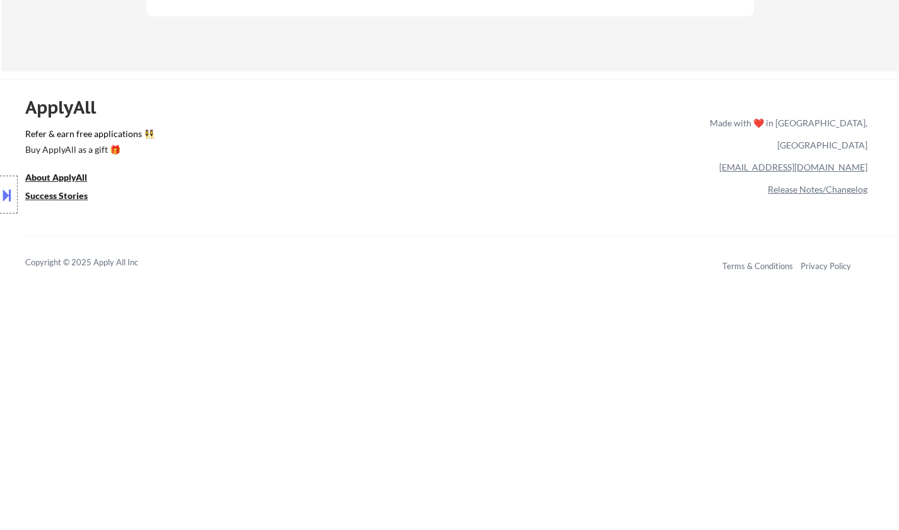
select select ""pending""
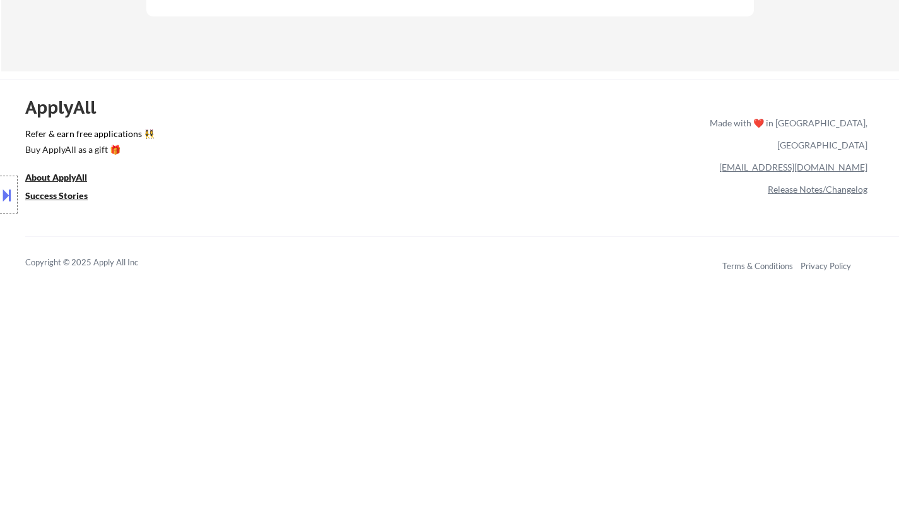
select select ""pending""
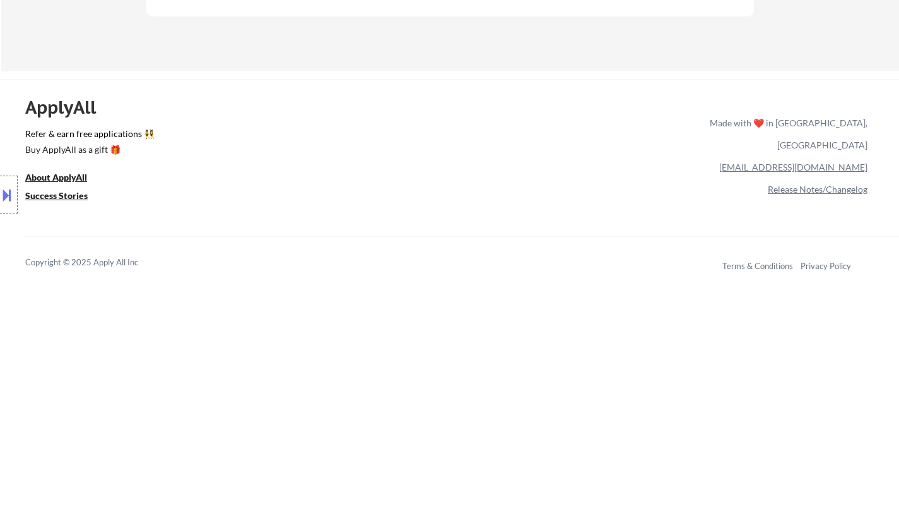
select select ""pending""
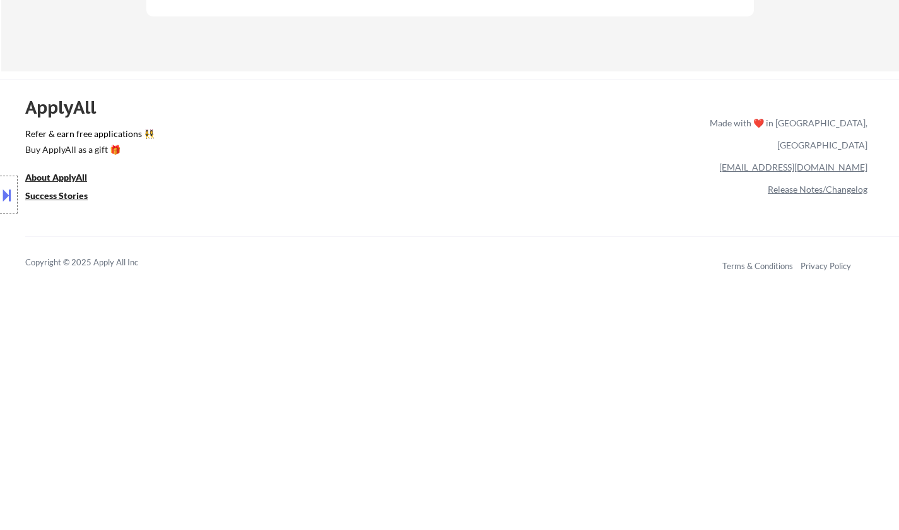
select select ""pending""
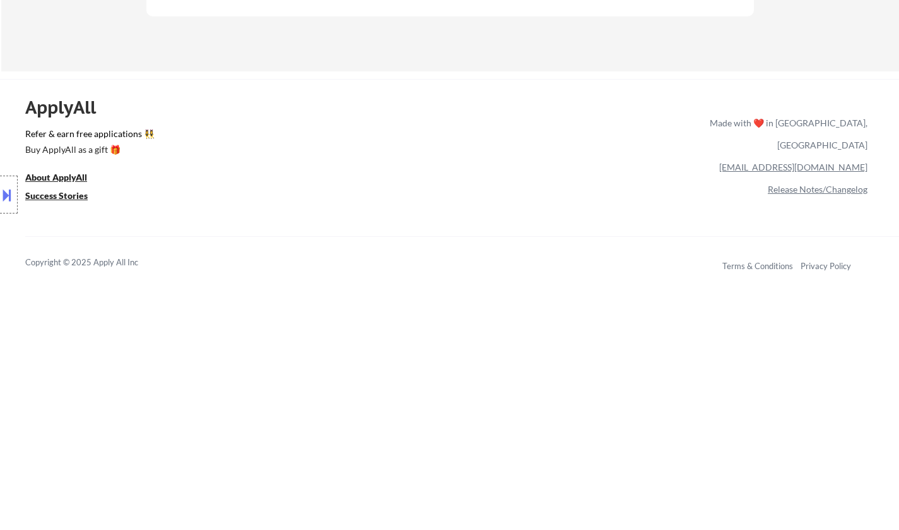
select select ""pending""
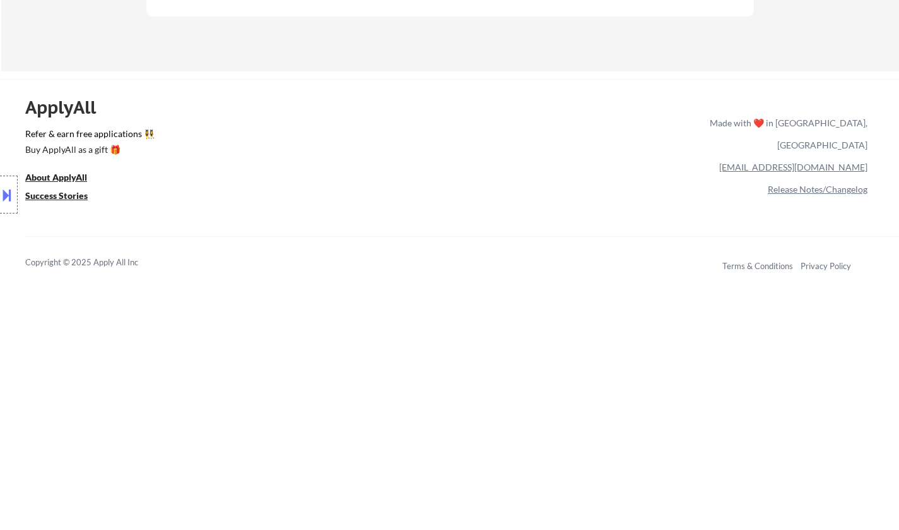
select select ""pending""
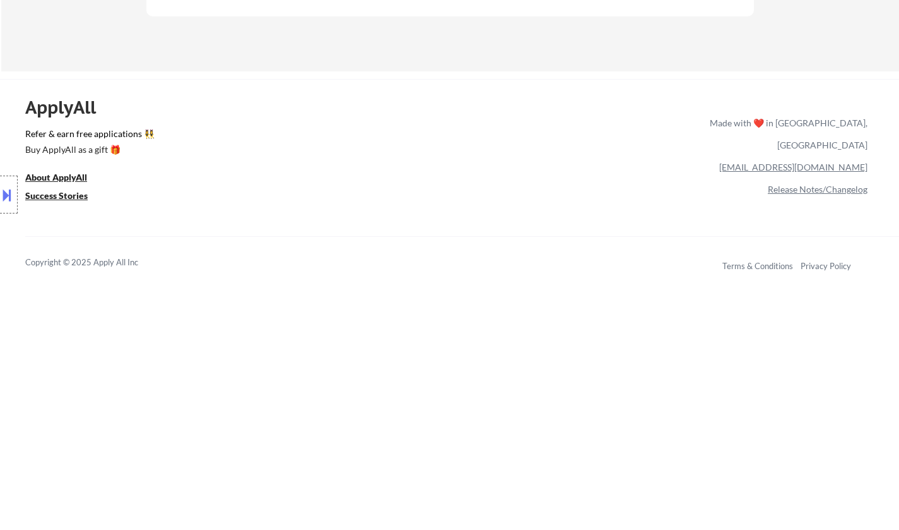
select select ""pending""
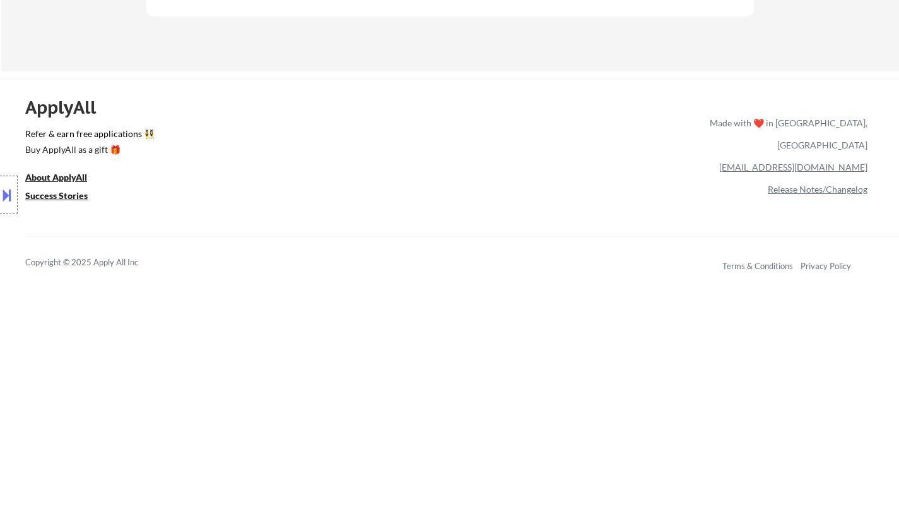
select select ""pending""
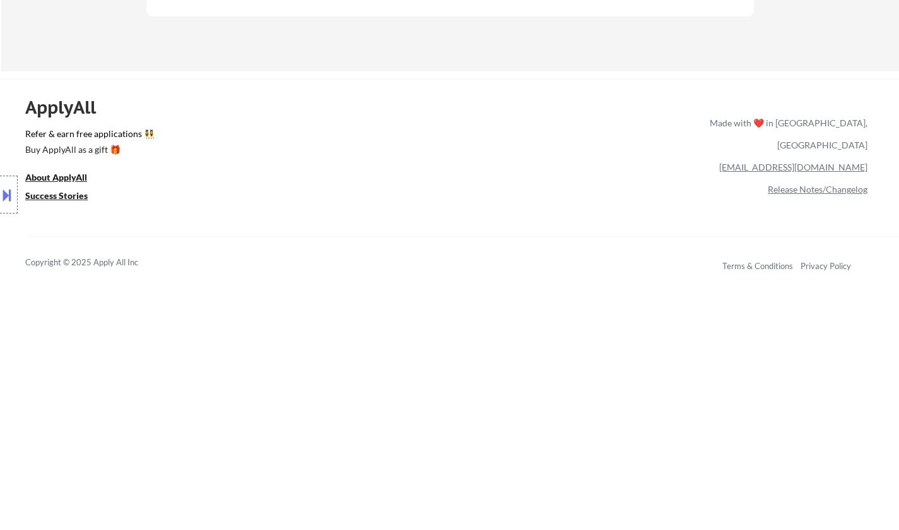
select select ""pending""
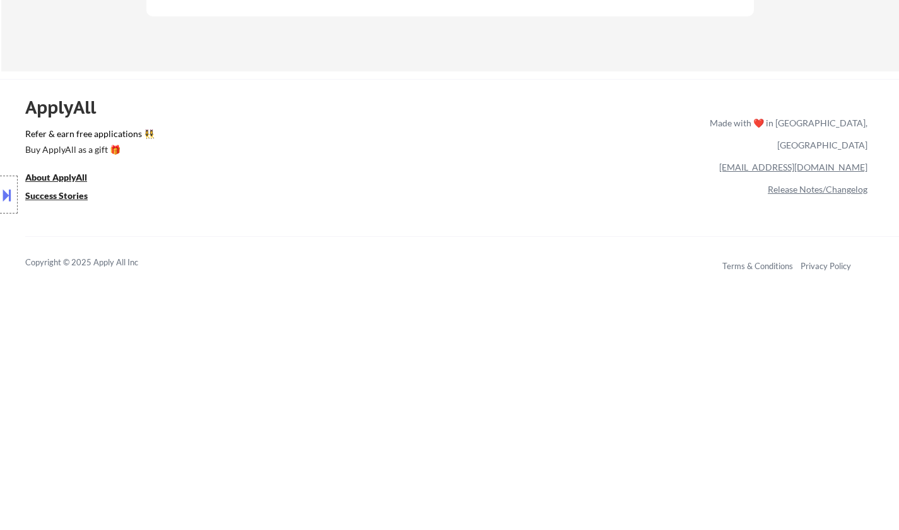
select select ""pending""
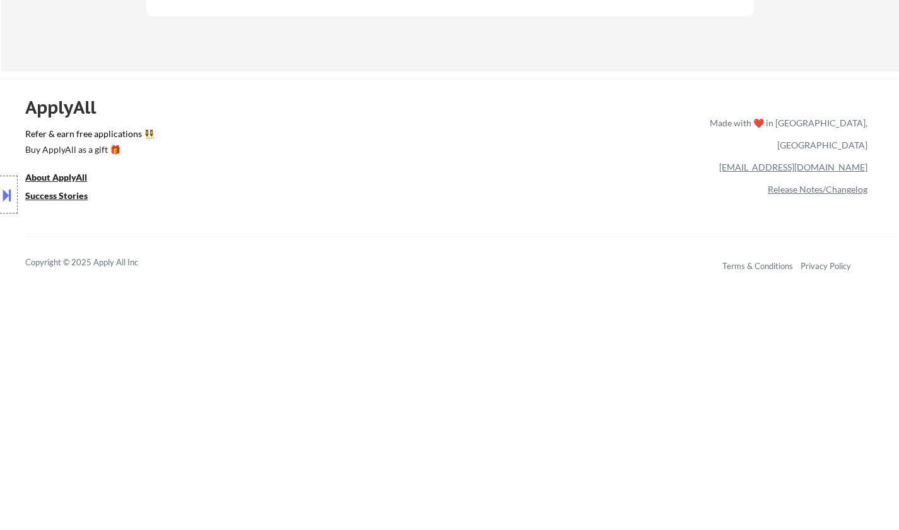
select select ""pending""
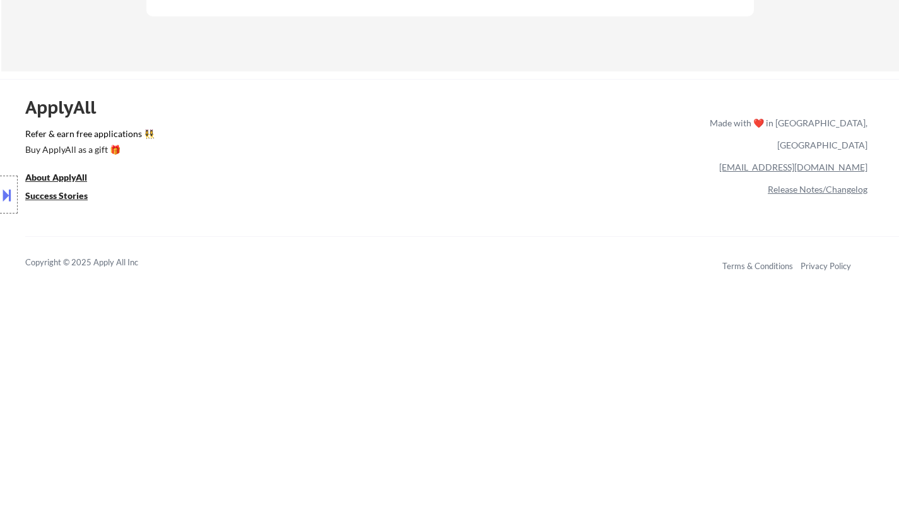
select select ""pending""
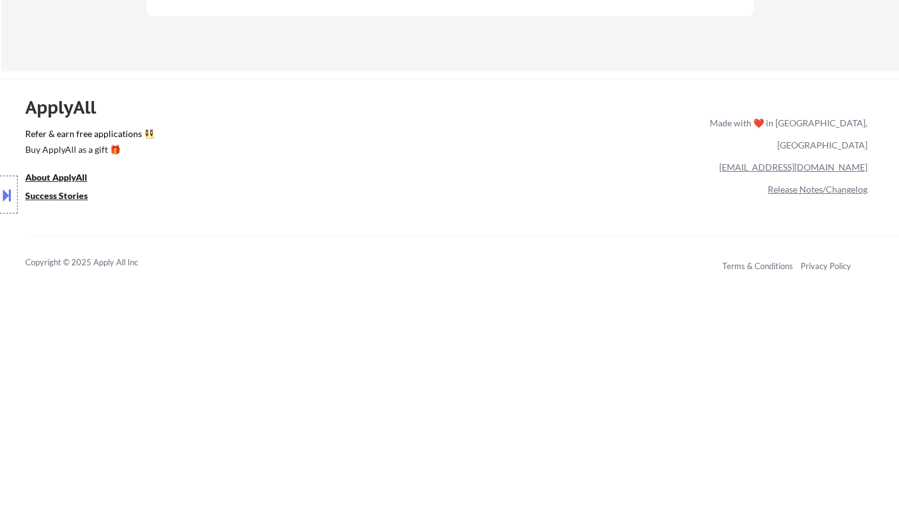
select select ""pending""
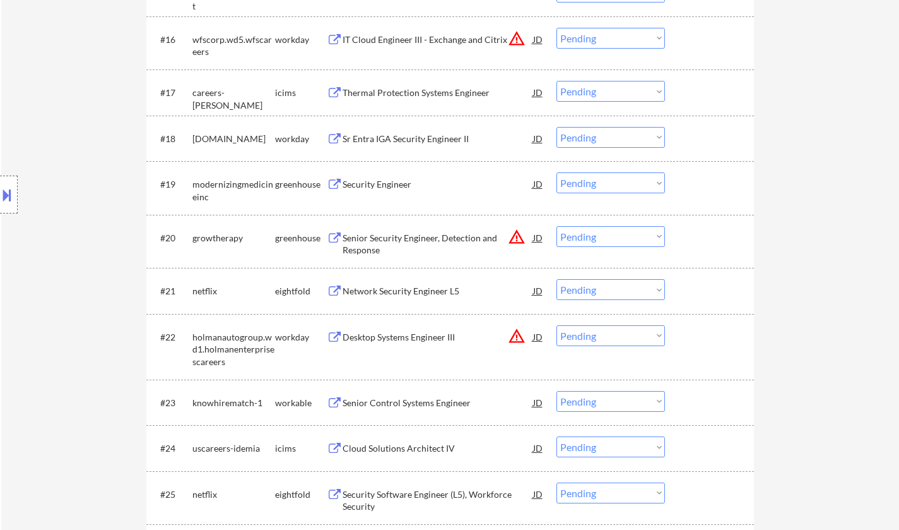
scroll to position [1010, 0]
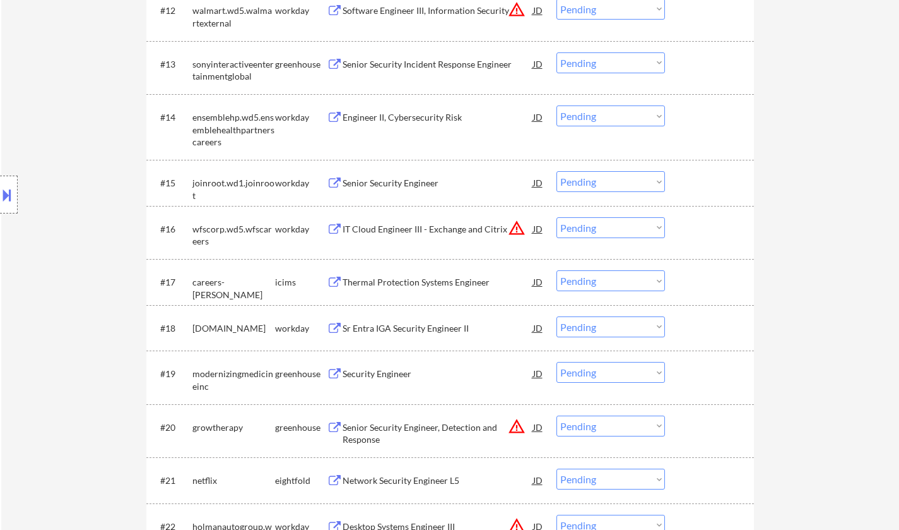
click at [608, 180] on select "Choose an option... Pending Applied Excluded (Questions) Excluded (Expired) Exc…" at bounding box center [611, 181] width 109 height 21
click at [557, 171] on select "Choose an option... Pending Applied Excluded (Questions) Excluded (Expired) Exc…" at bounding box center [611, 181] width 109 height 21
select select ""pending""
